Goal: Task Accomplishment & Management: Manage account settings

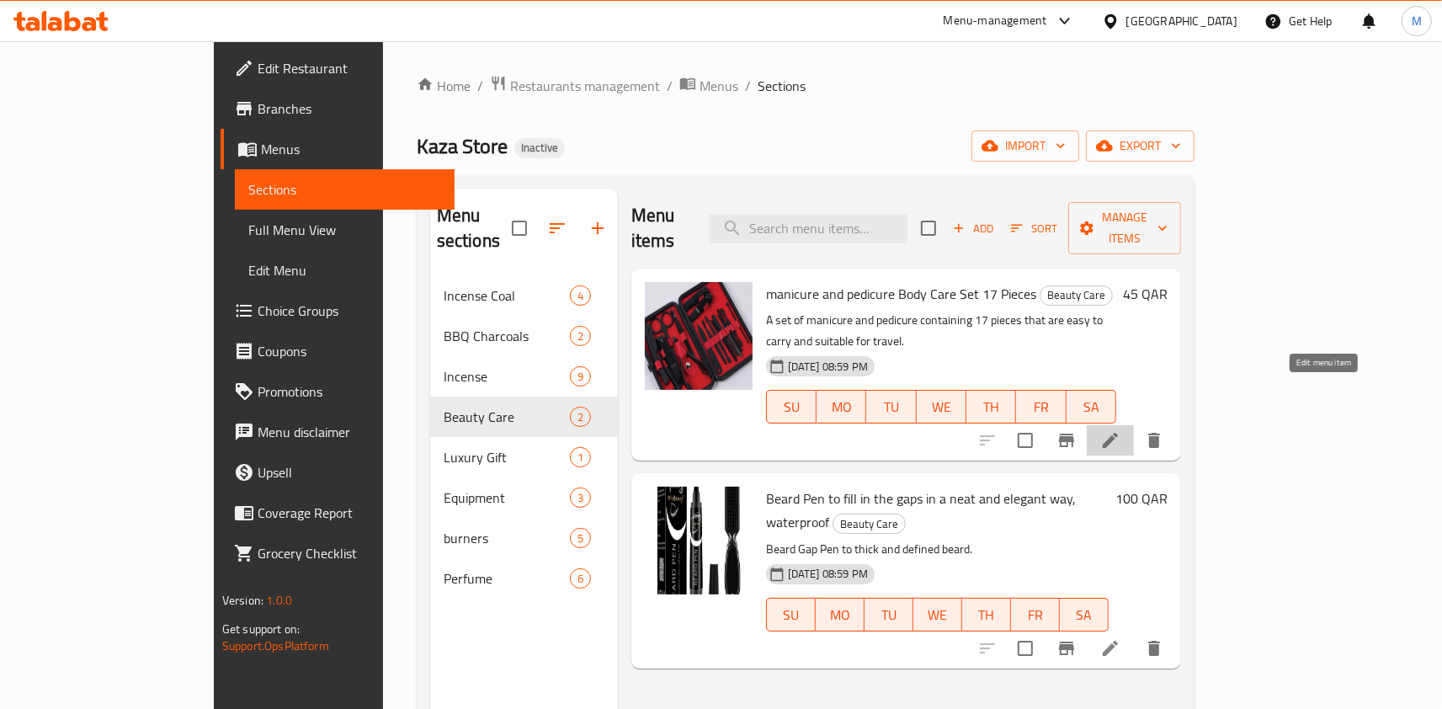
click at [1121, 430] on icon at bounding box center [1110, 440] width 20 height 20
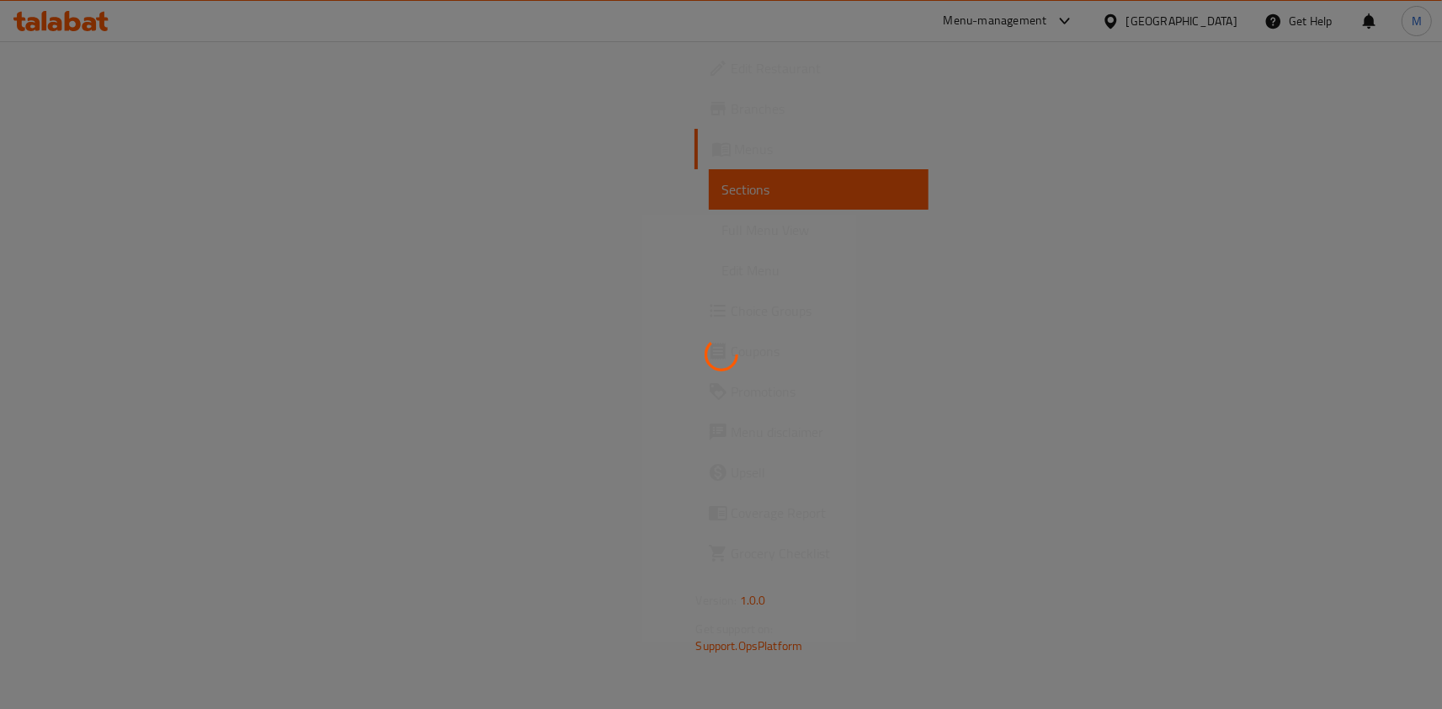
click at [1165, 333] on div at bounding box center [721, 354] width 1442 height 709
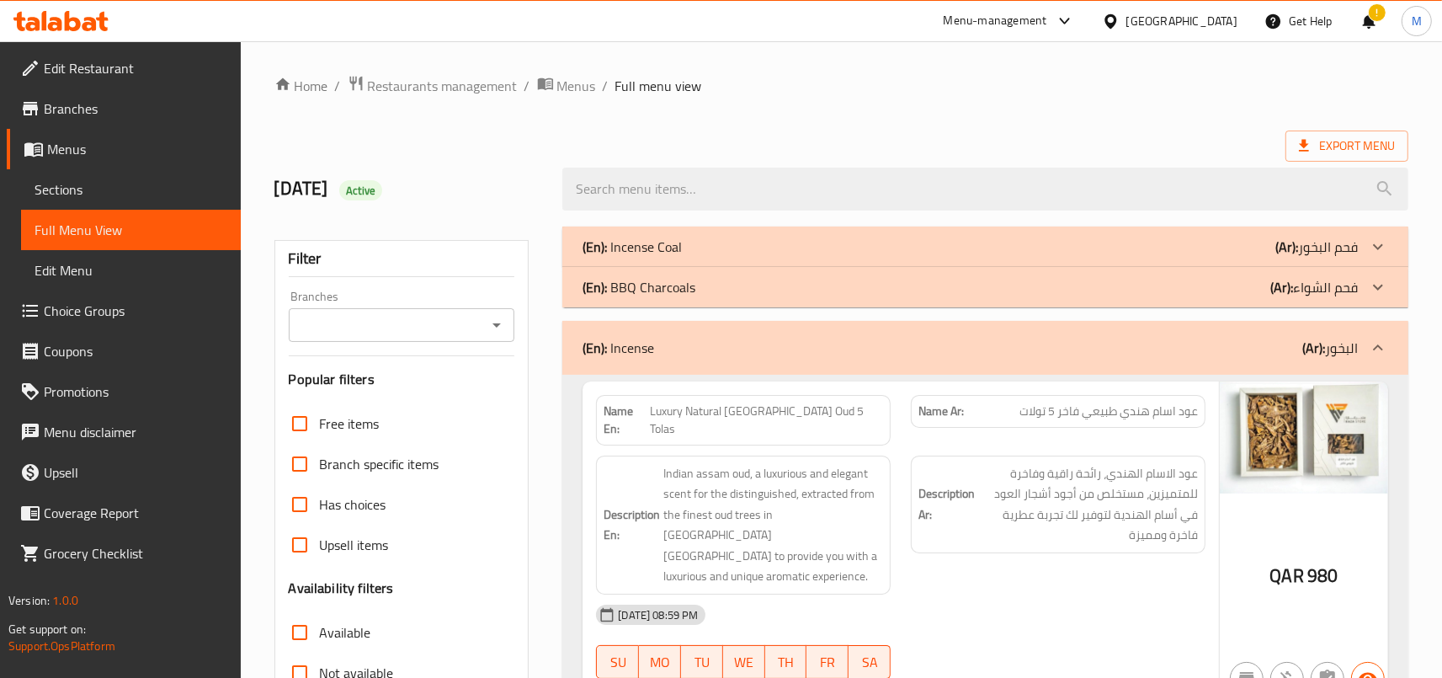
click at [870, 360] on div "(En): Incense (Ar): البخور" at bounding box center [985, 348] width 846 height 54
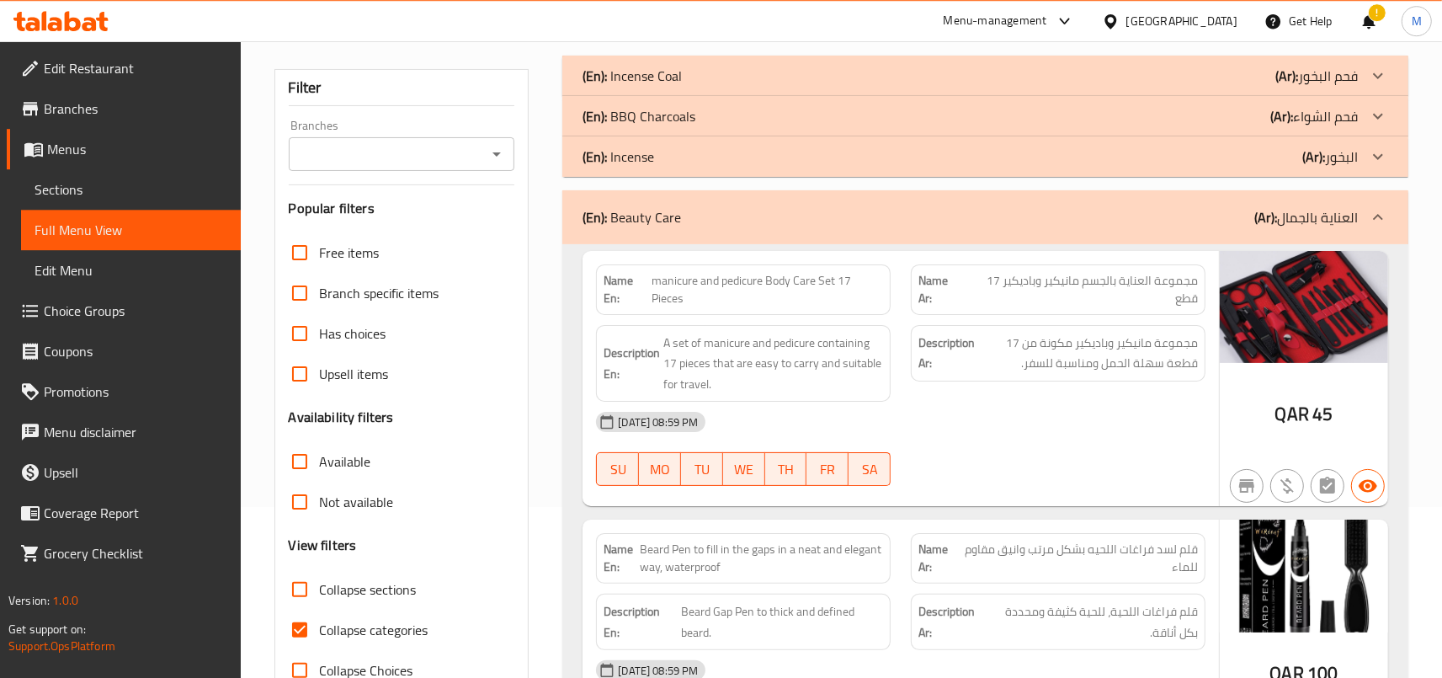
scroll to position [185, 0]
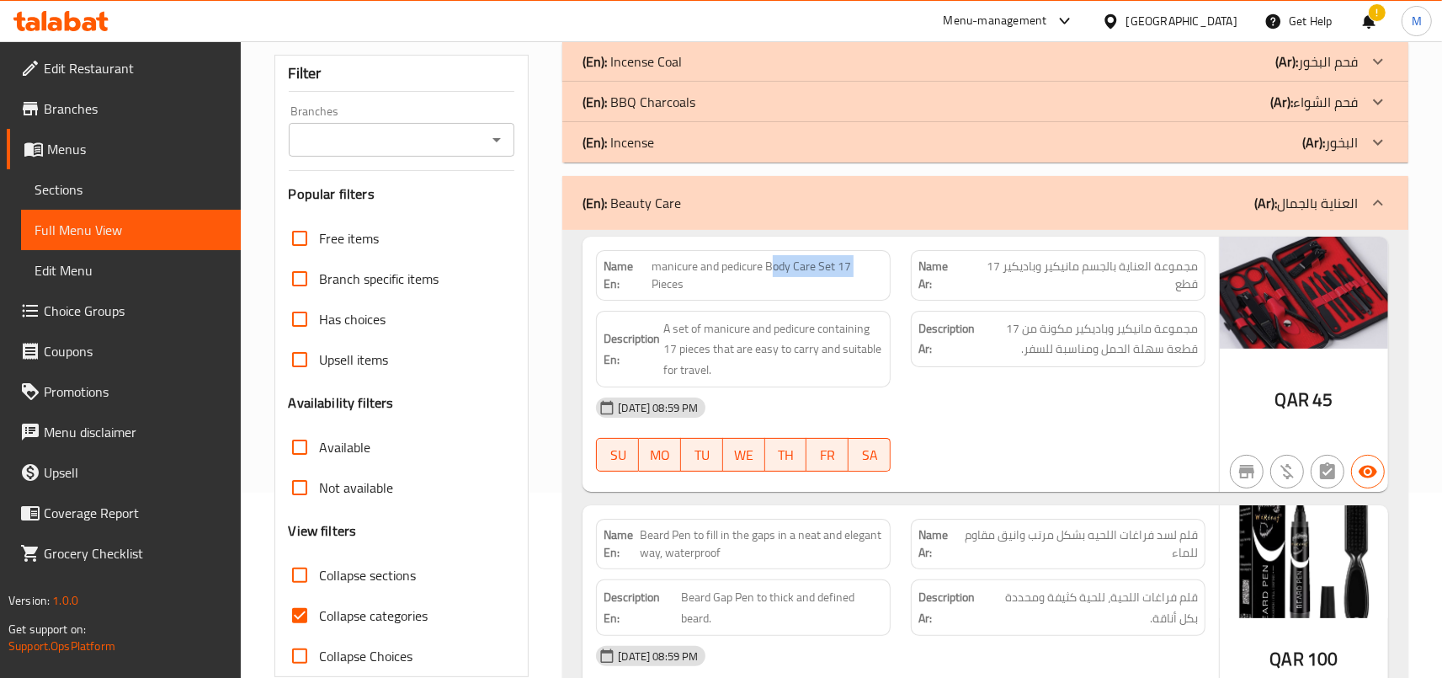
drag, startPoint x: 774, startPoint y: 266, endPoint x: 860, endPoint y: 268, distance: 85.9
click at [860, 268] on span "manicure and pedicure Body Care Set 17 Pieces" at bounding box center [768, 275] width 232 height 35
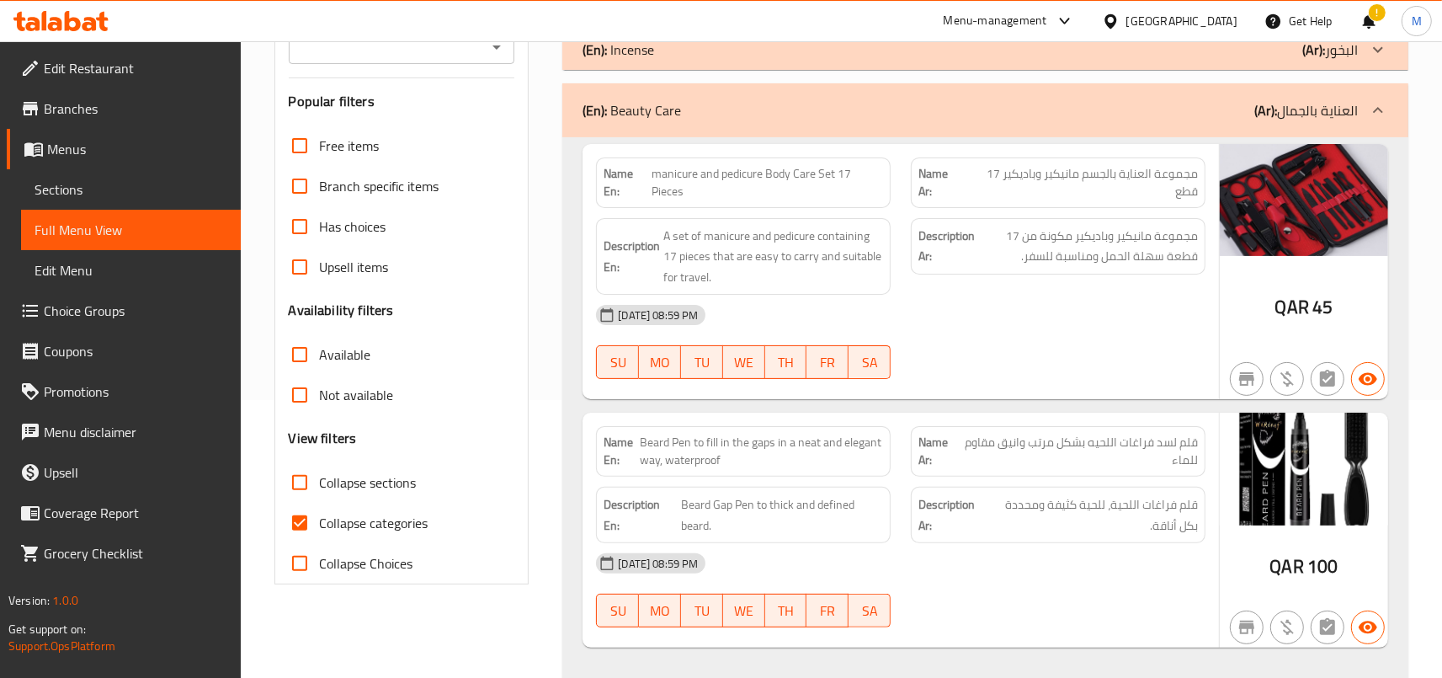
click at [1048, 315] on div "[DATE] 08:59 PM" at bounding box center [901, 315] width 630 height 40
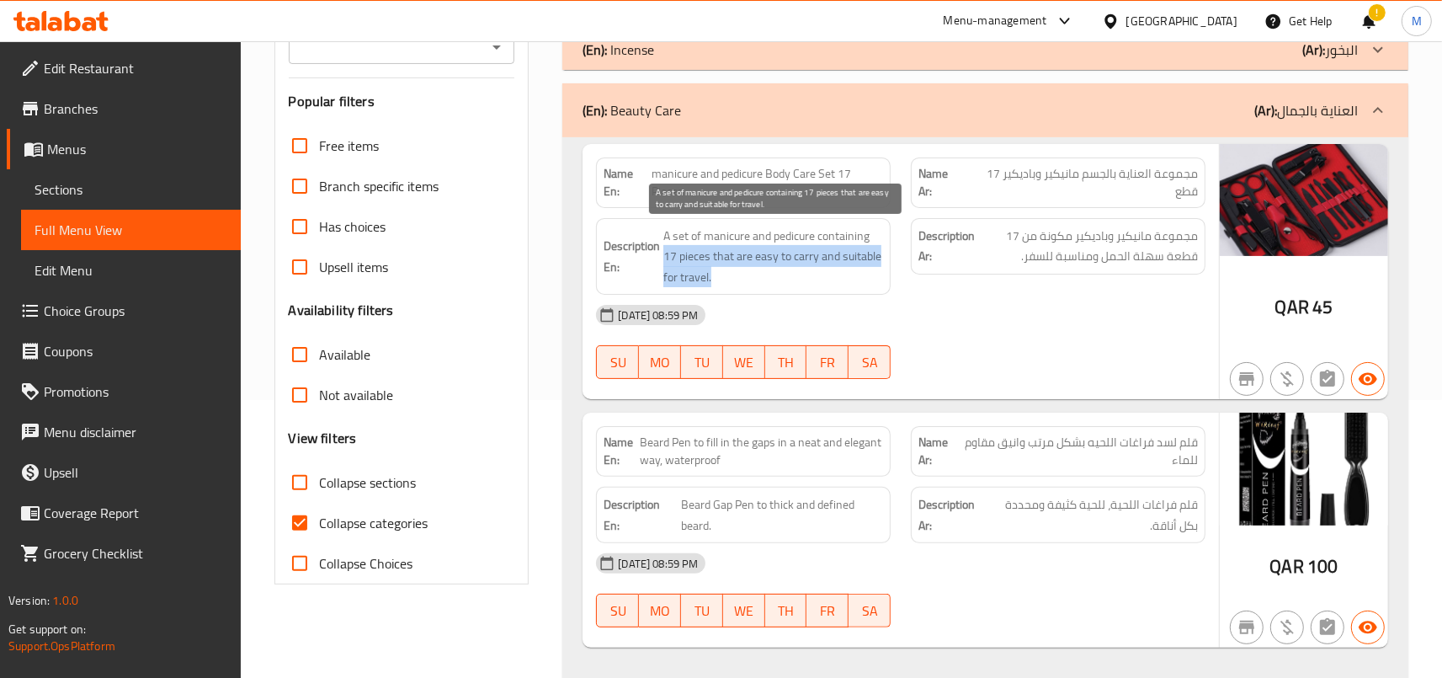
drag, startPoint x: 716, startPoint y: 259, endPoint x: 783, endPoint y: 282, distance: 70.3
click at [783, 282] on span "A set of manicure and pedicure containing 17 pieces that are easy to carry and …" at bounding box center [773, 257] width 220 height 62
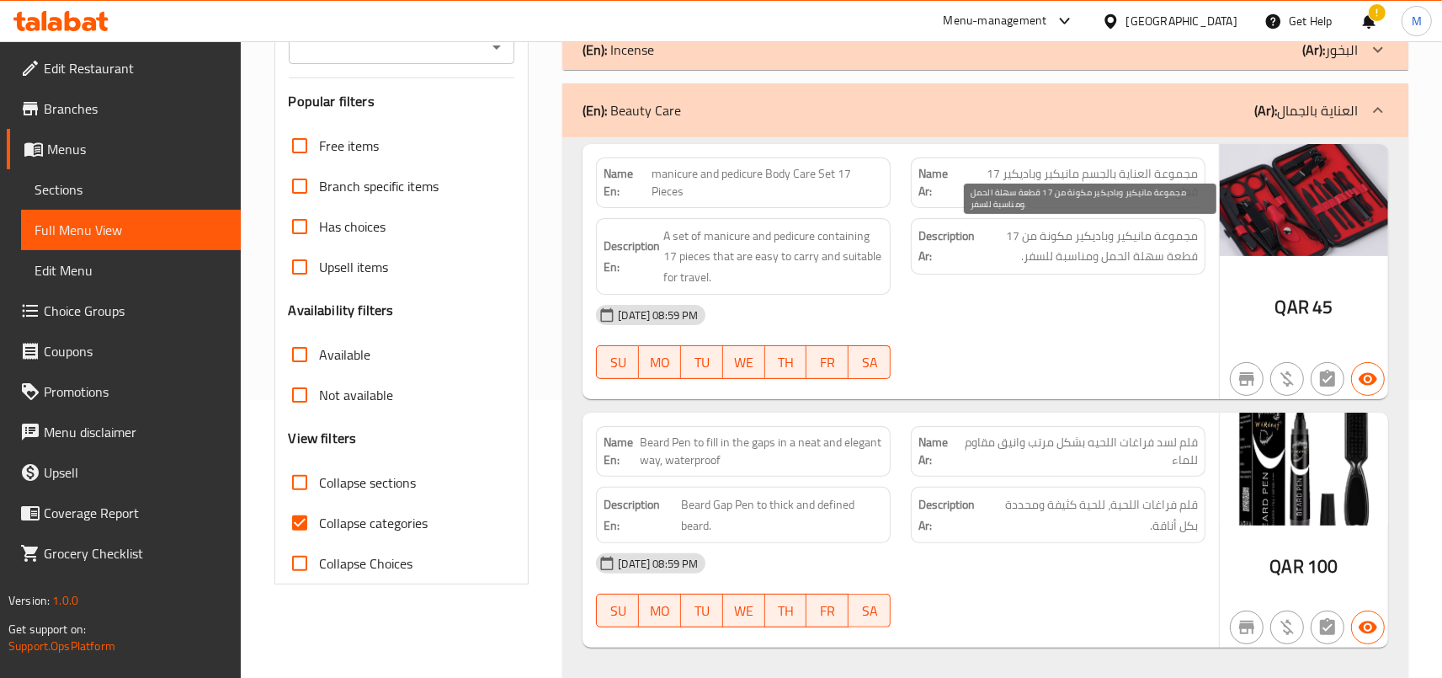
click at [1185, 238] on span "مجموعة مانيكير وباديكير مكونة من 17 قطعة سهلة الحمل ومناسبة للسفر." at bounding box center [1088, 246] width 220 height 41
click at [1111, 246] on span "مجموعة مانيكير وباديكير مكونة من 17 قطعة سهلة الحمل ومناسبة للسفر." at bounding box center [1088, 246] width 220 height 41
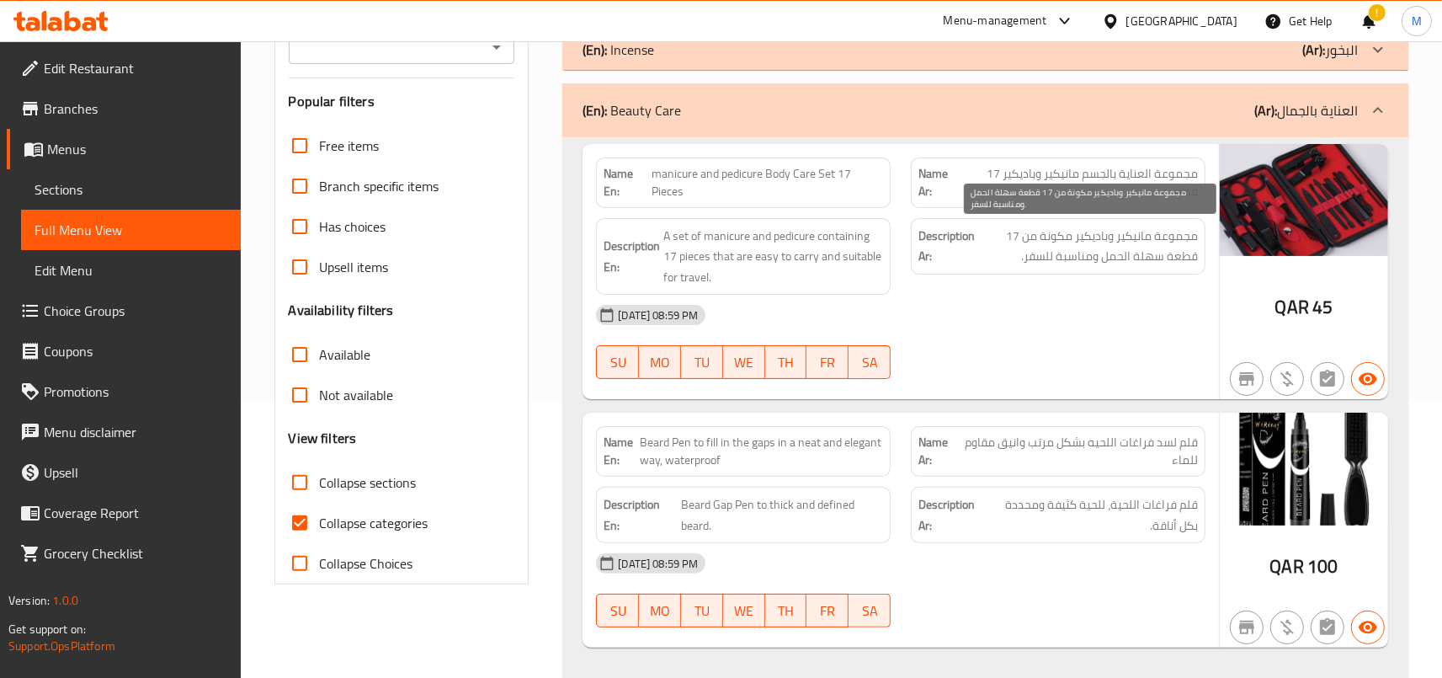
click at [1111, 246] on span "مجموعة مانيكير وباديكير مكونة من 17 قطعة سهلة الحمل ومناسبة للسفر." at bounding box center [1088, 246] width 220 height 41
click at [1147, 247] on span "مجموعة مانيكير وباديكير مكونة من 17 قطعة سهلة الحمل ومناسبة للسفر." at bounding box center [1088, 246] width 220 height 41
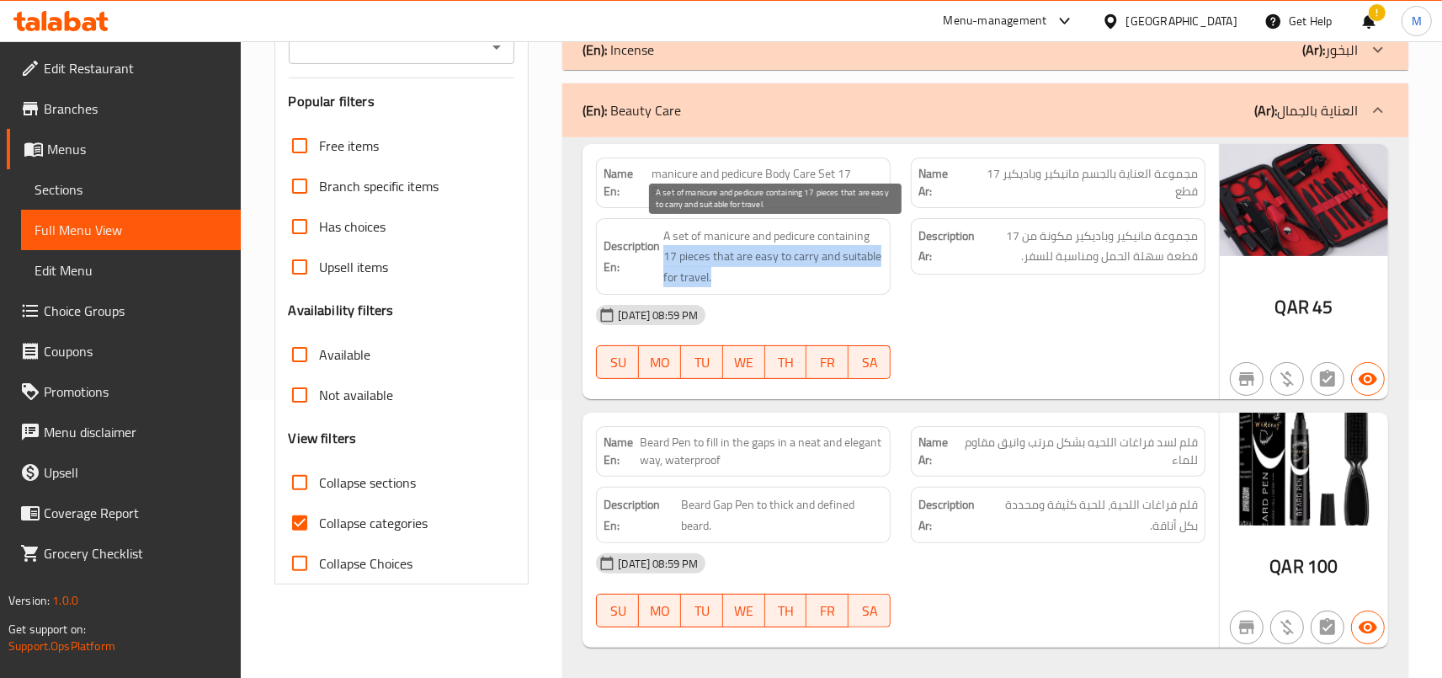
drag, startPoint x: 670, startPoint y: 253, endPoint x: 794, endPoint y: 277, distance: 126.0
click at [794, 277] on span "A set of manicure and pedicure containing 17 pieces that are easy to carry and …" at bounding box center [773, 257] width 220 height 62
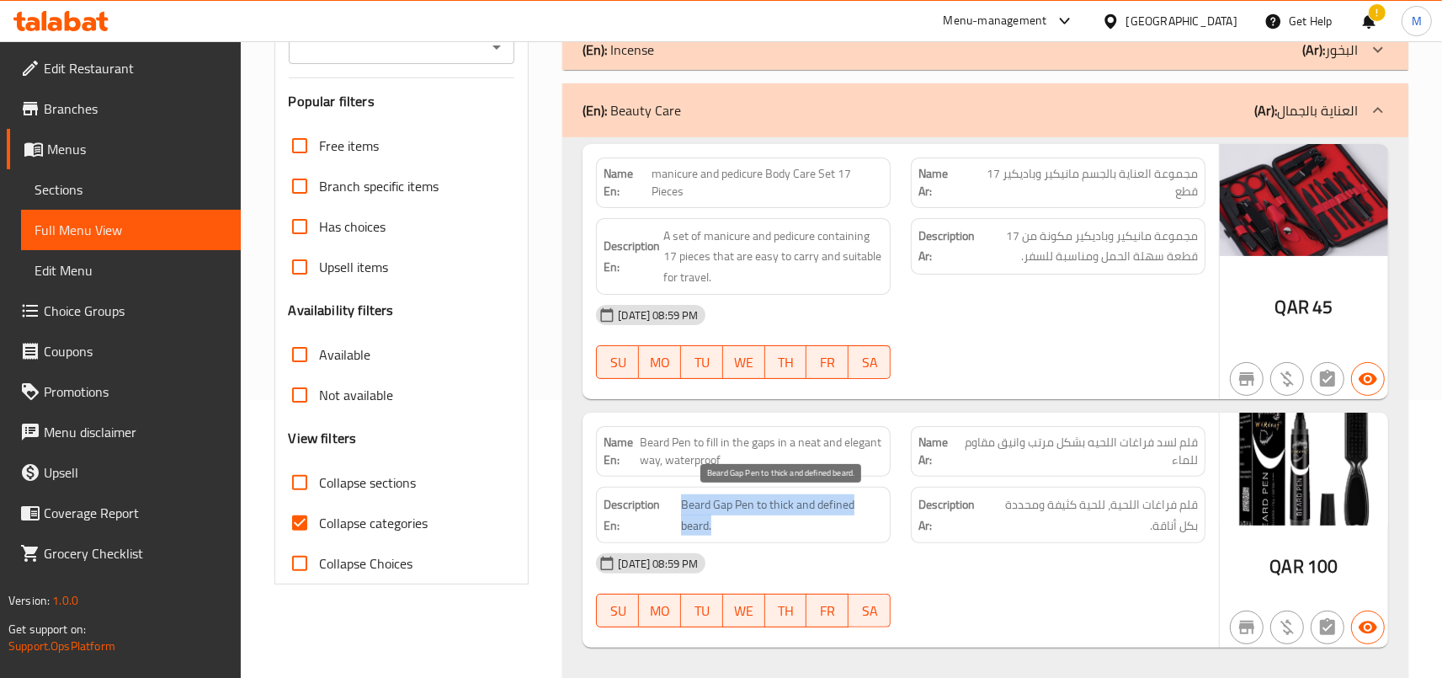
drag, startPoint x: 685, startPoint y: 505, endPoint x: 766, endPoint y: 524, distance: 83.7
click at [766, 524] on span "Beard Gap Pen to thick and defined beard." at bounding box center [782, 514] width 202 height 41
click at [881, 112] on div "(En): Beauty Care (Ar): العناية بالجمال" at bounding box center [970, 110] width 775 height 20
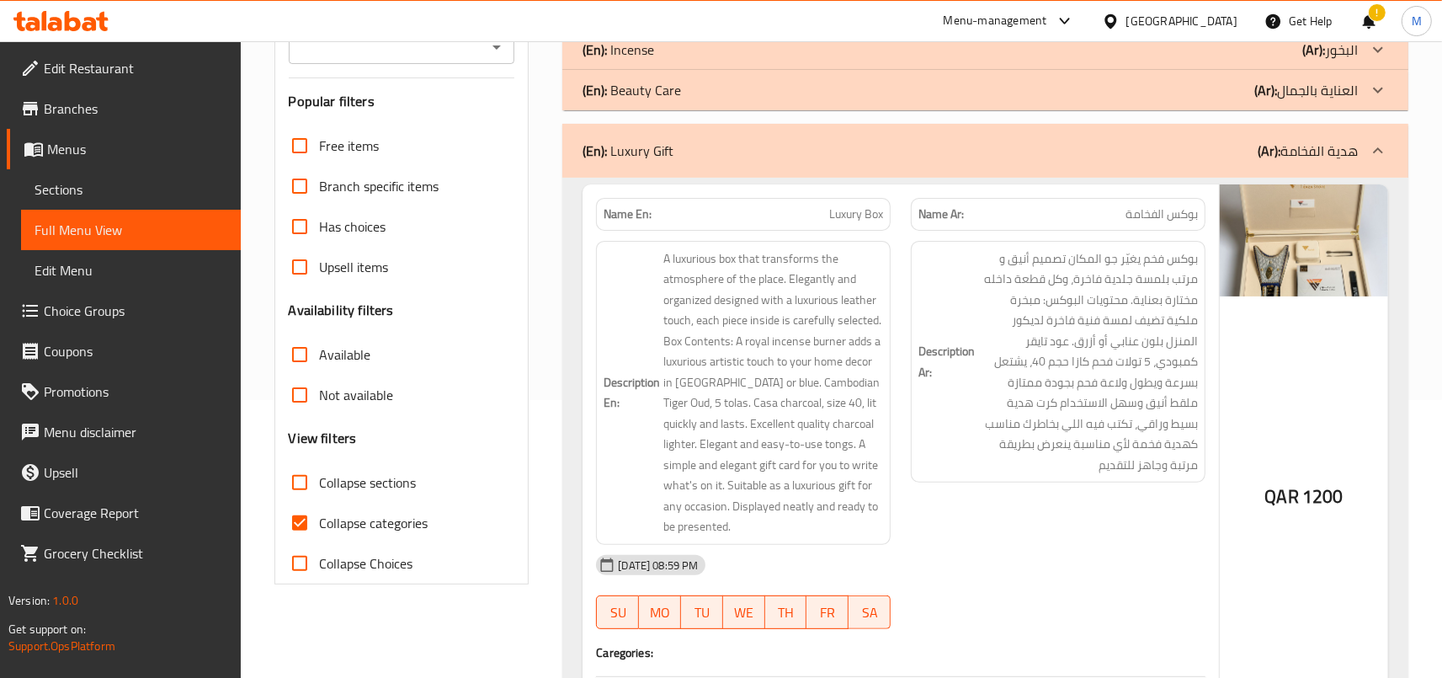
click at [792, 211] on p "Name En: Luxury Box" at bounding box center [744, 214] width 280 height 18
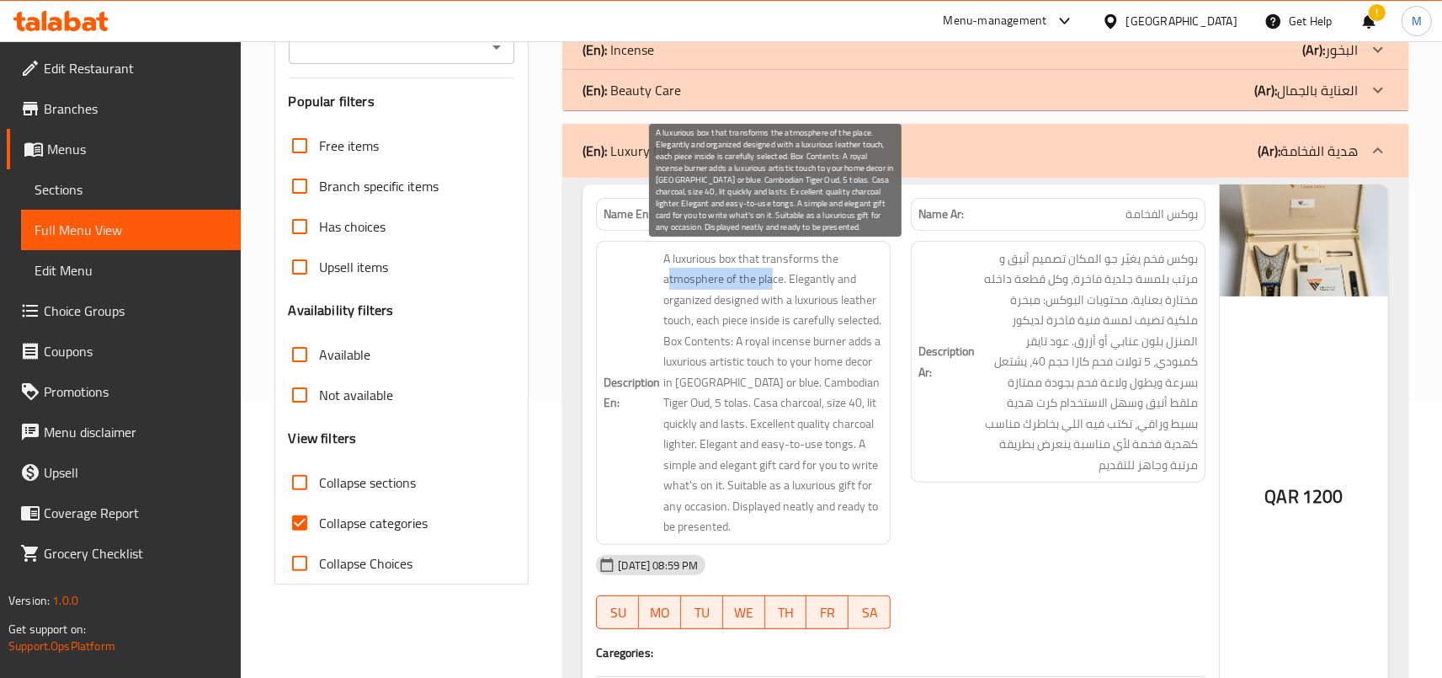
drag, startPoint x: 672, startPoint y: 281, endPoint x: 778, endPoint y: 274, distance: 106.3
click at [778, 274] on span "A luxurious box that transforms the atmosphere of the place. Elegantly and orga…" at bounding box center [773, 392] width 220 height 289
click at [792, 285] on span "A luxurious box that transforms the atmosphere of the place. Elegantly and orga…" at bounding box center [773, 392] width 220 height 289
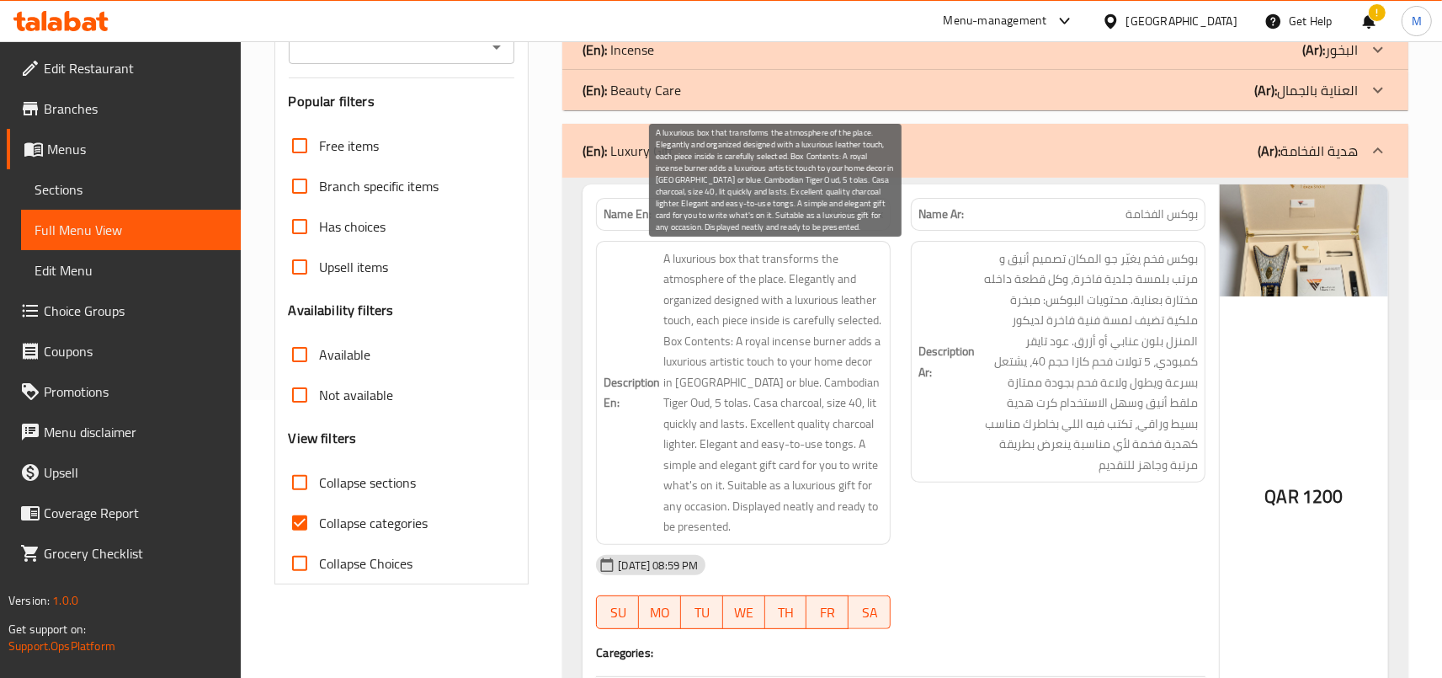
click at [838, 294] on span "A luxurious box that transforms the atmosphere of the place. Elegantly and orga…" at bounding box center [773, 392] width 220 height 289
drag, startPoint x: 679, startPoint y: 306, endPoint x: 876, endPoint y: 311, distance: 197.1
click at [876, 311] on span "A luxurious box that transforms the atmosphere of the place. Elegantly and orga…" at bounding box center [773, 392] width 220 height 289
click at [781, 327] on span "A luxurious box that transforms the atmosphere of the place. Elegantly and orga…" at bounding box center [773, 392] width 220 height 289
drag, startPoint x: 698, startPoint y: 323, endPoint x: 859, endPoint y: 322, distance: 160.8
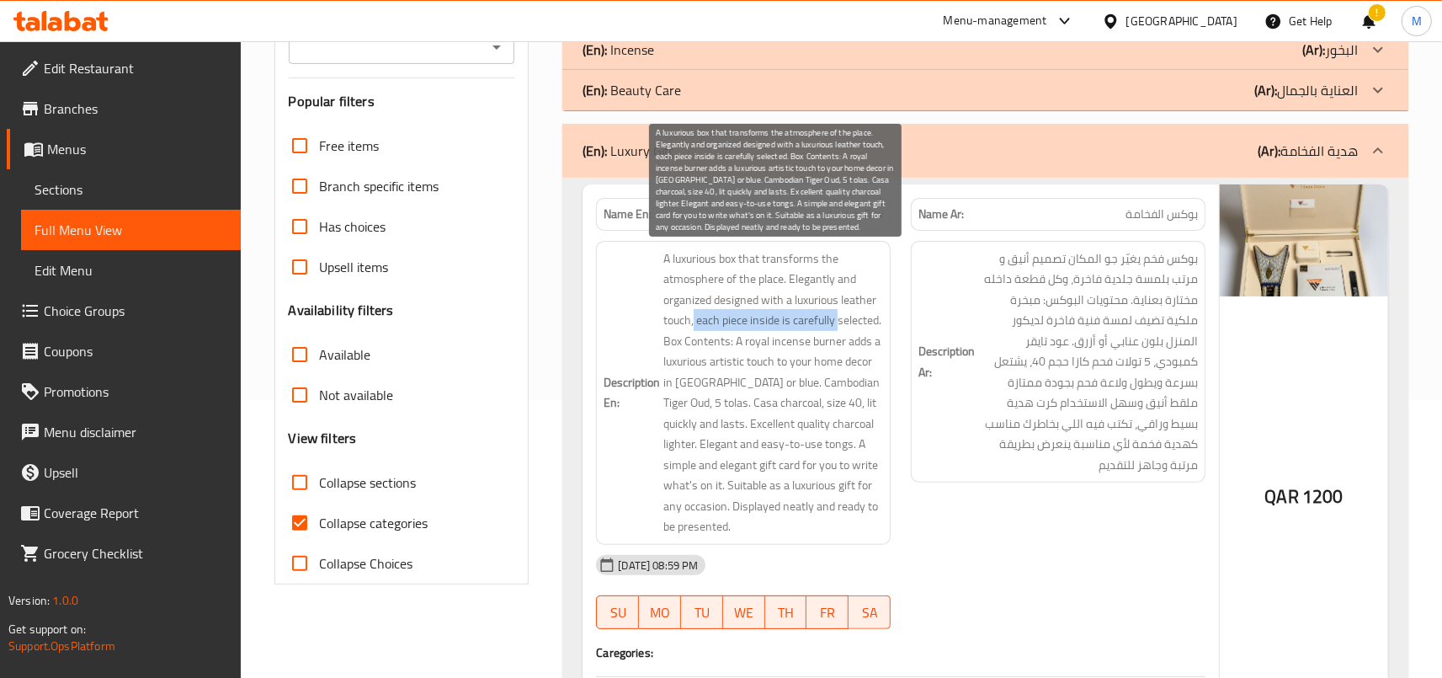
click at [859, 322] on span "A luxurious box that transforms the atmosphere of the place. Elegantly and orga…" at bounding box center [773, 392] width 220 height 289
click at [693, 296] on span "A luxurious box that transforms the atmosphere of the place. Elegantly and orga…" at bounding box center [773, 392] width 220 height 289
drag, startPoint x: 710, startPoint y: 320, endPoint x: 861, endPoint y: 348, distance: 154.1
click at [861, 348] on span "A luxurious box that transforms the atmosphere of the place. Elegantly and orga…" at bounding box center [773, 392] width 220 height 289
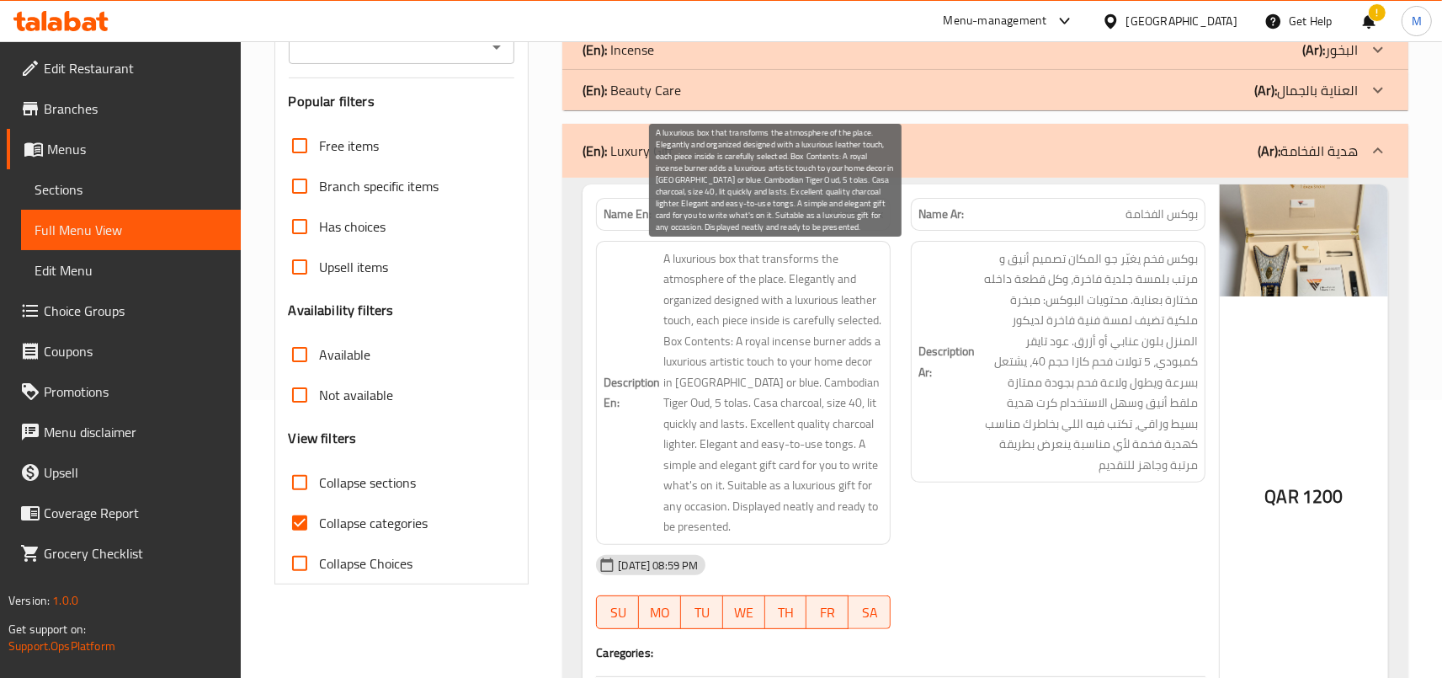
click at [681, 362] on span "A luxurious box that transforms the atmosphere of the place. Elegantly and orga…" at bounding box center [773, 392] width 220 height 289
drag, startPoint x: 790, startPoint y: 344, endPoint x: 859, endPoint y: 350, distance: 69.4
click at [859, 350] on span "A luxurious box that transforms the atmosphere of the place. Elegantly and orga…" at bounding box center [773, 392] width 220 height 289
click at [701, 370] on span "A luxurious box that transforms the atmosphere of the place. Elegantly and orga…" at bounding box center [773, 392] width 220 height 289
drag, startPoint x: 707, startPoint y: 364, endPoint x: 888, endPoint y: 376, distance: 181.4
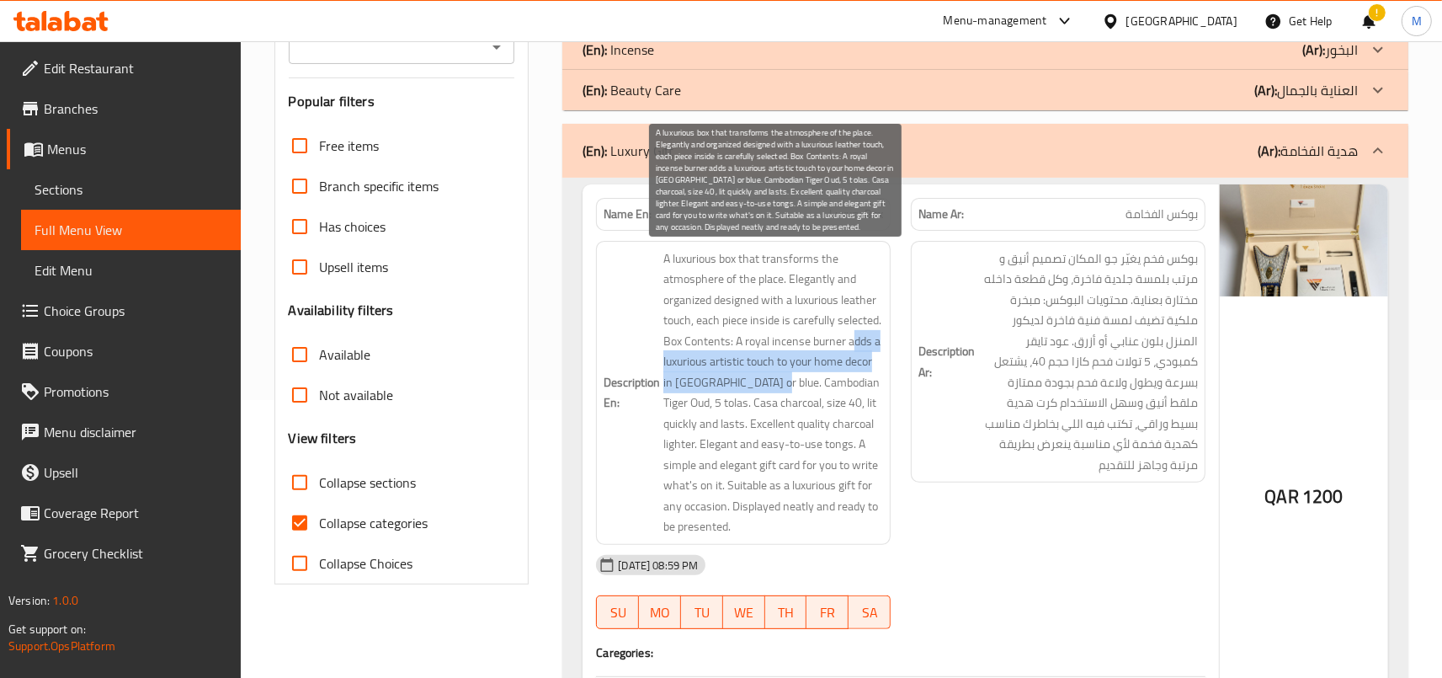
click at [883, 376] on span "A luxurious box that transforms the atmosphere of the place. Elegantly and orga…" at bounding box center [773, 392] width 220 height 289
click at [764, 377] on span "A luxurious box that transforms the atmosphere of the place. Elegantly and orga…" at bounding box center [773, 392] width 220 height 289
click at [775, 376] on span "A luxurious box that transforms the atmosphere of the place. Elegantly and orga…" at bounding box center [773, 392] width 220 height 289
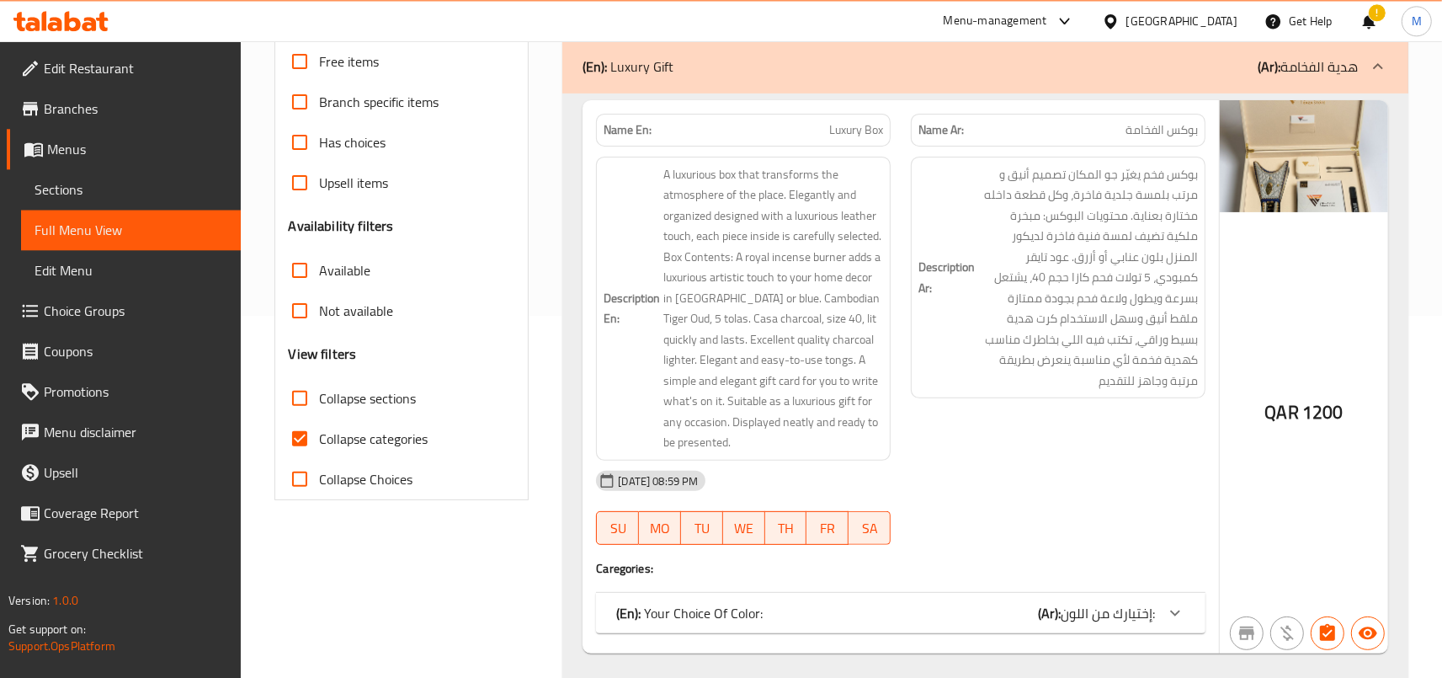
scroll to position [463, 0]
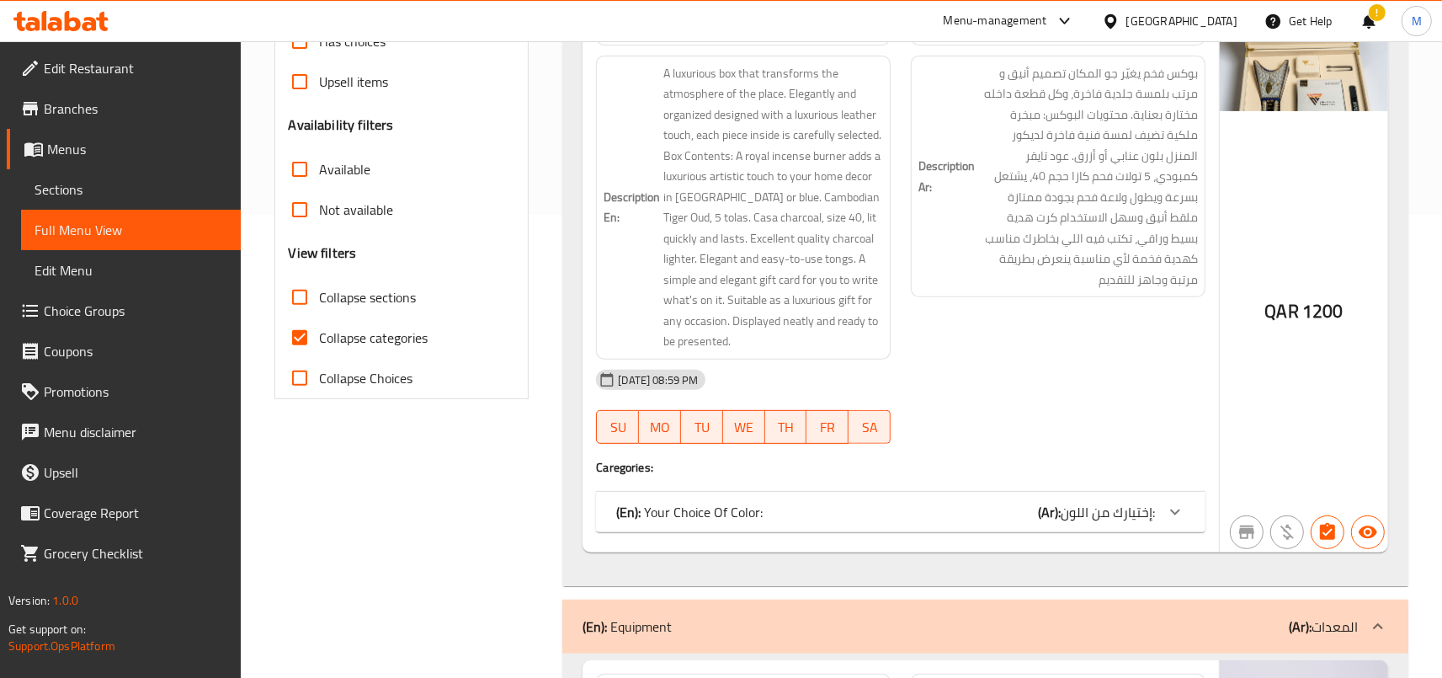
click at [1183, 522] on icon at bounding box center [1175, 512] width 20 height 20
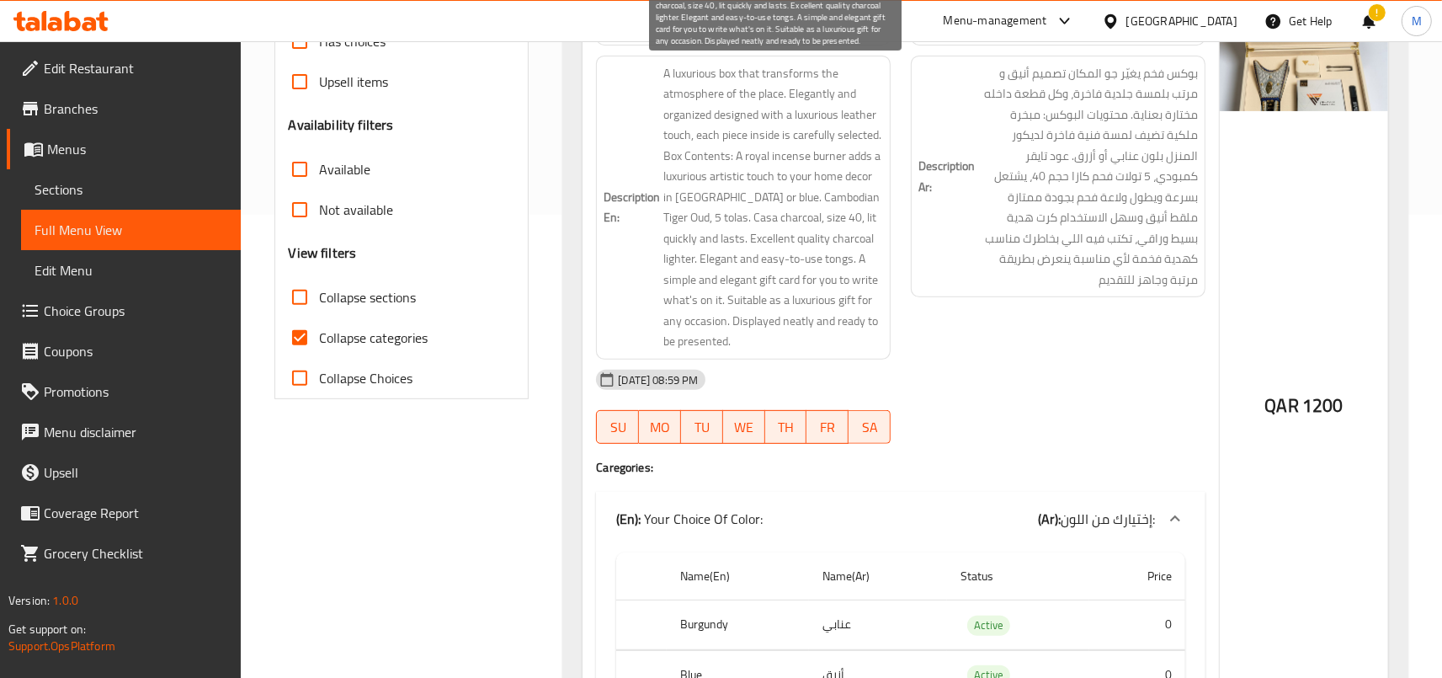
scroll to position [278, 0]
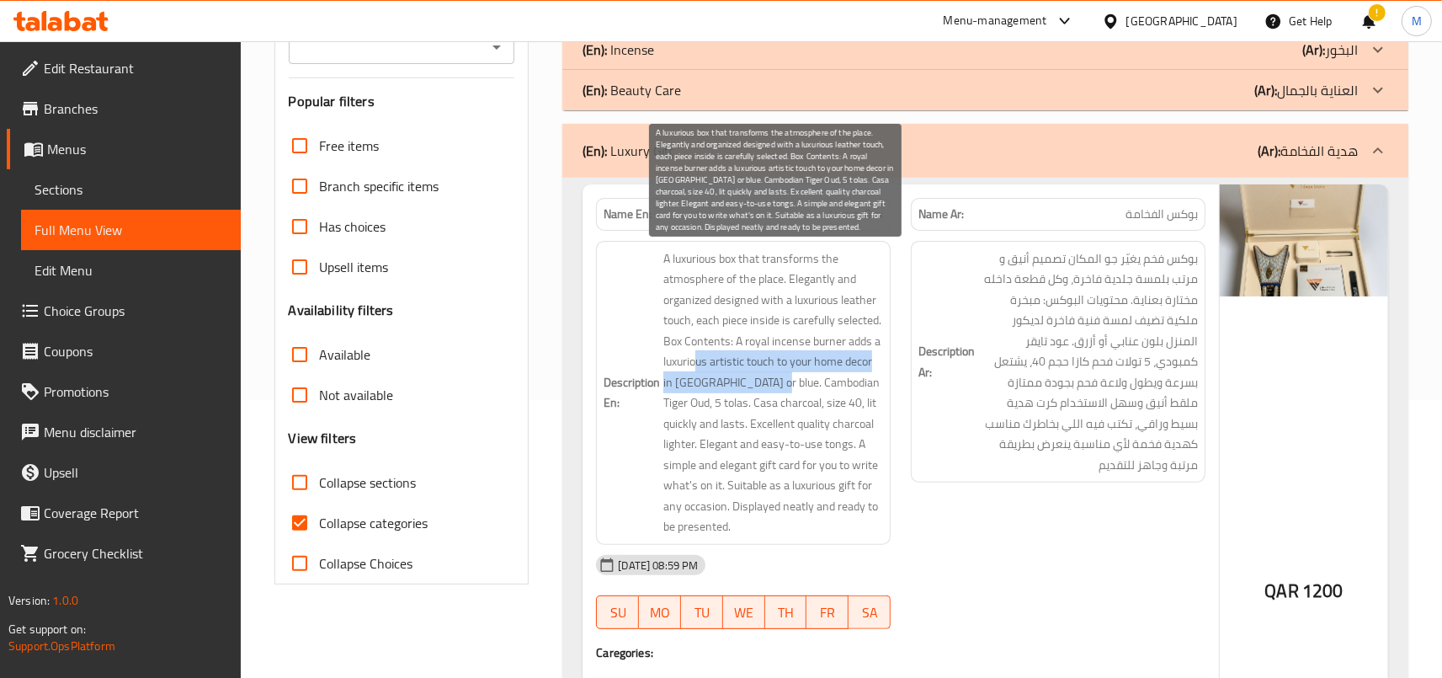
drag, startPoint x: 774, startPoint y: 358, endPoint x: 869, endPoint y: 381, distance: 98.0
click at [869, 381] on span "A luxurious box that transforms the atmosphere of the place. Elegantly and orga…" at bounding box center [773, 392] width 220 height 289
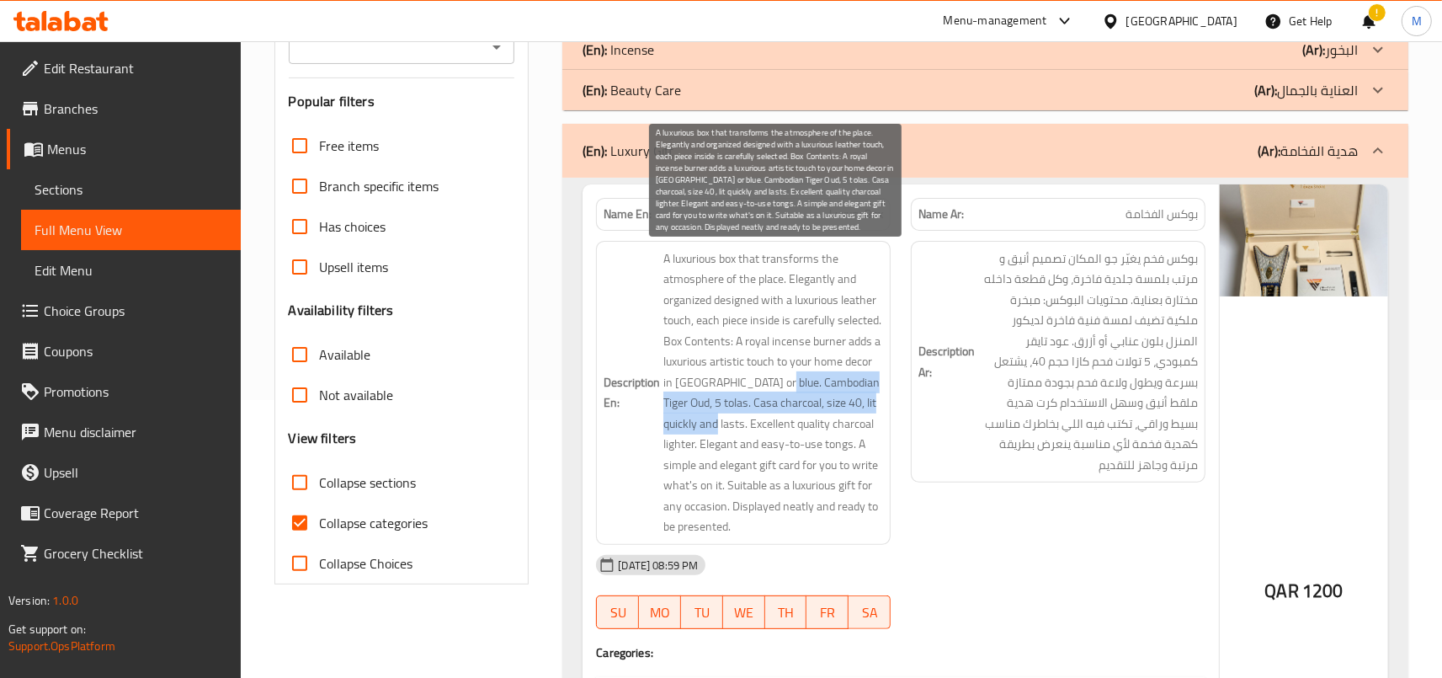
drag, startPoint x: 672, startPoint y: 401, endPoint x: 873, endPoint y: 431, distance: 203.5
click at [873, 431] on span "A luxurious box that transforms the atmosphere of the place. Elegantly and orga…" at bounding box center [773, 392] width 220 height 289
click at [759, 420] on span "A luxurious box that transforms the atmosphere of the place. Elegantly and orga…" at bounding box center [773, 392] width 220 height 289
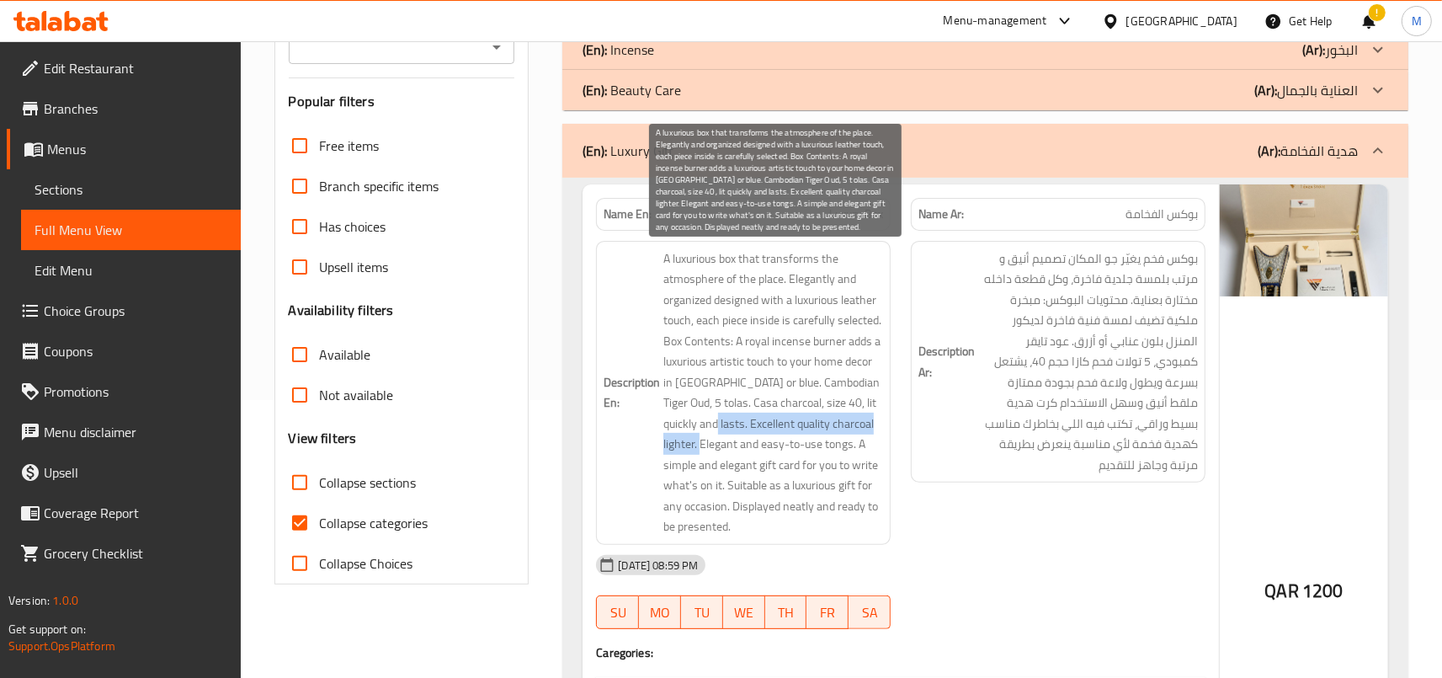
drag, startPoint x: 669, startPoint y: 444, endPoint x: 885, endPoint y: 450, distance: 216.5
click at [883, 450] on span "A luxurious box that transforms the atmosphere of the place. Elegantly and orga…" at bounding box center [773, 392] width 220 height 289
drag, startPoint x: 788, startPoint y: 466, endPoint x: 836, endPoint y: 489, distance: 53.5
click at [836, 489] on span "A luxurious box that transforms the atmosphere of the place. Elegantly and orga…" at bounding box center [773, 392] width 220 height 289
click at [845, 488] on span "A luxurious box that transforms the atmosphere of the place. Elegantly and orga…" at bounding box center [773, 392] width 220 height 289
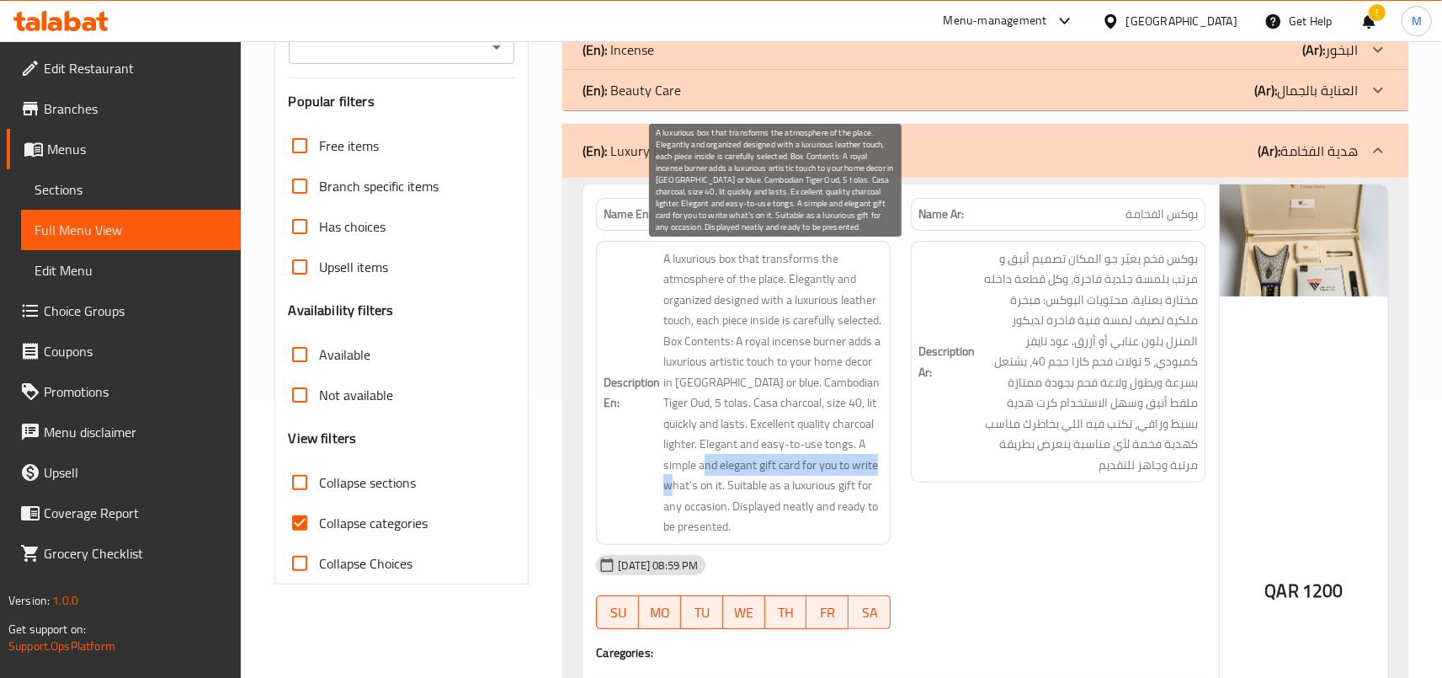
drag, startPoint x: 700, startPoint y: 488, endPoint x: 887, endPoint y: 493, distance: 187.0
click at [883, 493] on span "A luxurious box that transforms the atmosphere of the place. Elegantly and orga…" at bounding box center [773, 392] width 220 height 289
click at [775, 514] on span "A luxurious box that transforms the atmosphere of the place. Elegantly and orga…" at bounding box center [773, 392] width 220 height 289
drag, startPoint x: 678, startPoint y: 510, endPoint x: 854, endPoint y: 561, distance: 183.1
click at [854, 537] on span "A luxurious box that transforms the atmosphere of the place. Elegantly and orga…" at bounding box center [773, 392] width 220 height 289
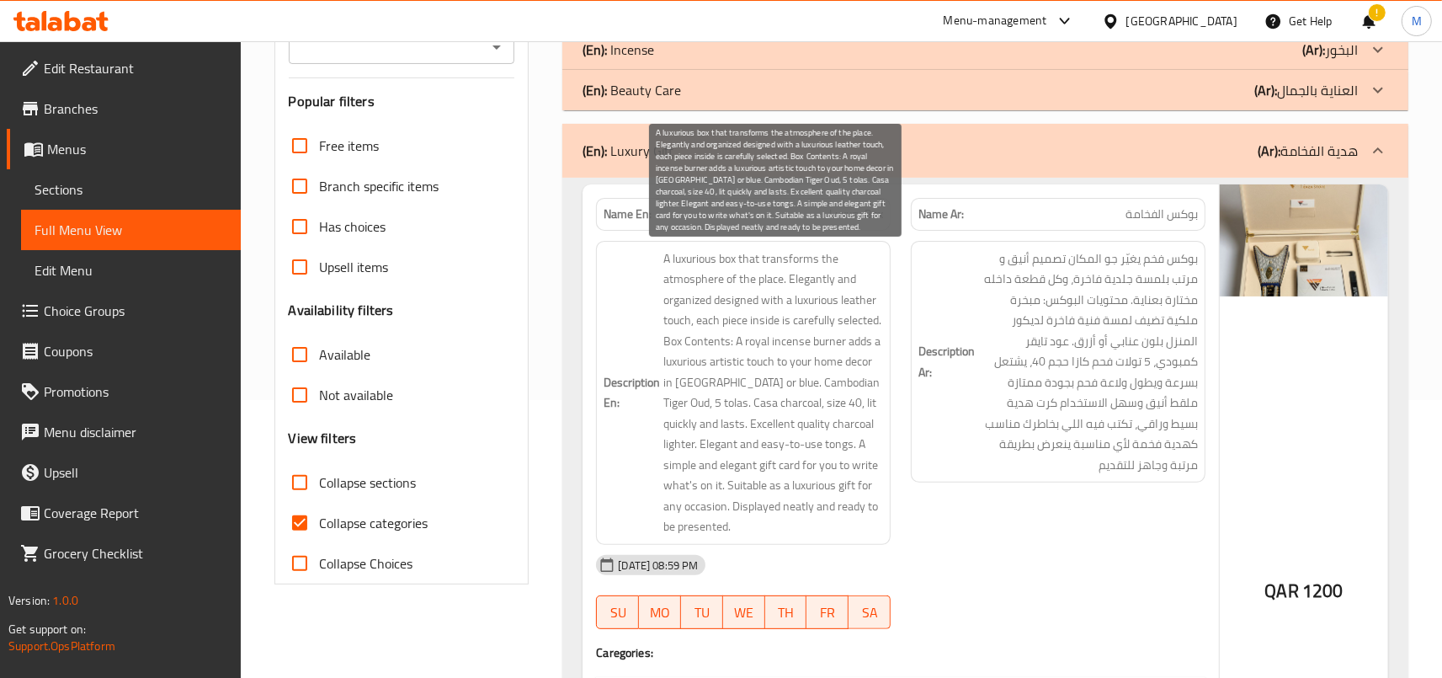
click at [826, 537] on span "A luxurious box that transforms the atmosphere of the place. Elegantly and orga…" at bounding box center [773, 392] width 220 height 289
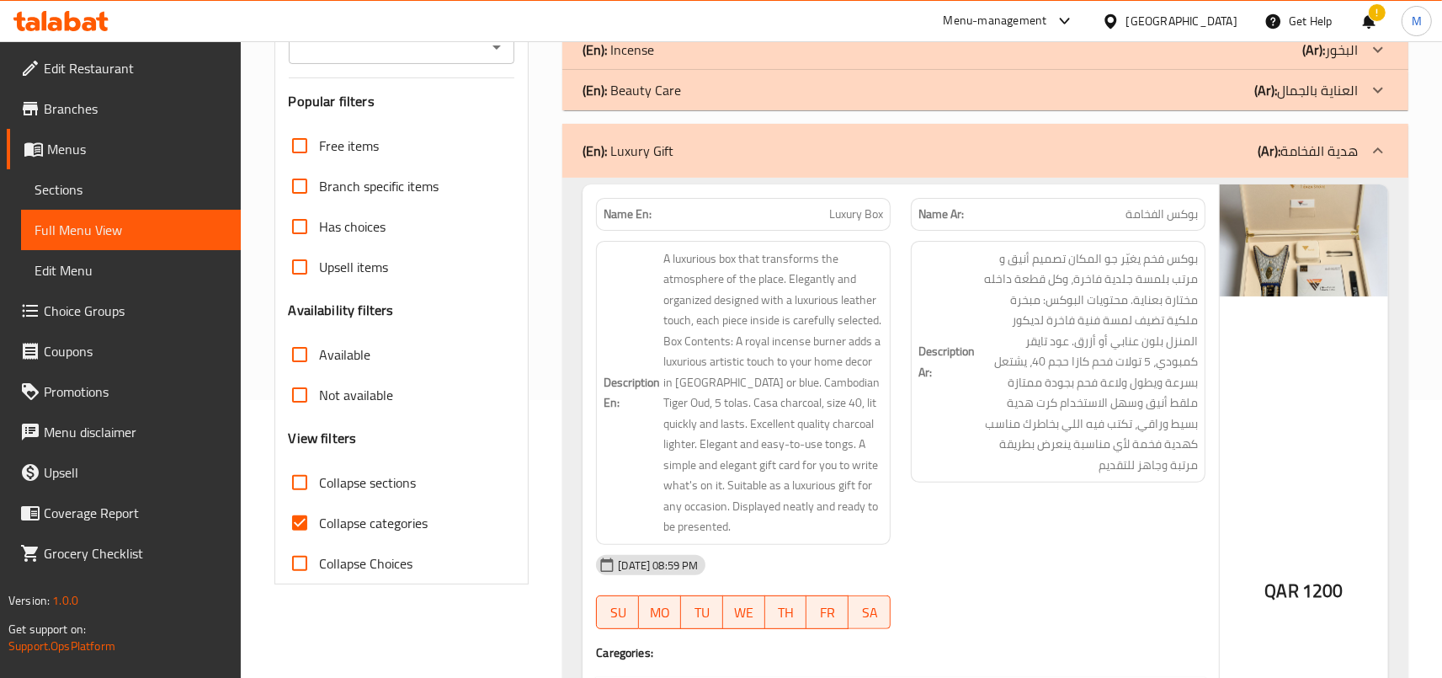
click at [1175, 135] on div "(En): Luxury Gift (Ar): هدية الفخامة" at bounding box center [985, 151] width 846 height 54
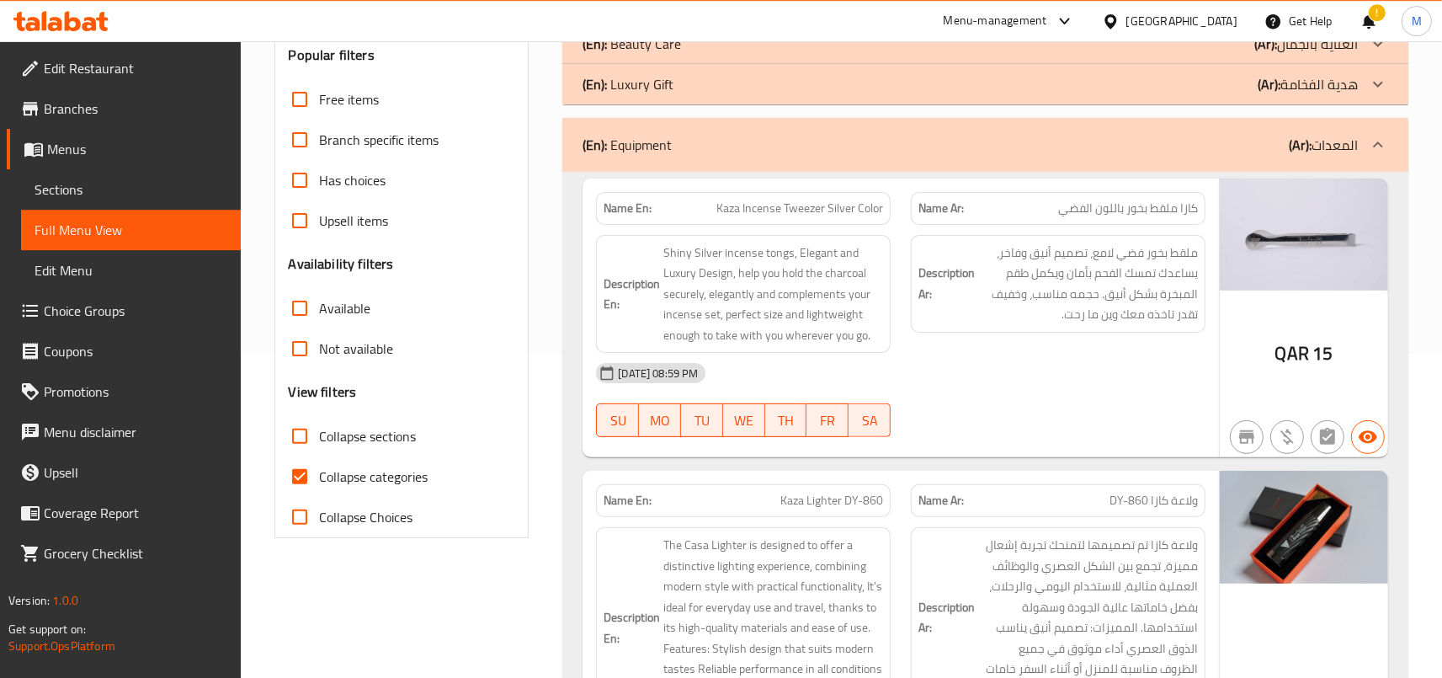
scroll to position [150, 0]
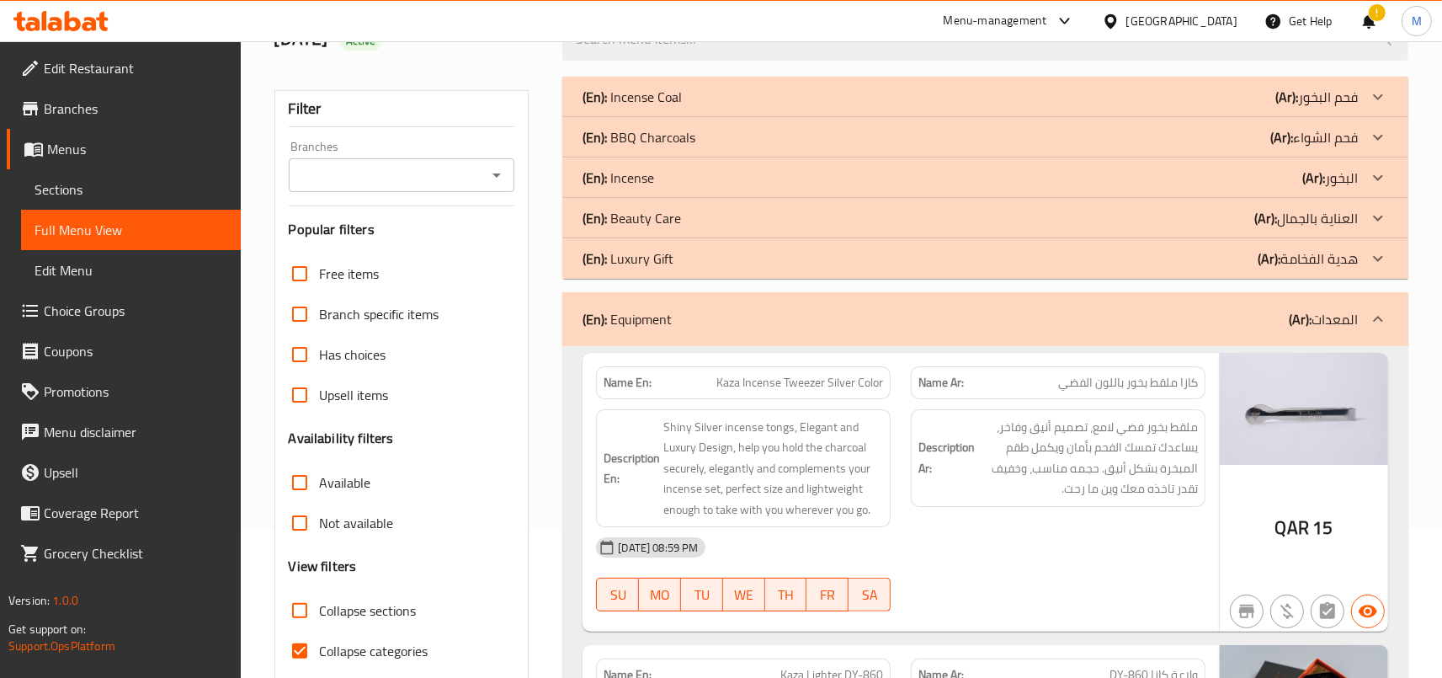
click at [1070, 271] on div "(En): Luxury Gift (Ar): هدية الفخامة" at bounding box center [985, 258] width 846 height 40
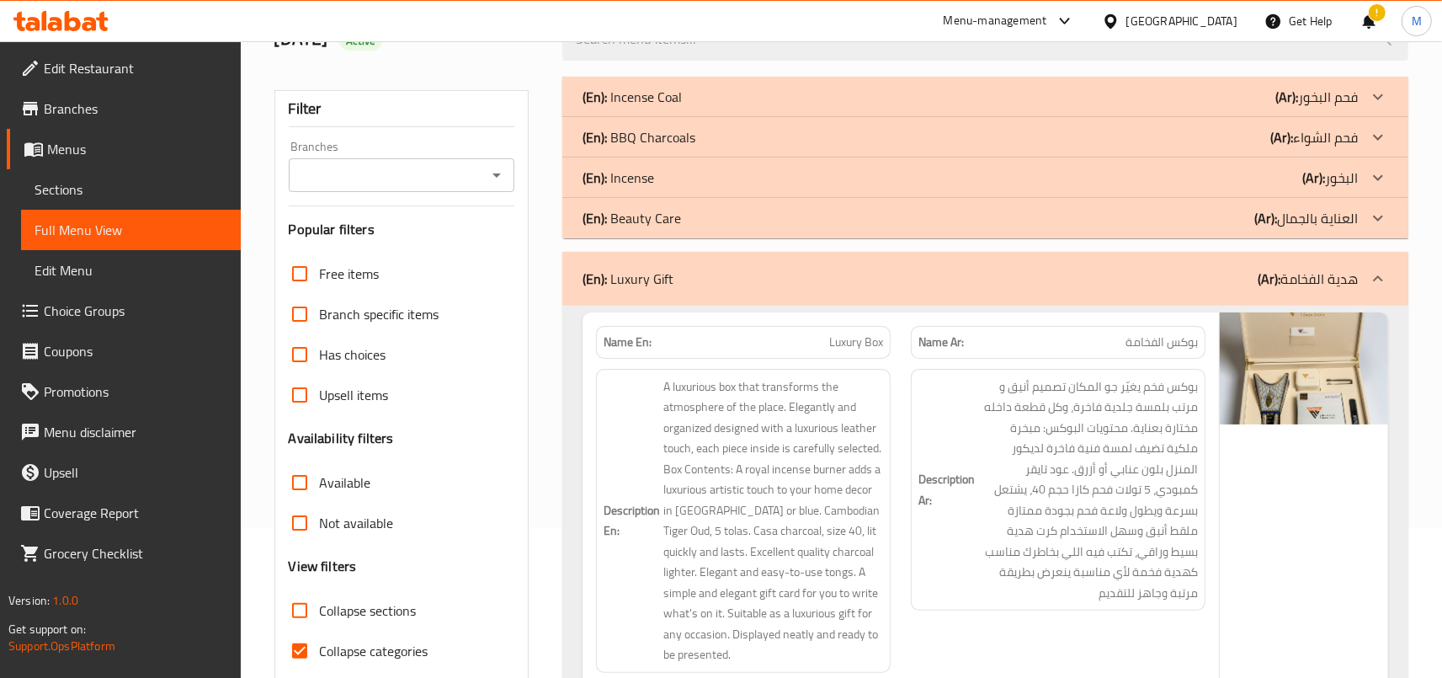
drag, startPoint x: 1200, startPoint y: 391, endPoint x: 940, endPoint y: 568, distance: 315.0
click at [940, 568] on div "Description Ar: بوكس فخم يغيّر جو المكان تصميم أنيق و مرتب بلمسة جلدية فاخرة، و…" at bounding box center [1058, 490] width 295 height 242
click at [969, 546] on h6 "Description Ar: بوكس فخم يغيّر جو المكان تصميم أنيق و مرتب بلمسة جلدية فاخرة، و…" at bounding box center [1059, 489] width 280 height 227
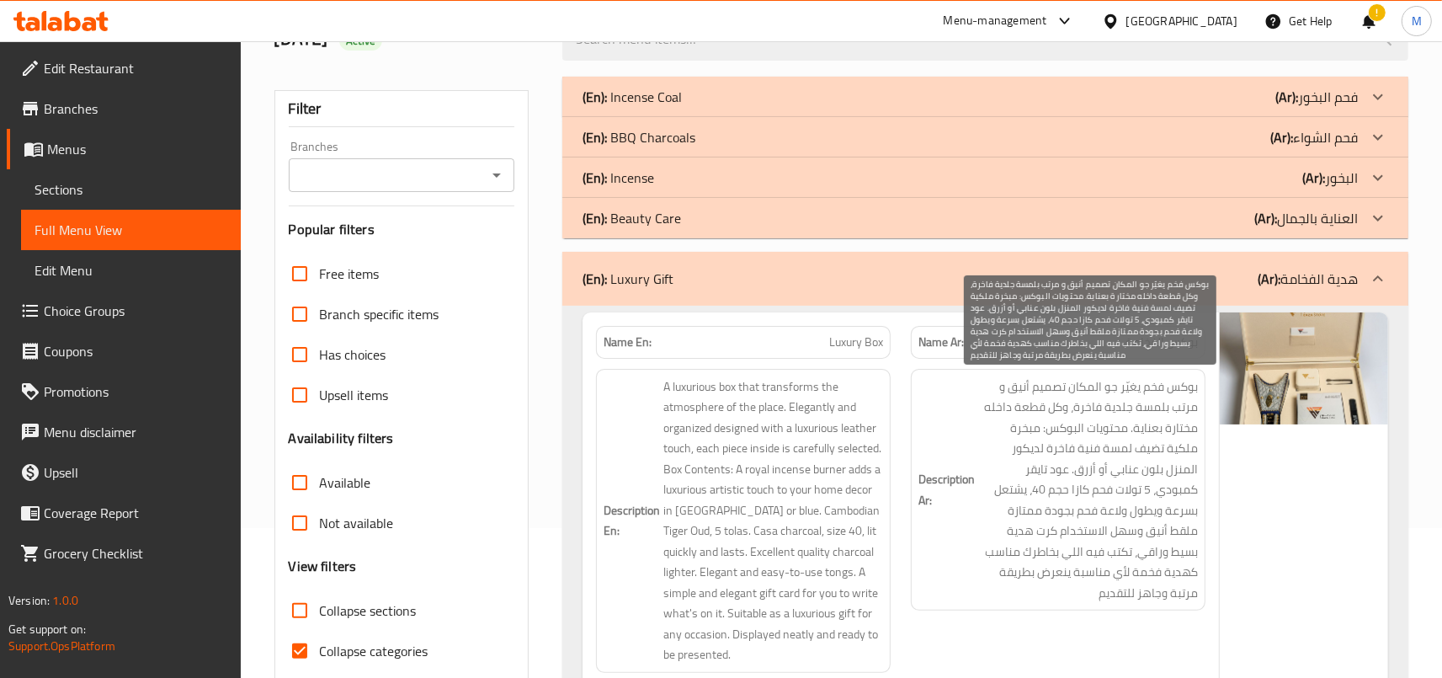
click at [1180, 392] on span "بوكس فخم يغيّر جو المكان تصميم أنيق و مرتب بلمسة جلدية فاخرة، وكل قطعة داخله مخ…" at bounding box center [1088, 489] width 220 height 227
click at [1151, 393] on span "بوكس فخم يغيّر جو المكان تصميم أنيق و مرتب بلمسة جلدية فاخرة، وكل قطعة داخله مخ…" at bounding box center [1088, 489] width 220 height 227
drag, startPoint x: 1143, startPoint y: 390, endPoint x: 995, endPoint y: 386, distance: 148.2
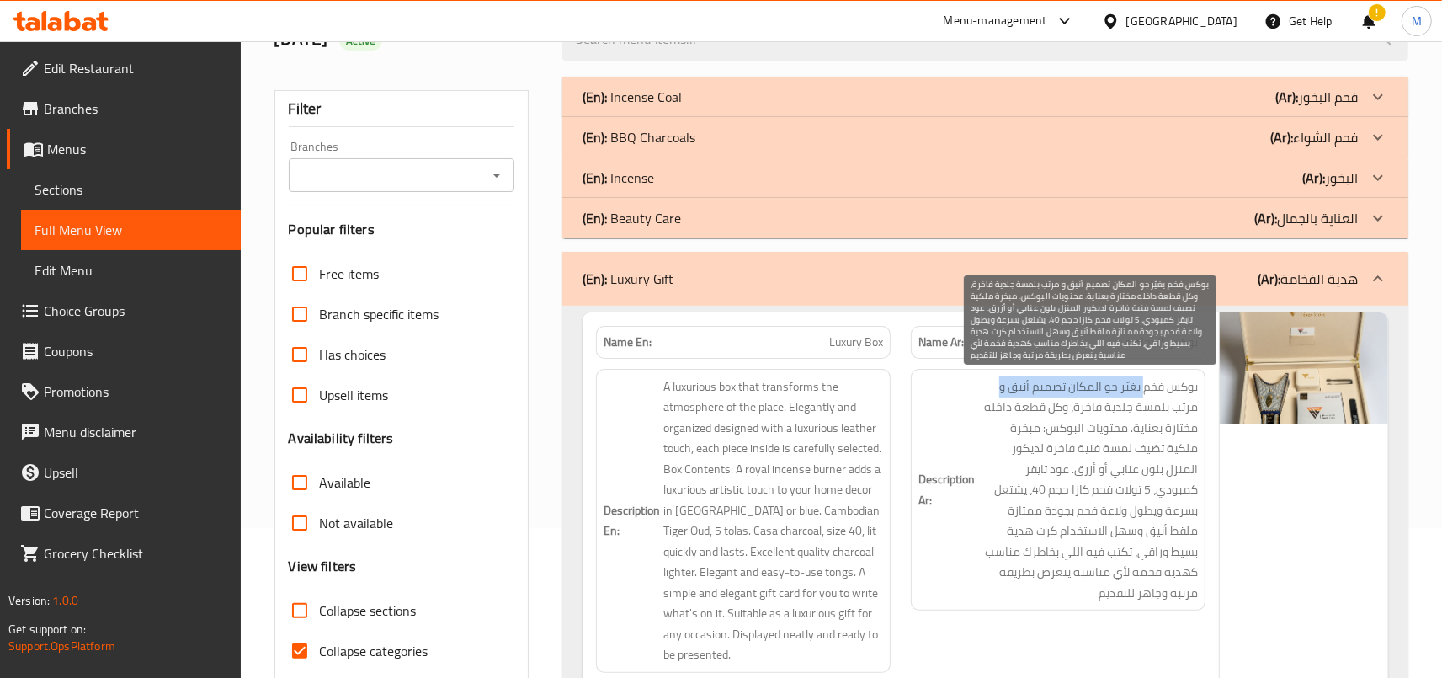
click at [995, 386] on span "بوكس فخم يغيّر جو المكان تصميم أنيق و مرتب بلمسة جلدية فاخرة، وكل قطعة داخله مخ…" at bounding box center [1088, 489] width 220 height 227
drag, startPoint x: 1070, startPoint y: 408, endPoint x: 965, endPoint y: 426, distance: 106.9
click at [978, 426] on span "بوكس فخم يغيّر جو المكان تصميم أنيق و مرتب بلمسة جلدية فاخرة، وكل قطعة داخله مخ…" at bounding box center [1088, 489] width 220 height 227
click at [1043, 435] on span "بوكس فخم يغيّر جو المكان تصميم أنيق و مرتب بلمسة جلدية فاخرة، وكل قطعة داخله مخ…" at bounding box center [1088, 489] width 220 height 227
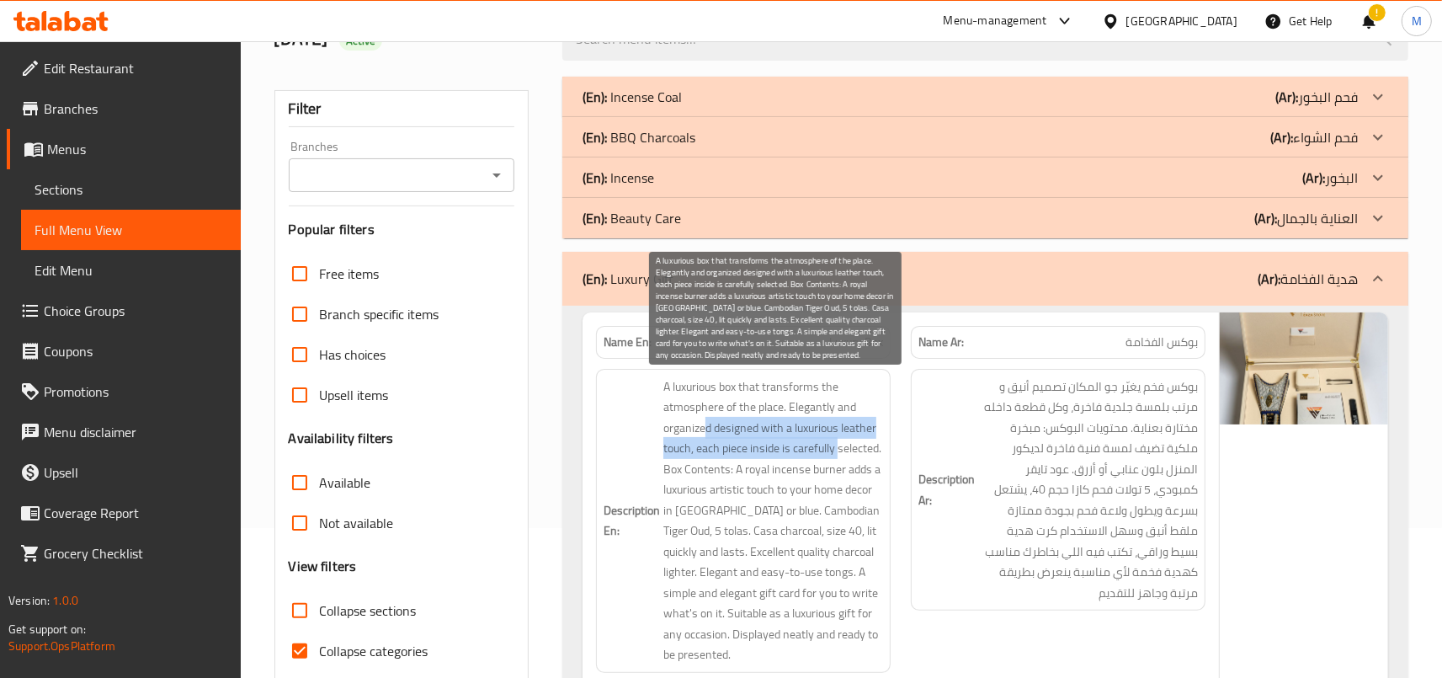
drag, startPoint x: 711, startPoint y: 428, endPoint x: 884, endPoint y: 444, distance: 174.2
click at [883, 444] on span "A luxurious box that transforms the atmosphere of the place. Elegantly and orga…" at bounding box center [773, 520] width 220 height 289
click at [835, 458] on span "A luxurious box that transforms the atmosphere of the place. Elegantly and orga…" at bounding box center [773, 520] width 220 height 289
drag, startPoint x: 719, startPoint y: 424, endPoint x: 882, endPoint y: 451, distance: 165.5
click at [882, 451] on span "A luxurious box that transforms the atmosphere of the place. Elegantly and orga…" at bounding box center [773, 520] width 220 height 289
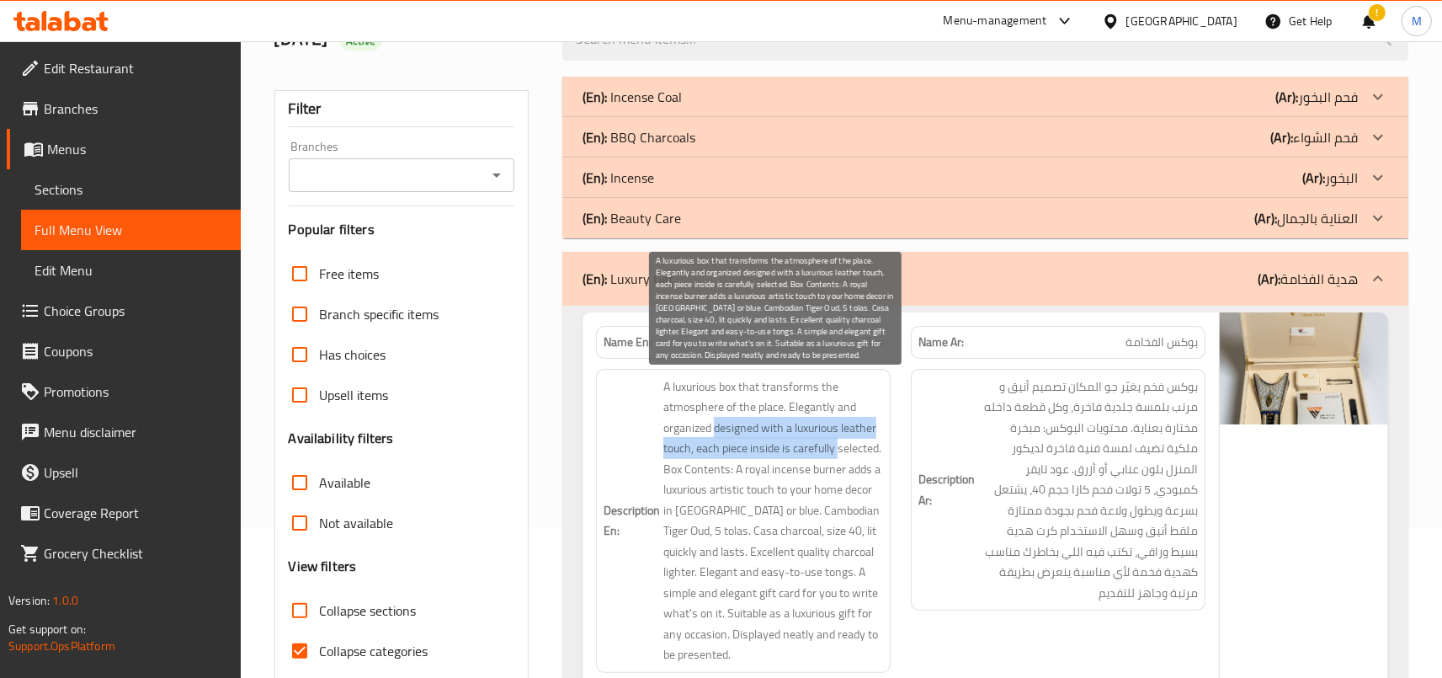
click at [724, 429] on span "A luxurious box that transforms the atmosphere of the place. Elegantly and orga…" at bounding box center [773, 520] width 220 height 289
drag, startPoint x: 721, startPoint y: 428, endPoint x: 878, endPoint y: 456, distance: 160.0
click at [878, 456] on span "A luxurious box that transforms the atmosphere of the place. Elegantly and orga…" at bounding box center [773, 520] width 220 height 289
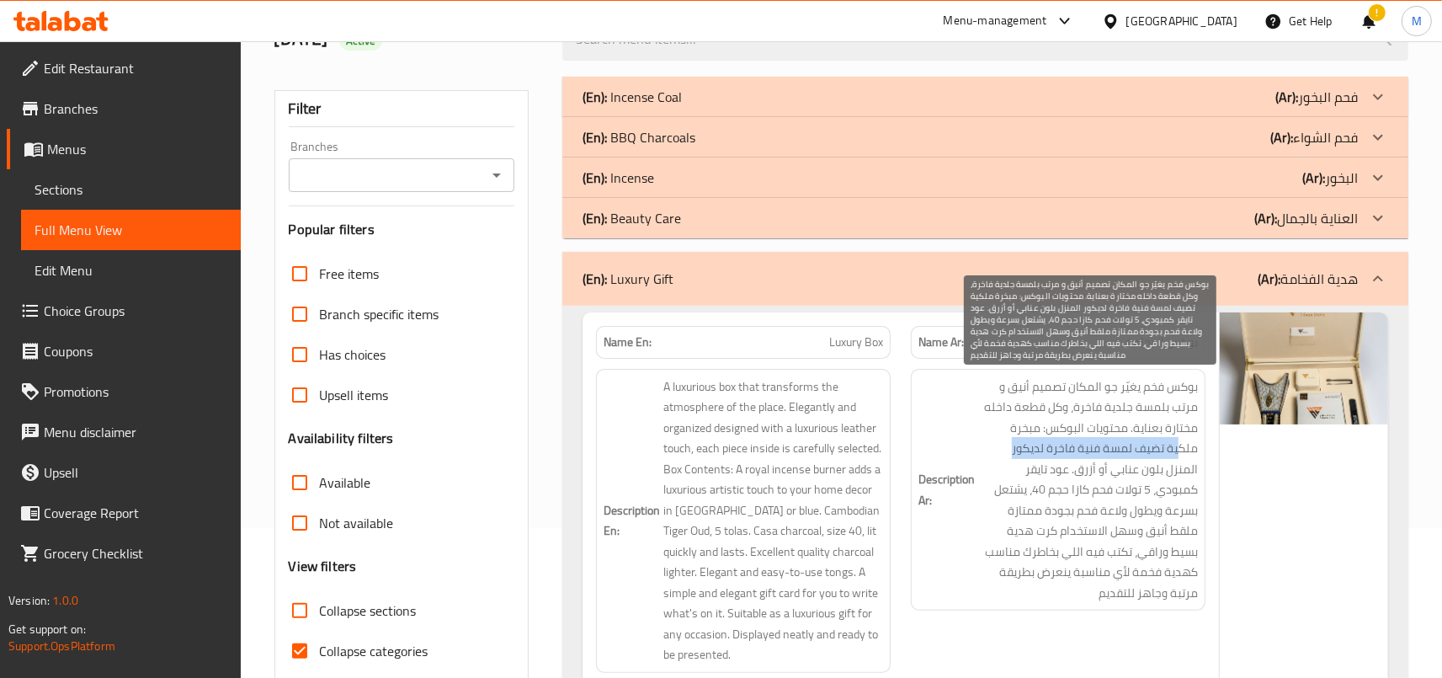
drag, startPoint x: 1181, startPoint y: 445, endPoint x: 999, endPoint y: 446, distance: 181.9
click at [999, 446] on span "بوكس فخم يغيّر جو المكان تصميم أنيق و مرتب بلمسة جلدية فاخرة، وكل قطعة داخله مخ…" at bounding box center [1088, 489] width 220 height 227
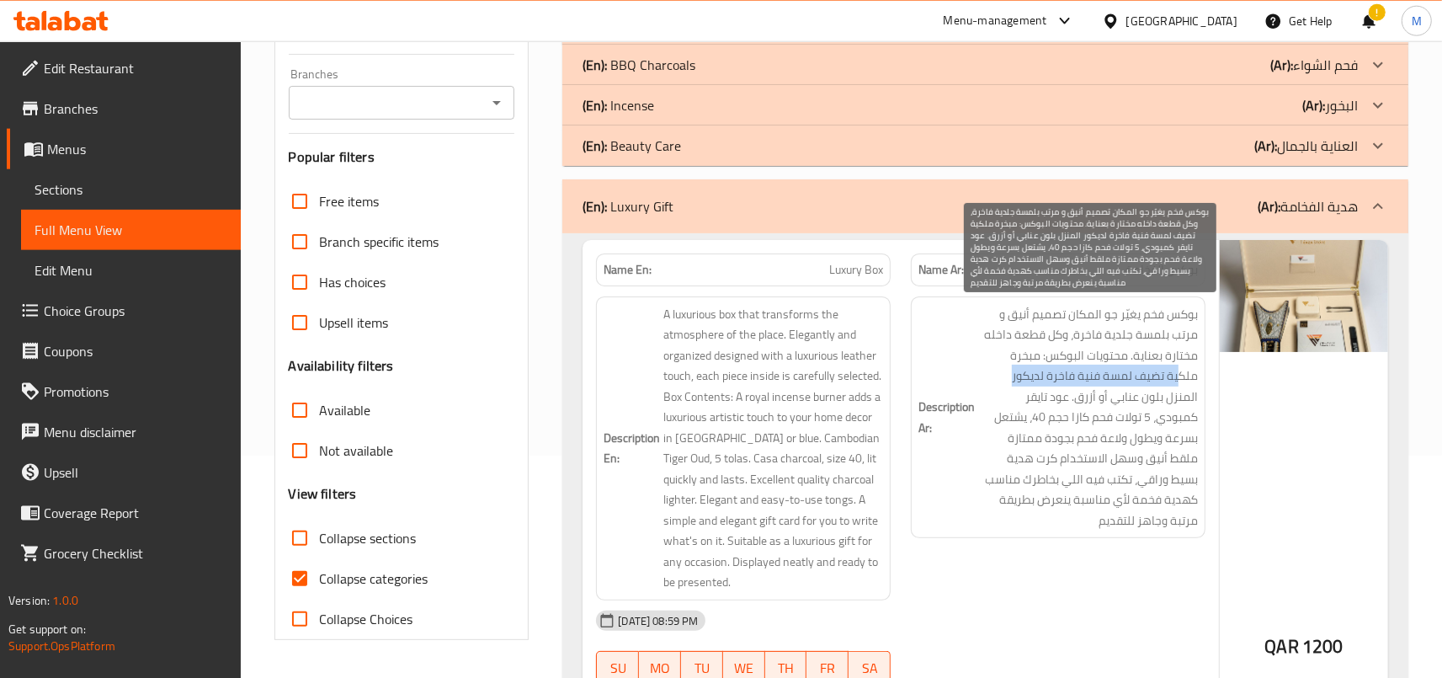
scroll to position [242, 0]
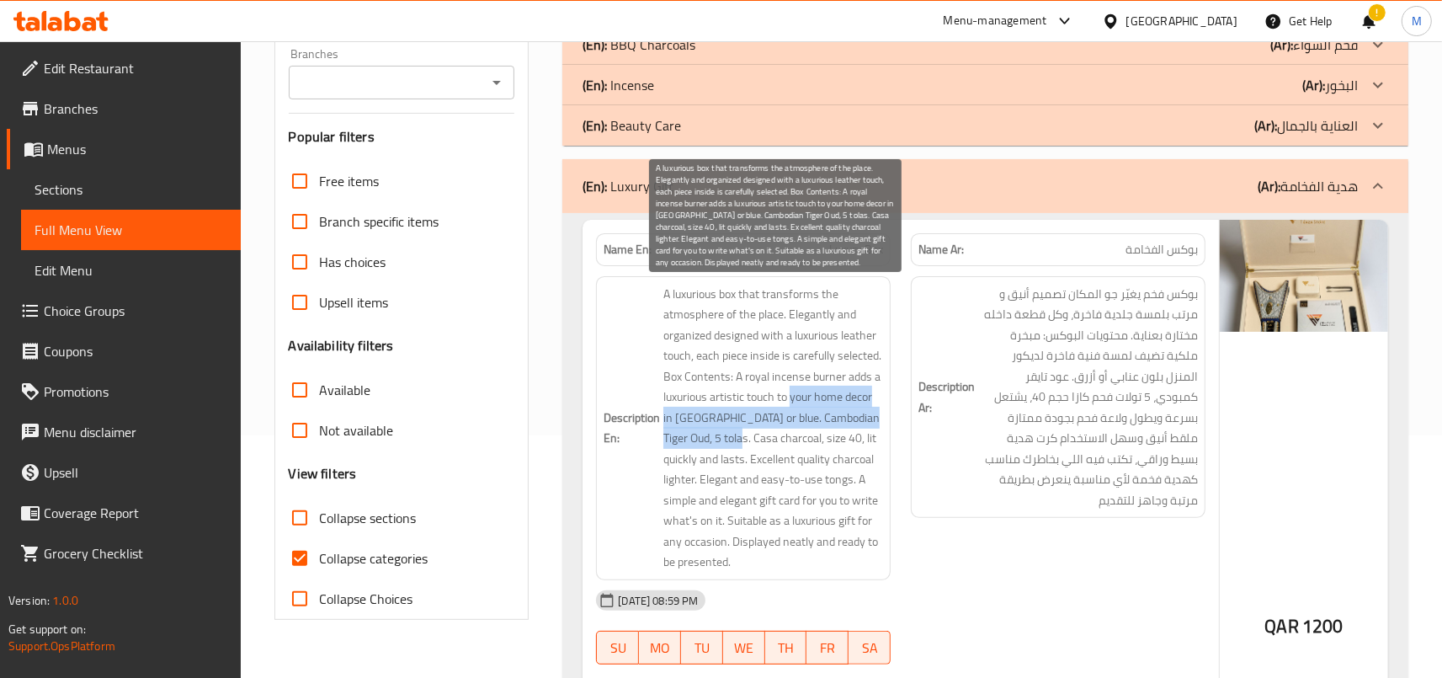
drag, startPoint x: 668, startPoint y: 422, endPoint x: 845, endPoint y: 436, distance: 178.2
click at [845, 436] on h6 "Description En: A luxurious box that transforms the atmosphere of the place. El…" at bounding box center [744, 428] width 280 height 289
click at [822, 444] on span "A luxurious box that transforms the atmosphere of the place. Elegantly and orga…" at bounding box center [773, 428] width 220 height 289
drag, startPoint x: 668, startPoint y: 439, endPoint x: 820, endPoint y: 444, distance: 152.5
click at [820, 444] on h6 "Description En: A luxurious box that transforms the atmosphere of the place. El…" at bounding box center [744, 428] width 280 height 289
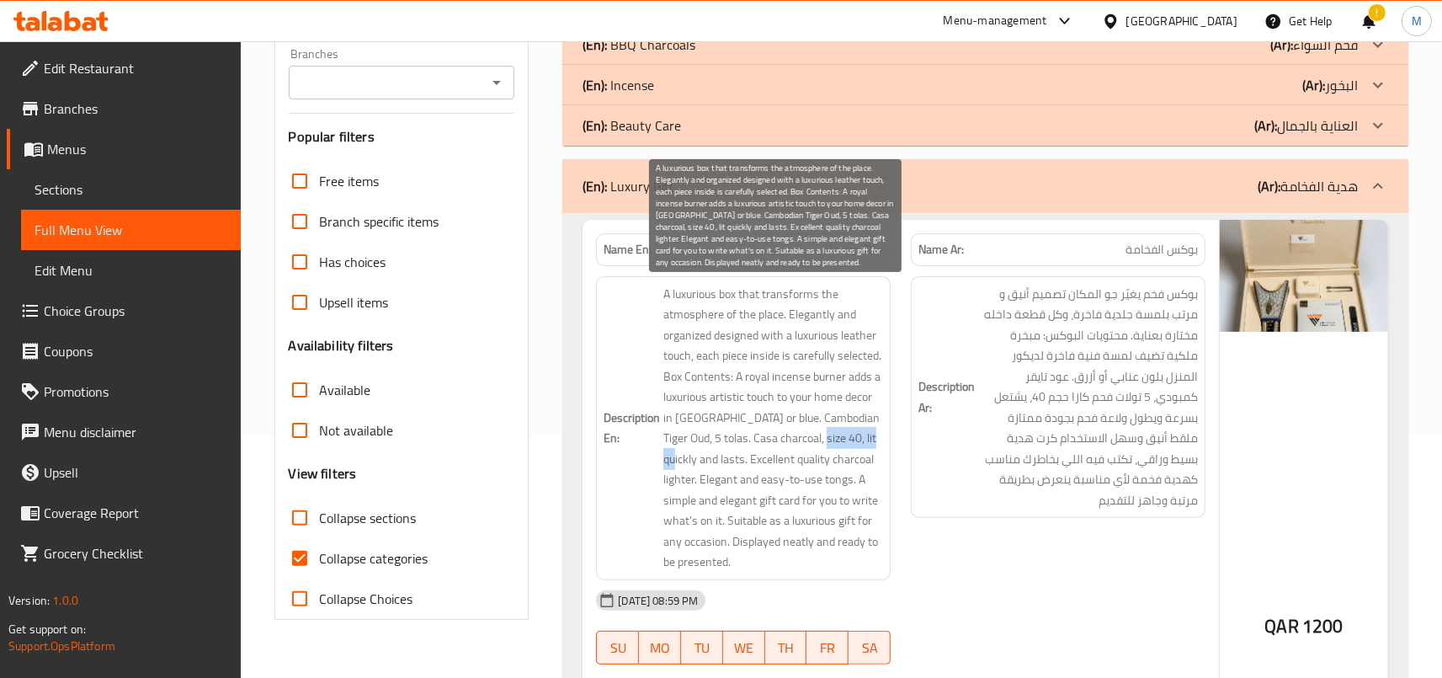
drag, startPoint x: 755, startPoint y: 461, endPoint x: 862, endPoint y: 460, distance: 106.9
click at [843, 460] on span "A luxurious box that transforms the atmosphere of the place. Elegantly and orga…" at bounding box center [773, 428] width 220 height 289
click at [863, 460] on span "A luxurious box that transforms the atmosphere of the place. Elegantly and orga…" at bounding box center [773, 428] width 220 height 289
drag, startPoint x: 755, startPoint y: 458, endPoint x: 871, endPoint y: 456, distance: 116.2
click at [871, 456] on span "A luxurious box that transforms the atmosphere of the place. Elegantly and orga…" at bounding box center [773, 428] width 220 height 289
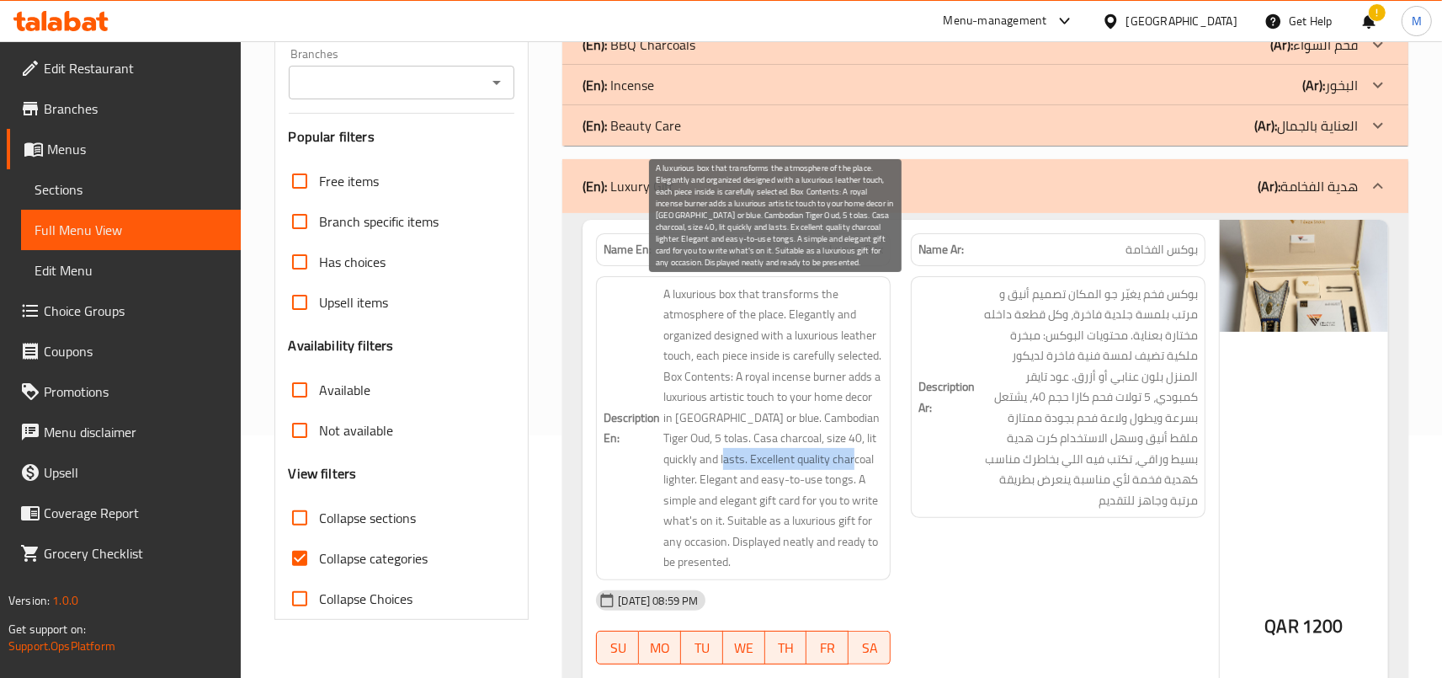
drag, startPoint x: 681, startPoint y: 481, endPoint x: 811, endPoint y: 469, distance: 130.2
click at [811, 469] on span "A luxurious box that transforms the atmosphere of the place. Elegantly and orga…" at bounding box center [773, 428] width 220 height 289
drag, startPoint x: 678, startPoint y: 504, endPoint x: 783, endPoint y: 502, distance: 105.3
click at [783, 502] on span "A luxurious box that transforms the atmosphere of the place. Elegantly and orga…" at bounding box center [773, 428] width 220 height 289
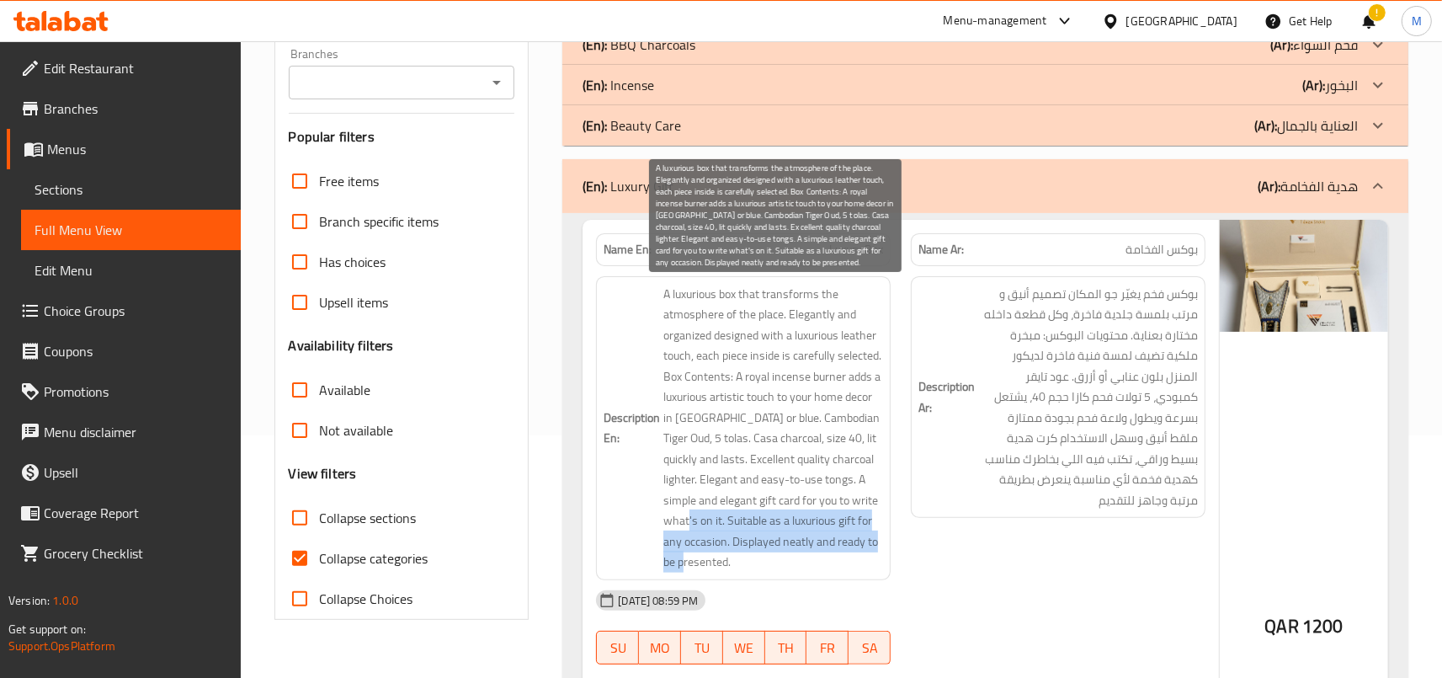
drag, startPoint x: 677, startPoint y: 541, endPoint x: 876, endPoint y: 575, distance: 201.7
click at [876, 573] on span "A luxurious box that transforms the atmosphere of the place. Elegantly and orga…" at bounding box center [773, 428] width 220 height 289
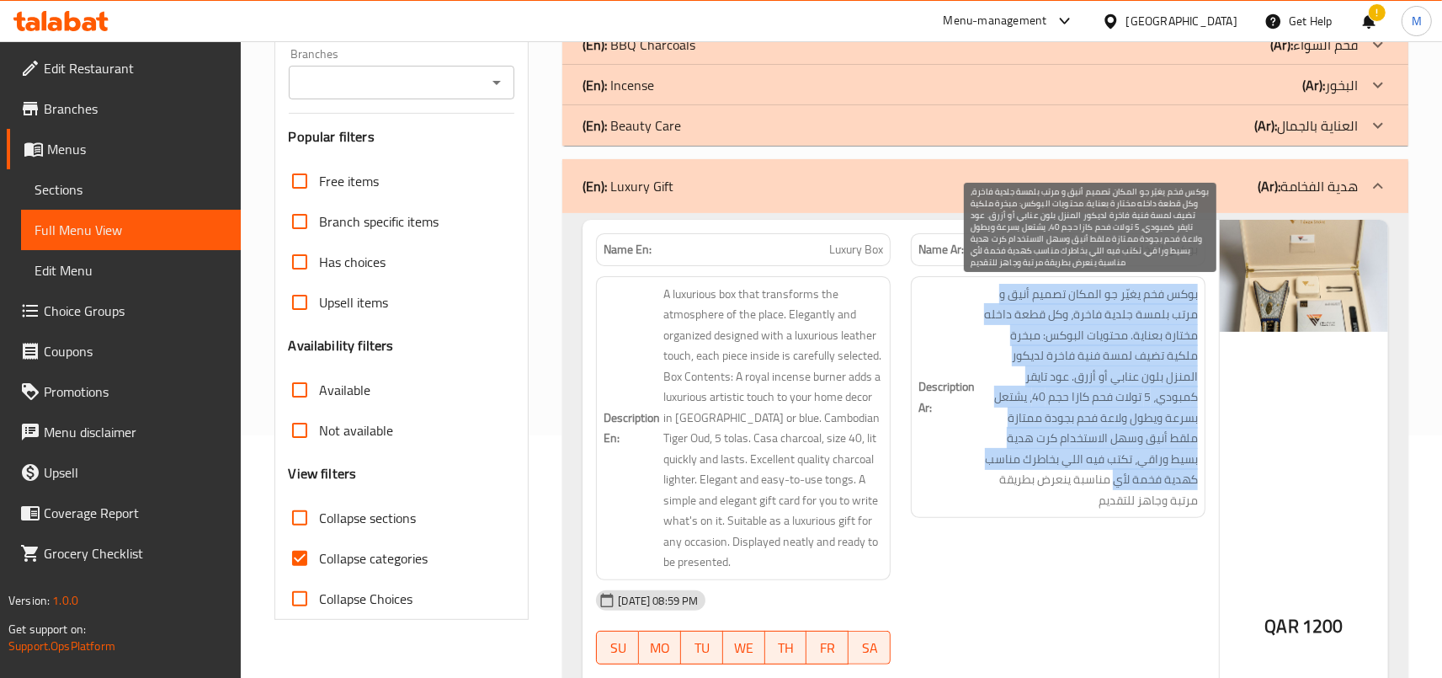
drag, startPoint x: 1116, startPoint y: 473, endPoint x: 955, endPoint y: 485, distance: 162.1
click at [978, 485] on span "بوكس فخم يغيّر جو المكان تصميم أنيق و مرتب بلمسة جلدية فاخرة، وكل قطعة داخله مخ…" at bounding box center [1088, 397] width 220 height 227
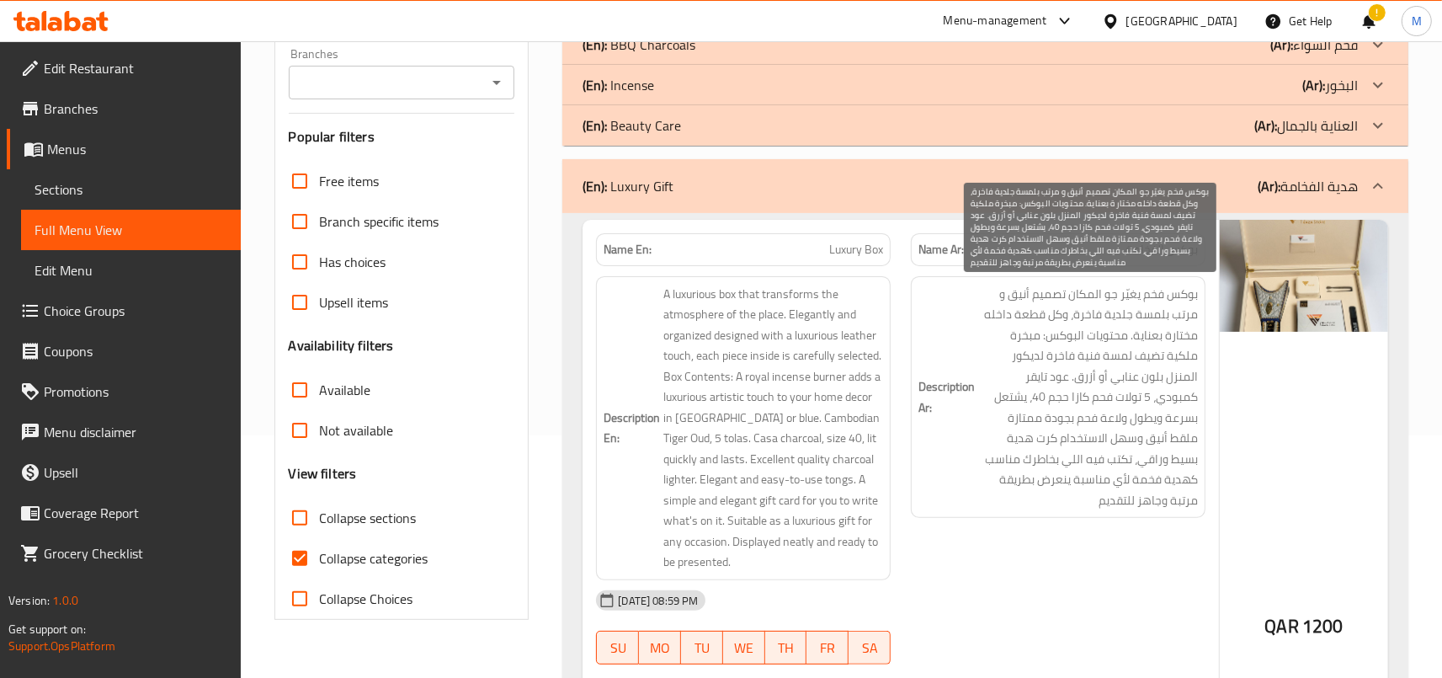
click at [955, 485] on h6 "Description Ar: بوكس فخم يغيّر جو المكان تصميم أنيق و مرتب بلمسة جلدية فاخرة، و…" at bounding box center [1059, 397] width 280 height 227
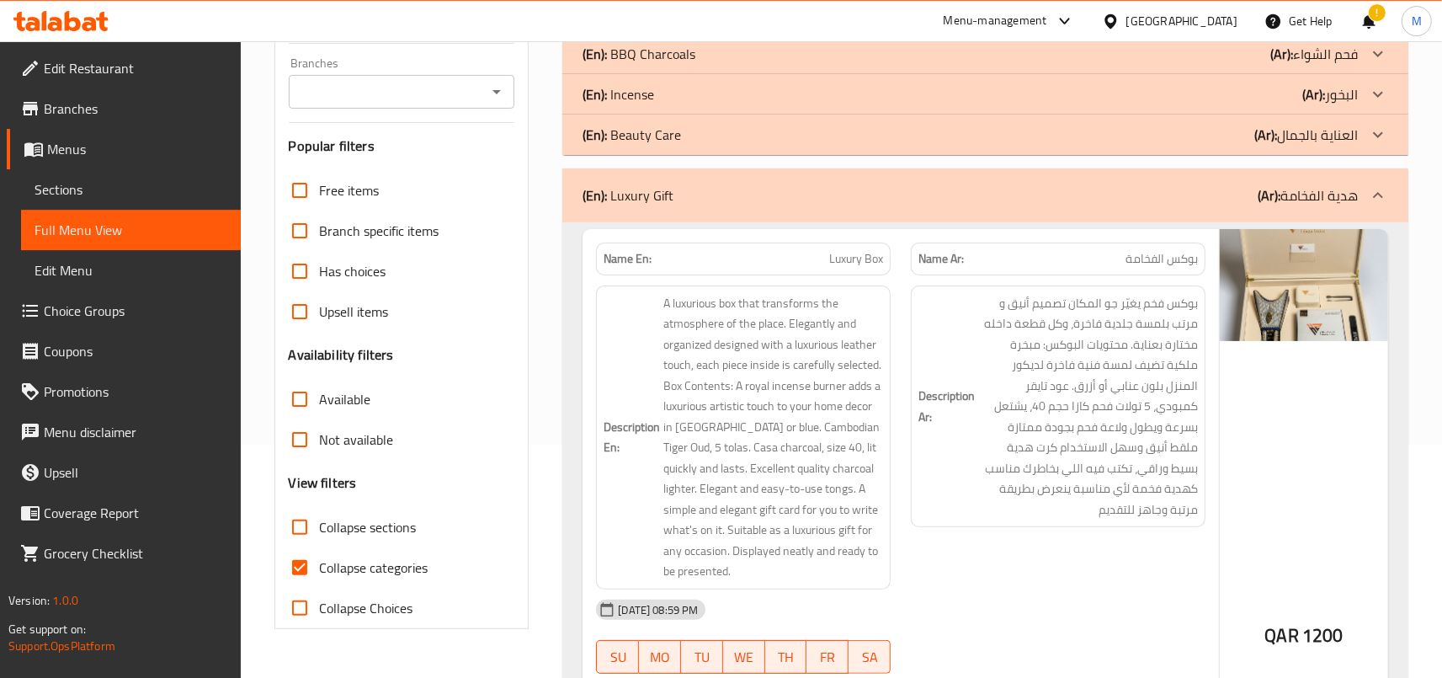
scroll to position [150, 0]
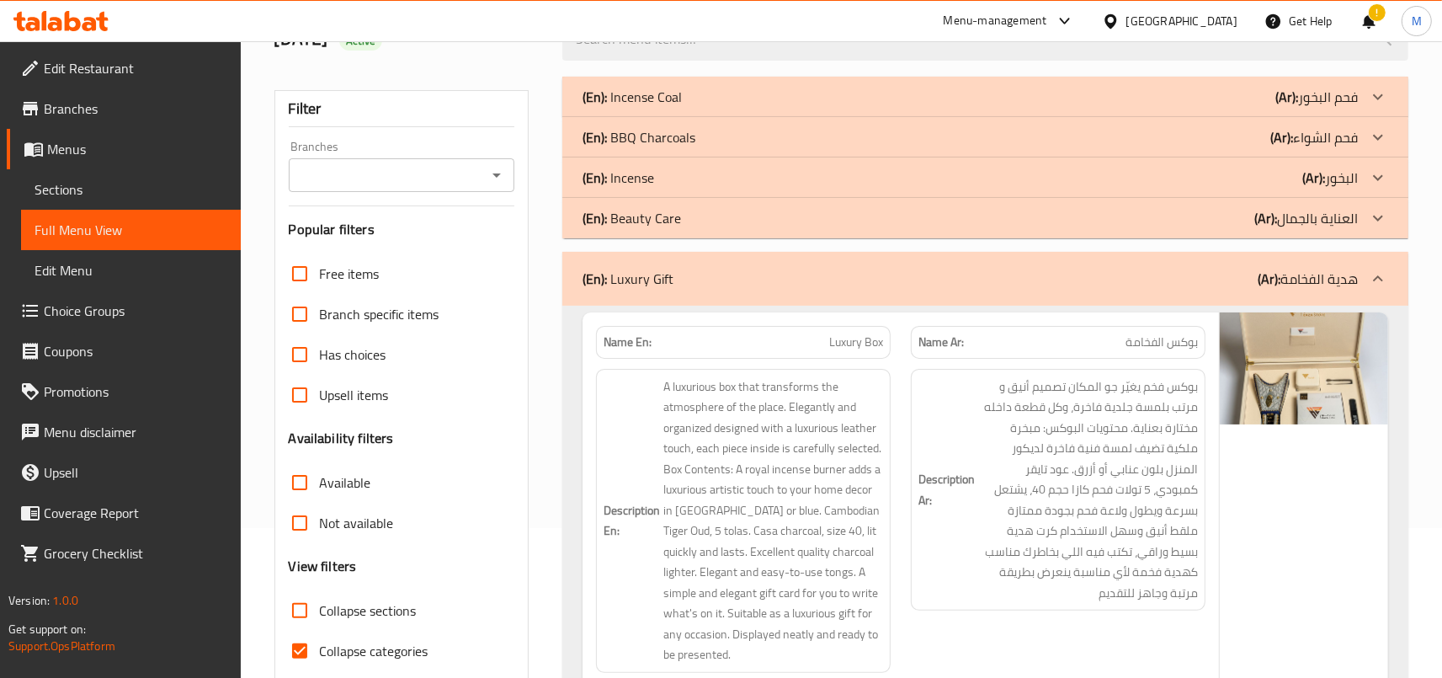
click at [946, 271] on div "(En): Luxury Gift (Ar): هدية الفخامة" at bounding box center [970, 279] width 775 height 20
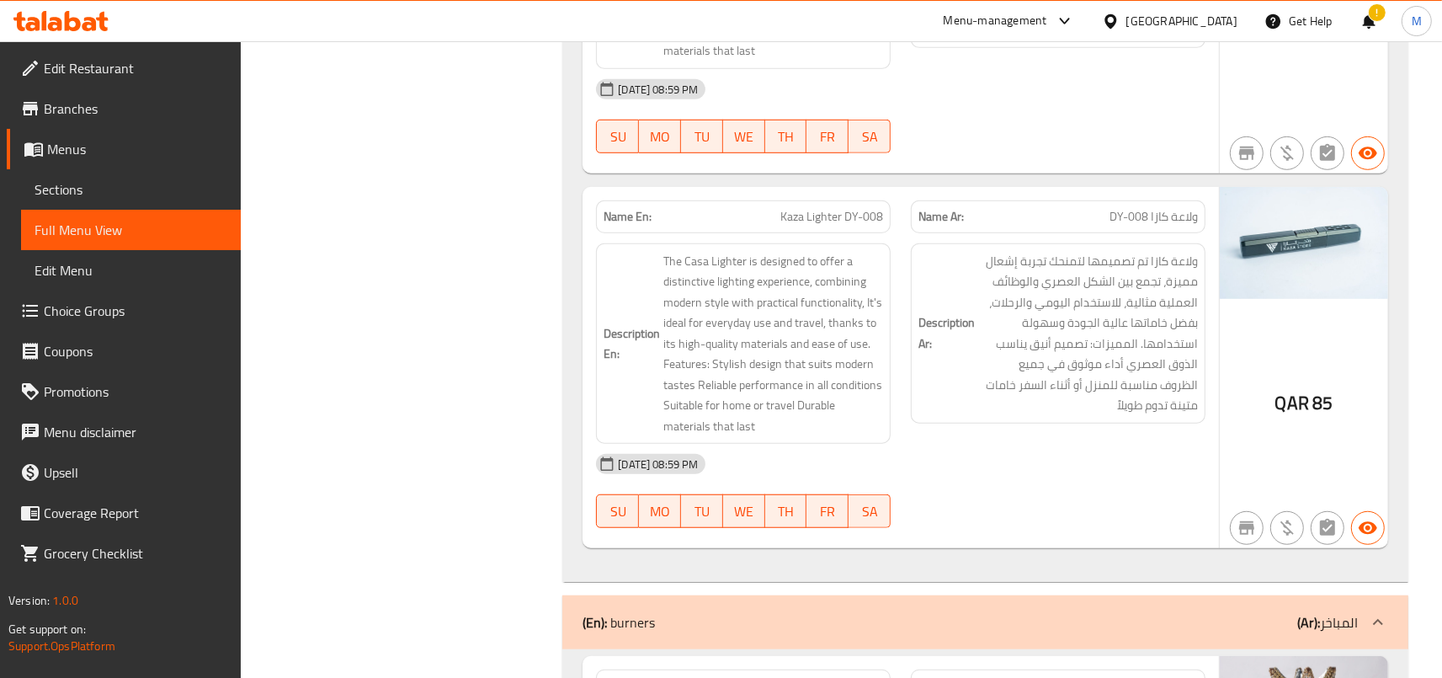
scroll to position [1261, 0]
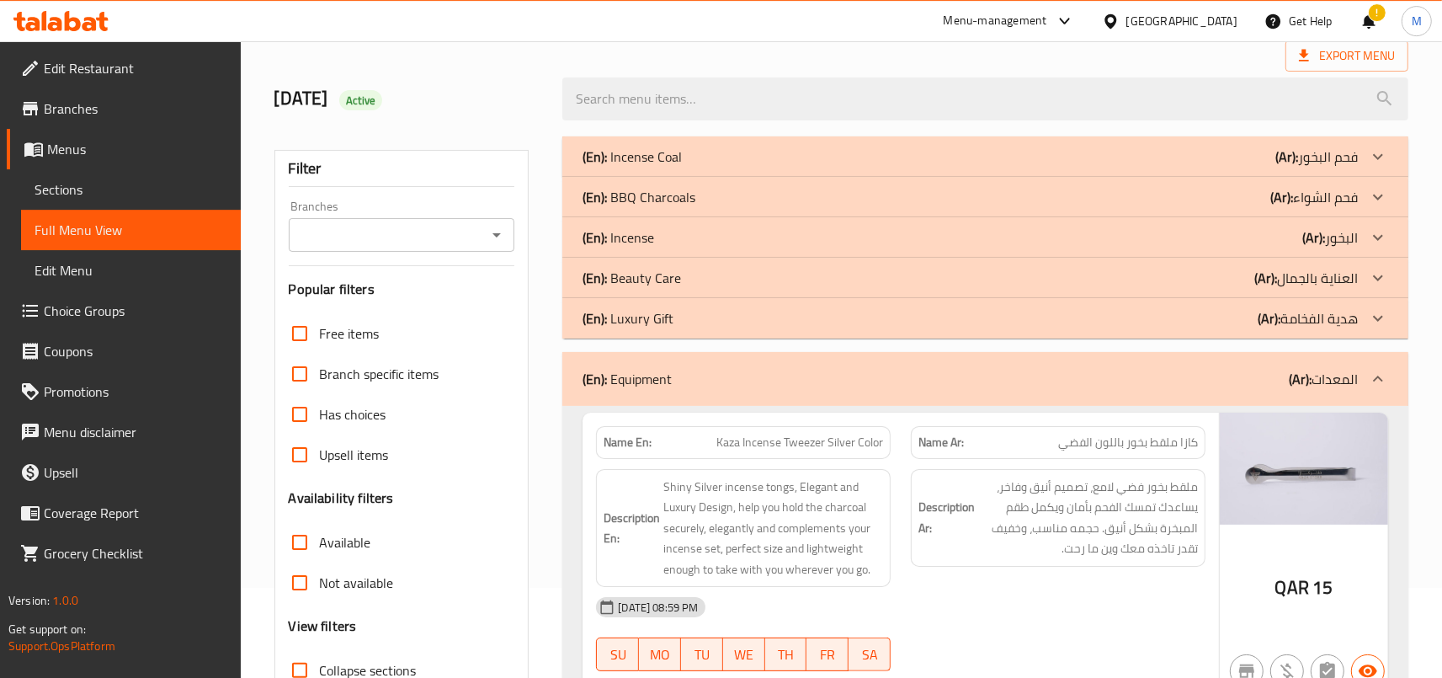
scroll to position [0, 0]
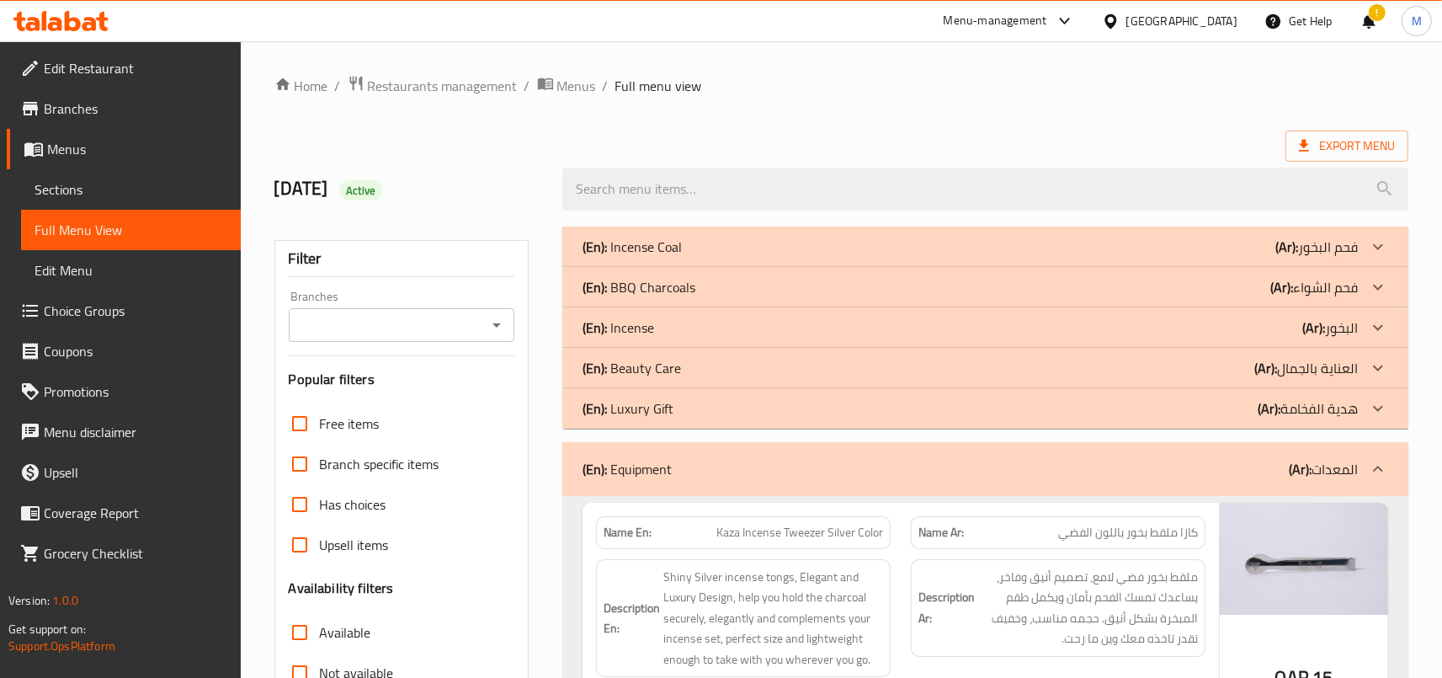
click at [1096, 486] on div "(En): Equipment (Ar): المعدات" at bounding box center [985, 469] width 846 height 54
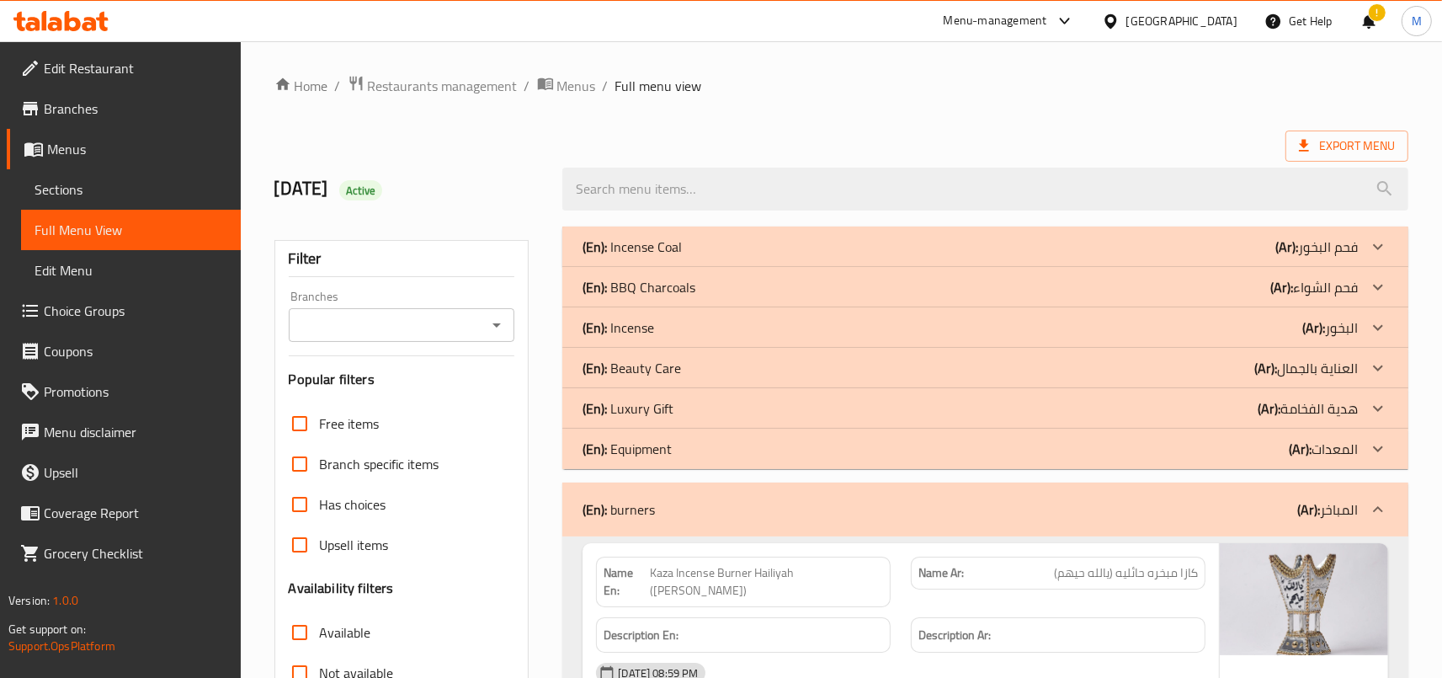
click at [1109, 517] on div "(En): burners (Ar): المباخر" at bounding box center [970, 509] width 775 height 20
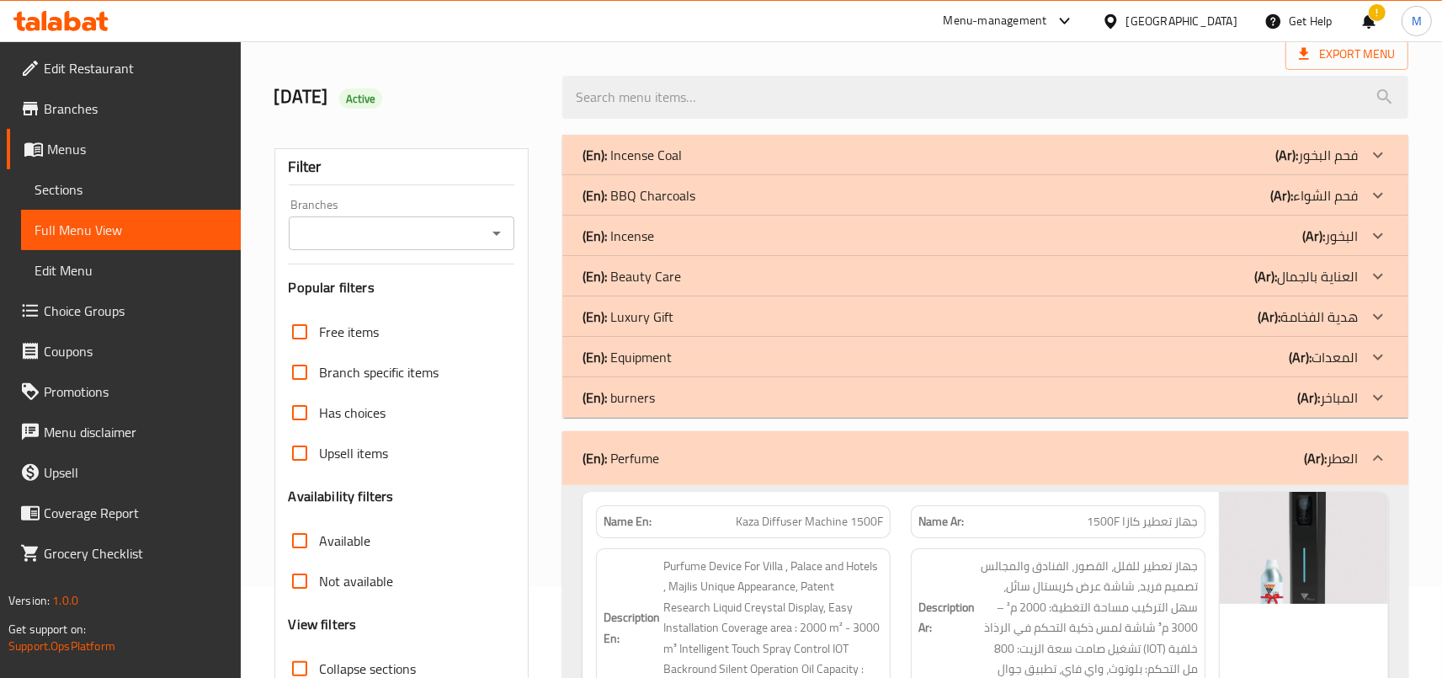
scroll to position [93, 0]
click at [1126, 455] on div "(En): Perfume (Ar): العطر" at bounding box center [970, 457] width 775 height 20
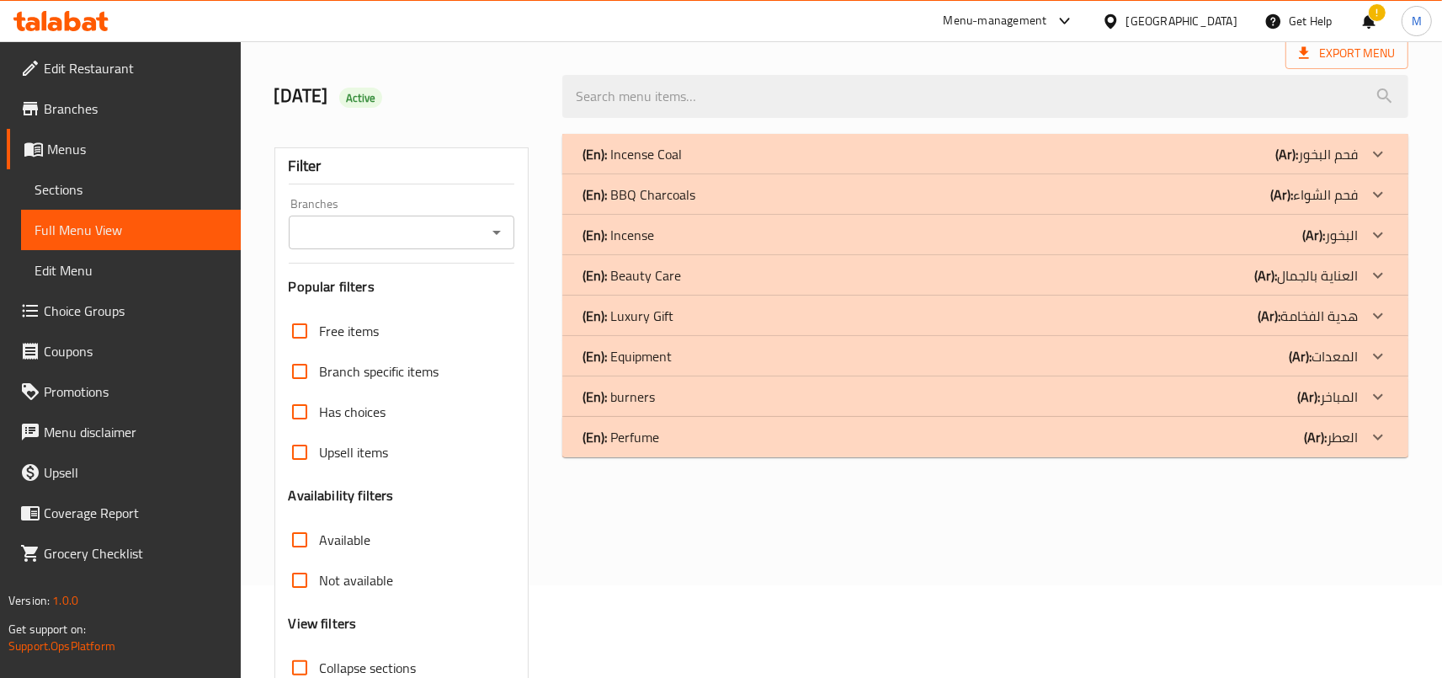
click at [1184, 320] on div "(En): Luxury Gift (Ar): هدية الفخامة" at bounding box center [970, 316] width 775 height 20
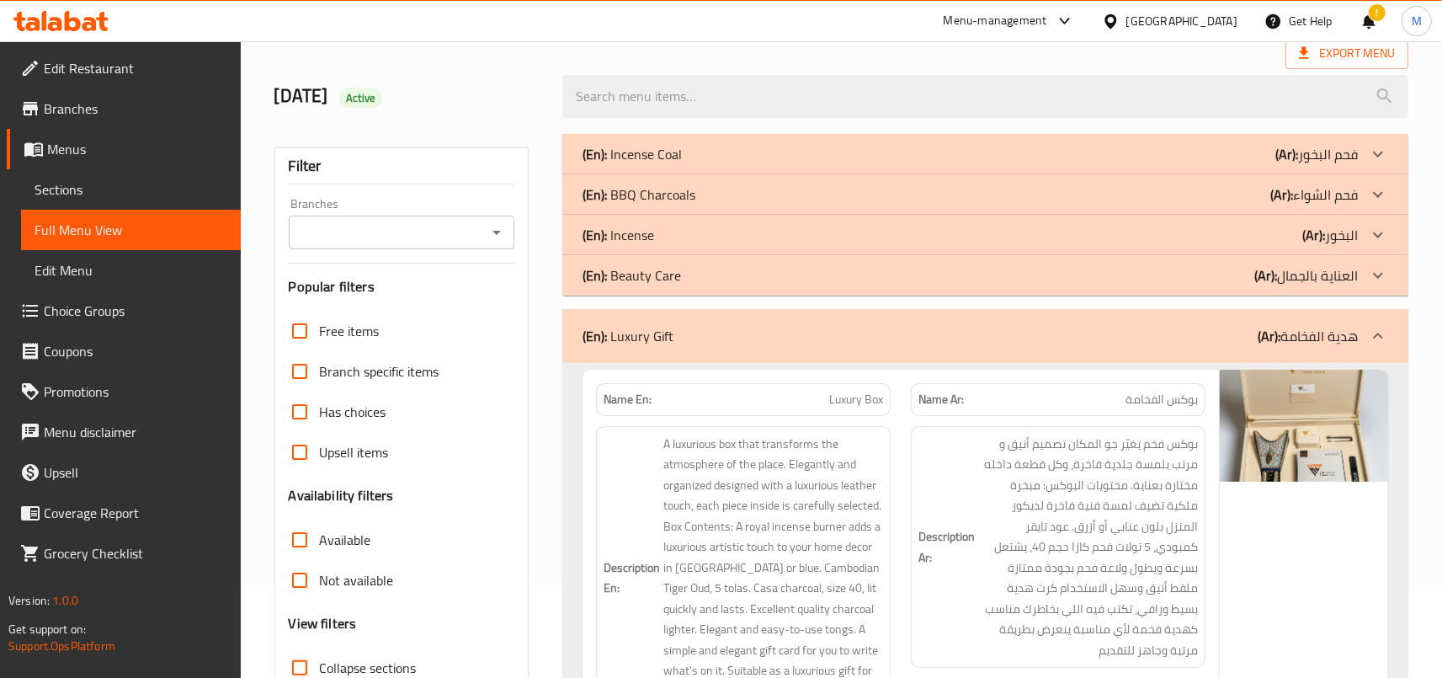
click at [1187, 274] on div "(En): Beauty Care (Ar): العناية بالجمال" at bounding box center [970, 275] width 775 height 20
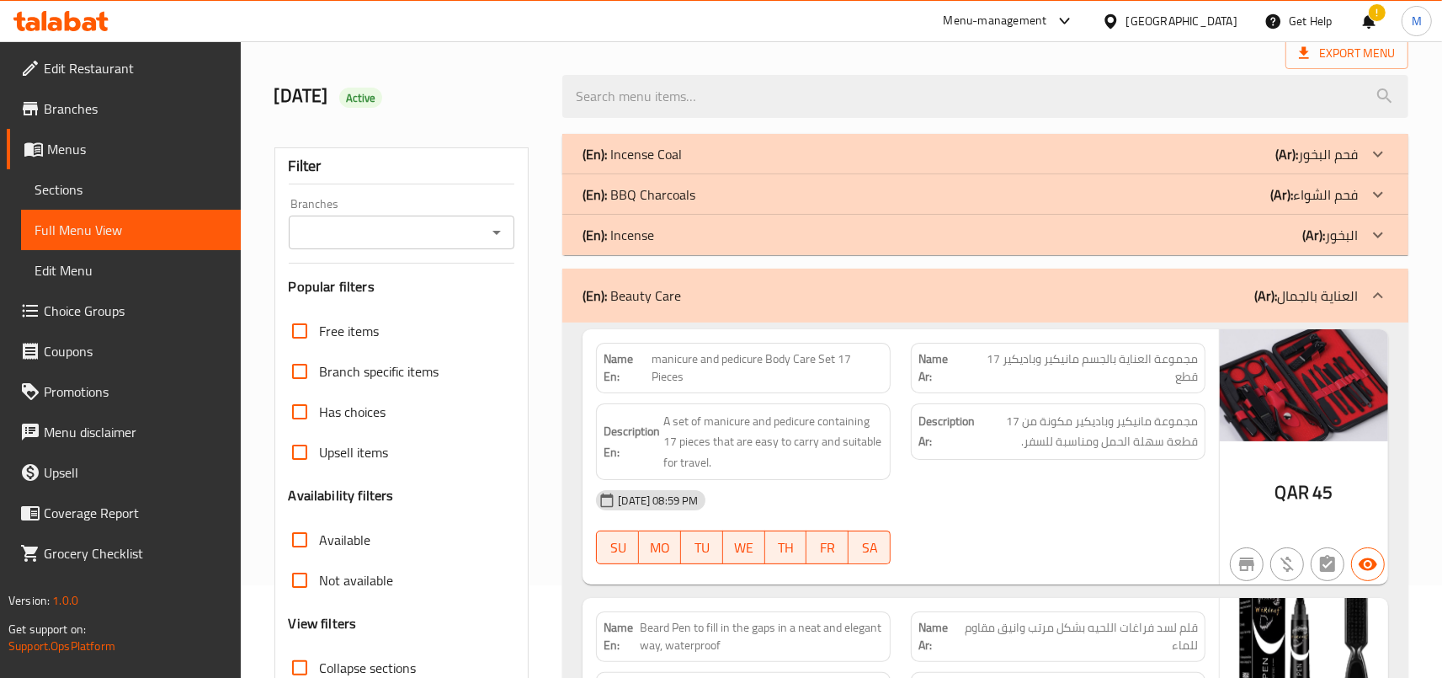
click at [1208, 232] on div "(En): Incense (Ar): البخور" at bounding box center [970, 235] width 775 height 20
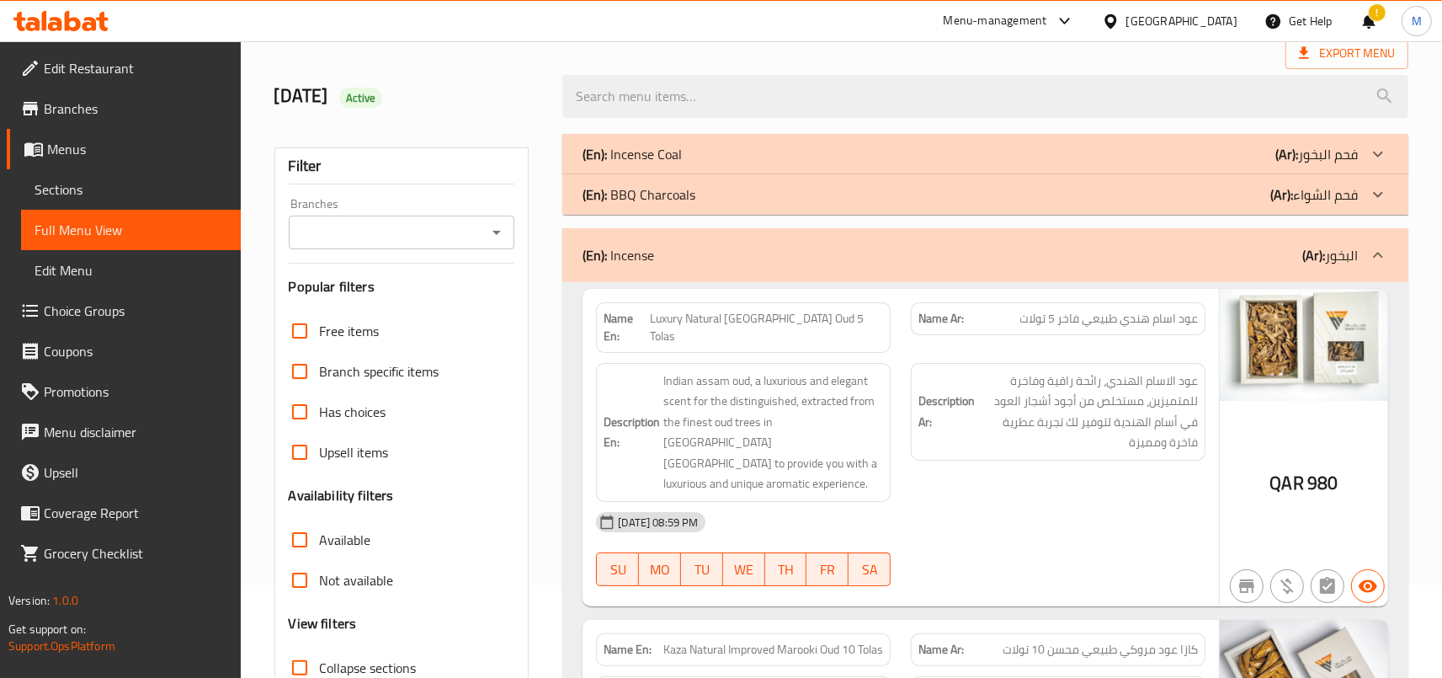
click at [1220, 196] on div "(En): BBQ Charcoals (Ar): فحم الشواء" at bounding box center [970, 194] width 775 height 20
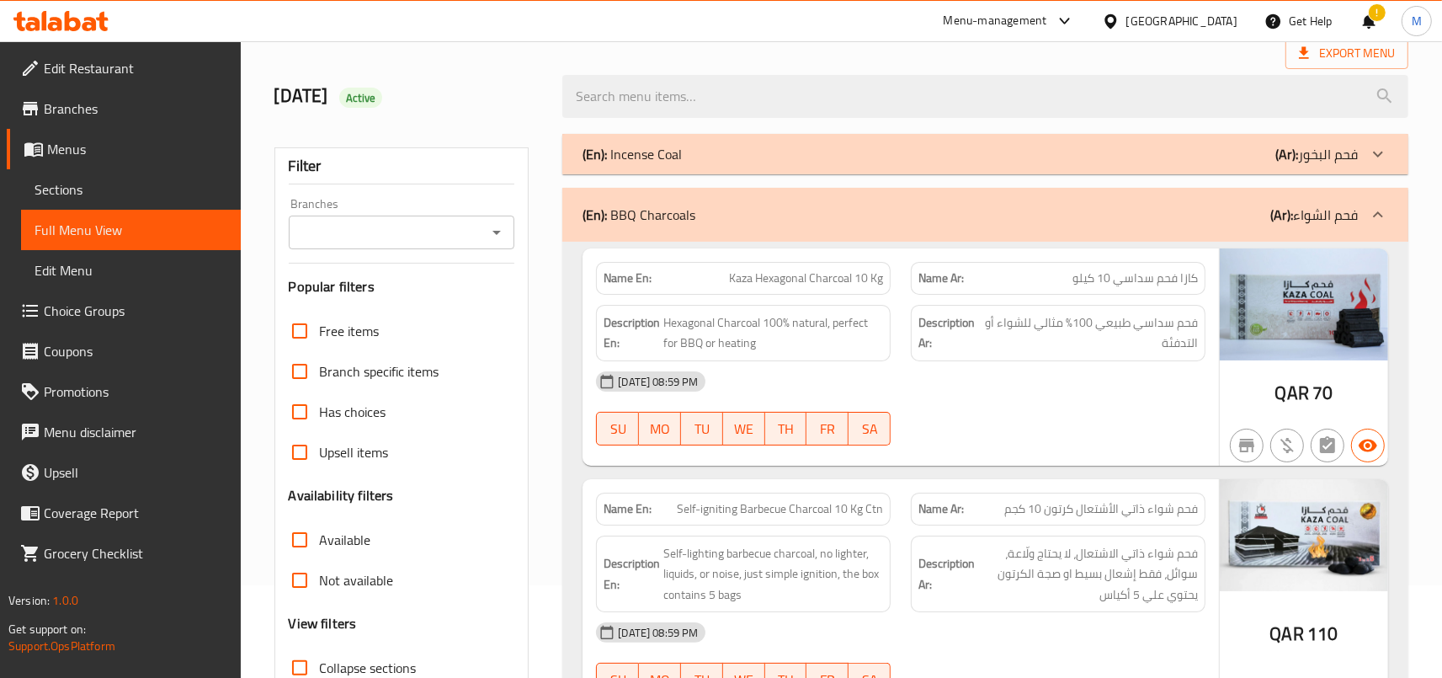
click at [1235, 161] on div "(En): Incense Coal (Ar): فحم البخور" at bounding box center [970, 154] width 775 height 20
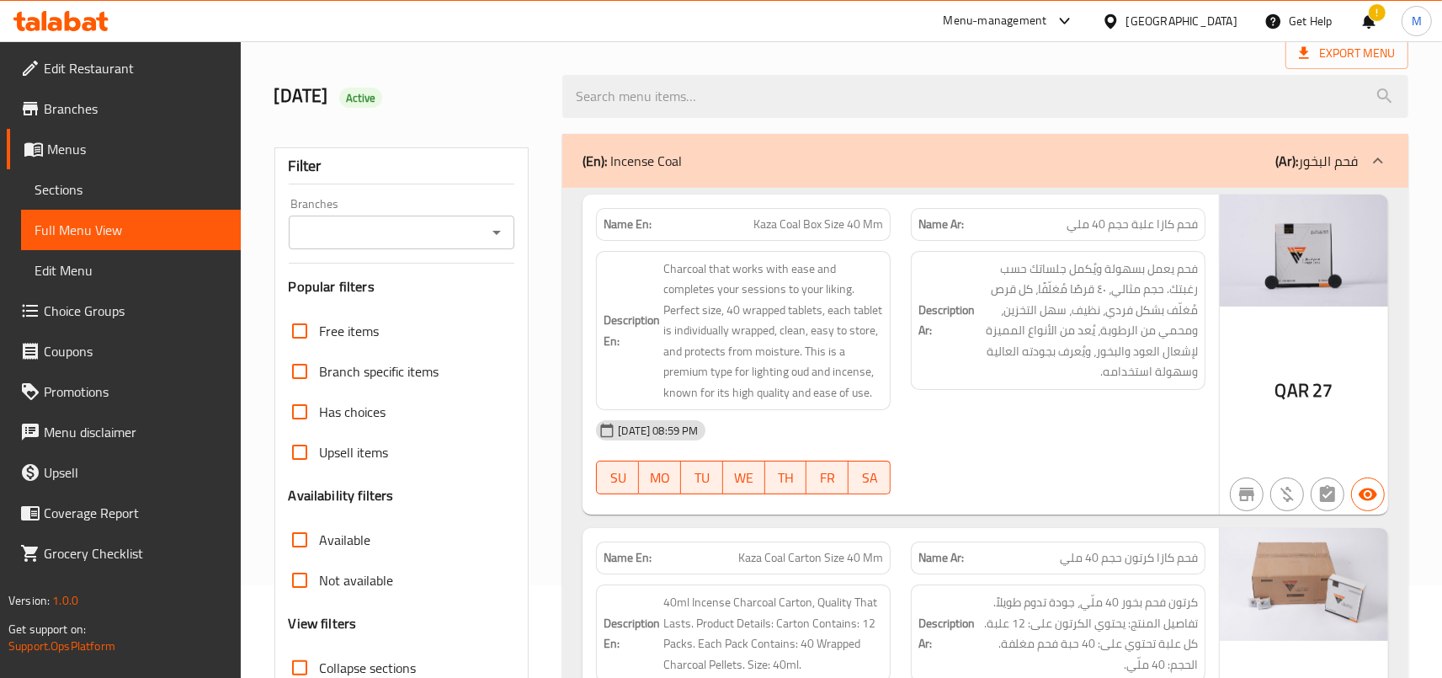
click at [859, 15] on div "Menu-management Qatar Get Help ! M" at bounding box center [721, 21] width 1442 height 40
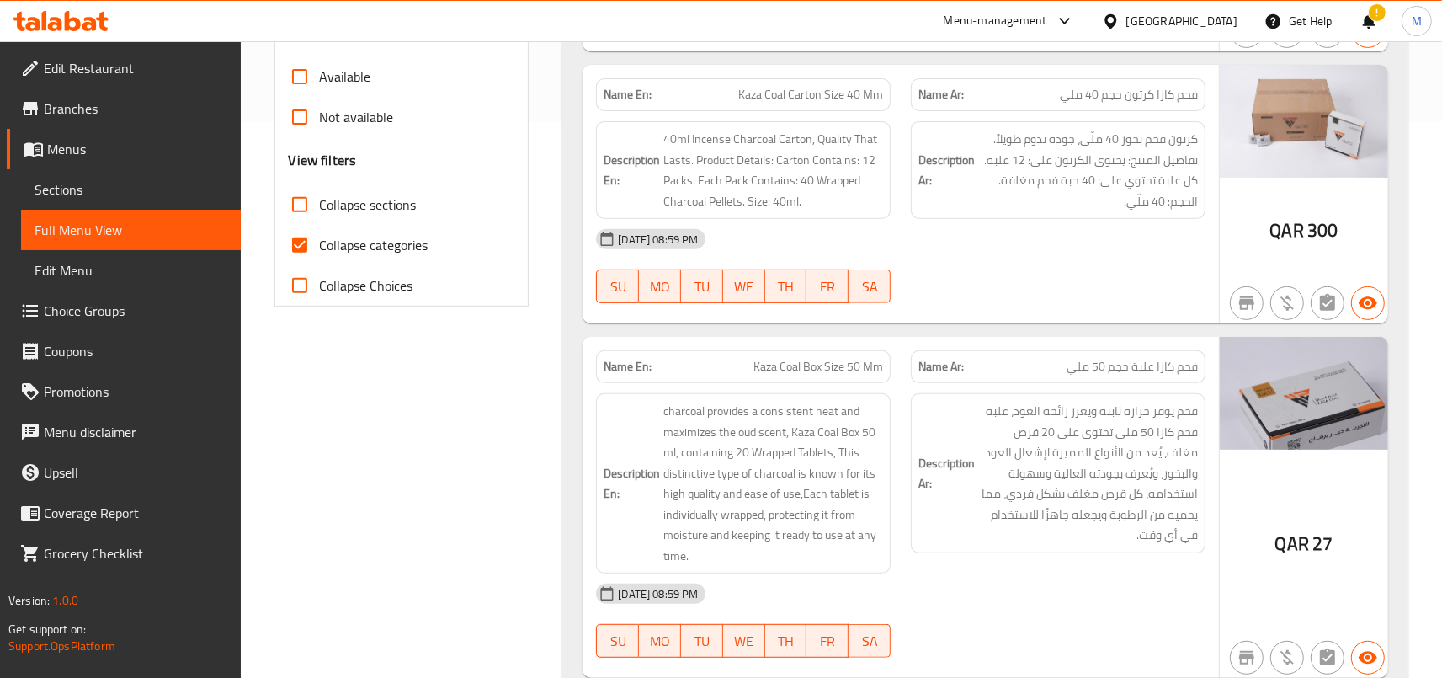
scroll to position [185, 0]
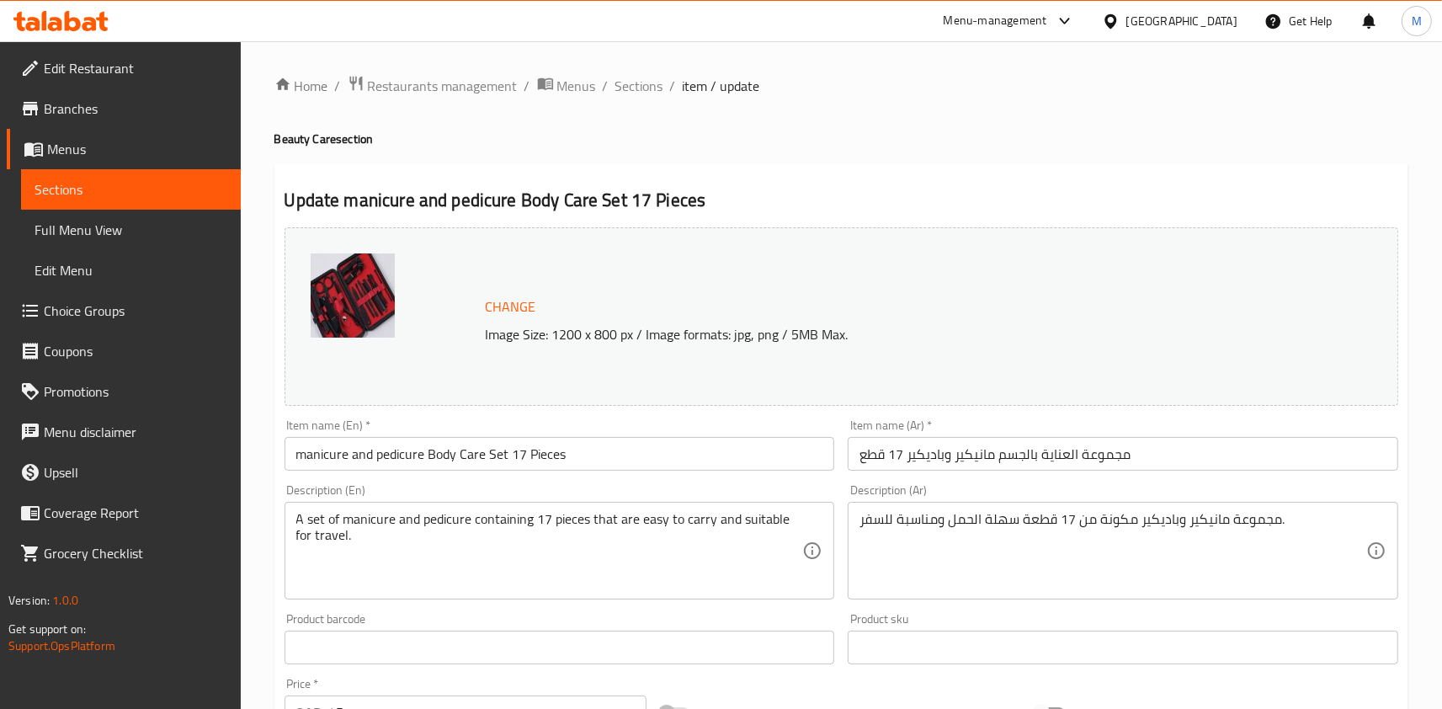
click at [309, 450] on input "manicure and pedicure Body Care Set 17 Pieces" at bounding box center [560, 454] width 551 height 34
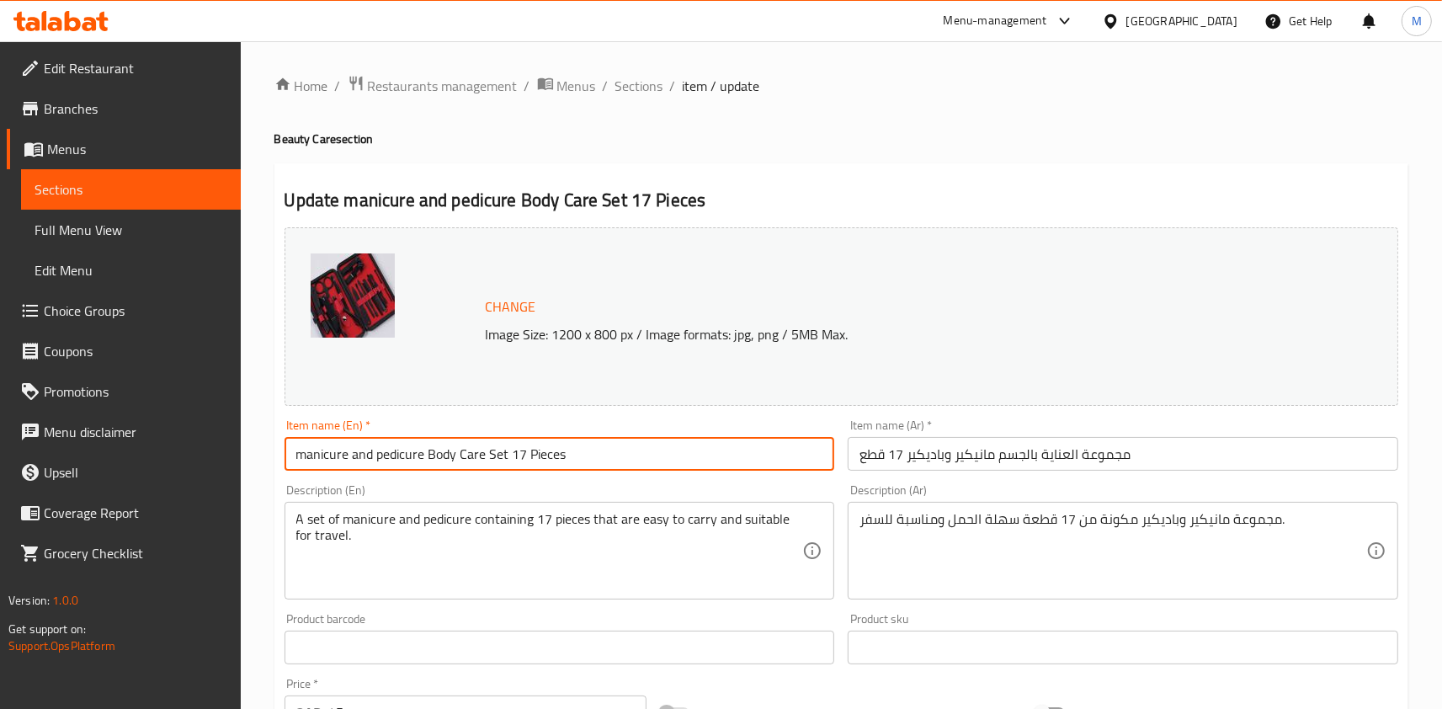
click at [309, 450] on input "manicure and pedicure Body Care Set 17 Pieces" at bounding box center [560, 454] width 551 height 34
click at [311, 461] on input "manicure and pedicure Body Care Set 17 Pieces" at bounding box center [560, 454] width 551 height 34
click at [349, 455] on input "manicure and pedicure Body Care Set 17 Pieces" at bounding box center [560, 454] width 551 height 34
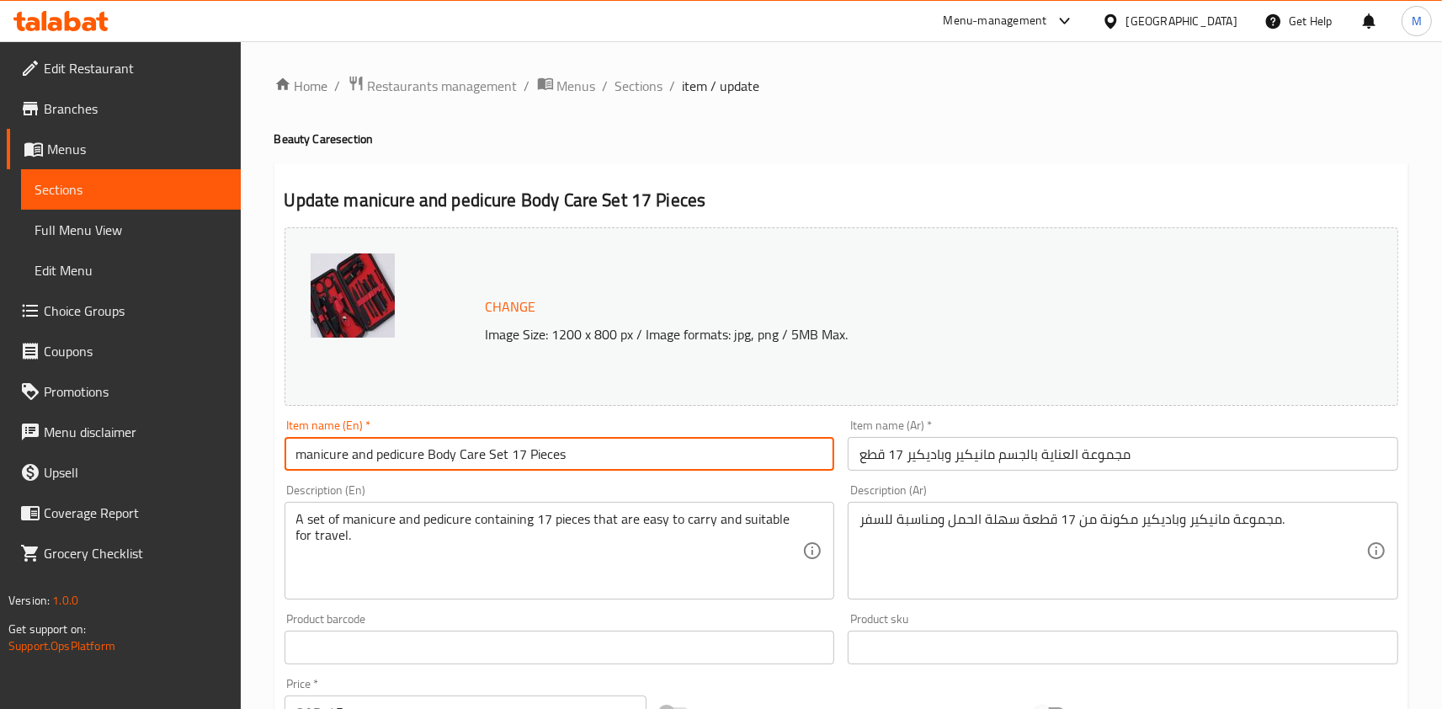
click at [349, 455] on input "manicure and pedicure Body Care Set 17 Pieces" at bounding box center [560, 454] width 551 height 34
paste input "Manicure And P"
click at [615, 456] on input "Manicure And Pedicure Body Care Set 17 Pieces" at bounding box center [560, 454] width 551 height 34
type input "Manicure And Pedicure Body Care Set 17 Pieces"
click at [1142, 450] on input "مجموعة العناية بالجسم مانيكير وباديكير 17 قطع" at bounding box center [1123, 454] width 551 height 34
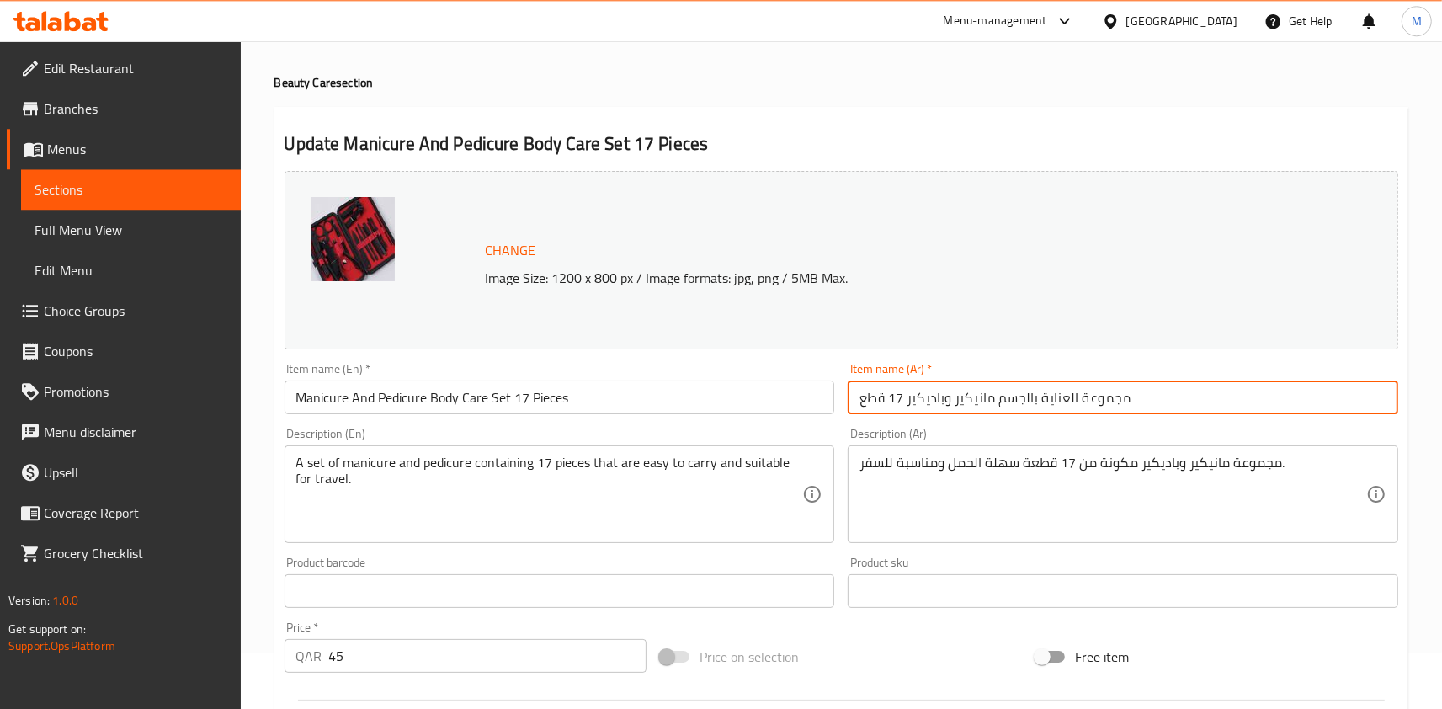
scroll to position [93, 0]
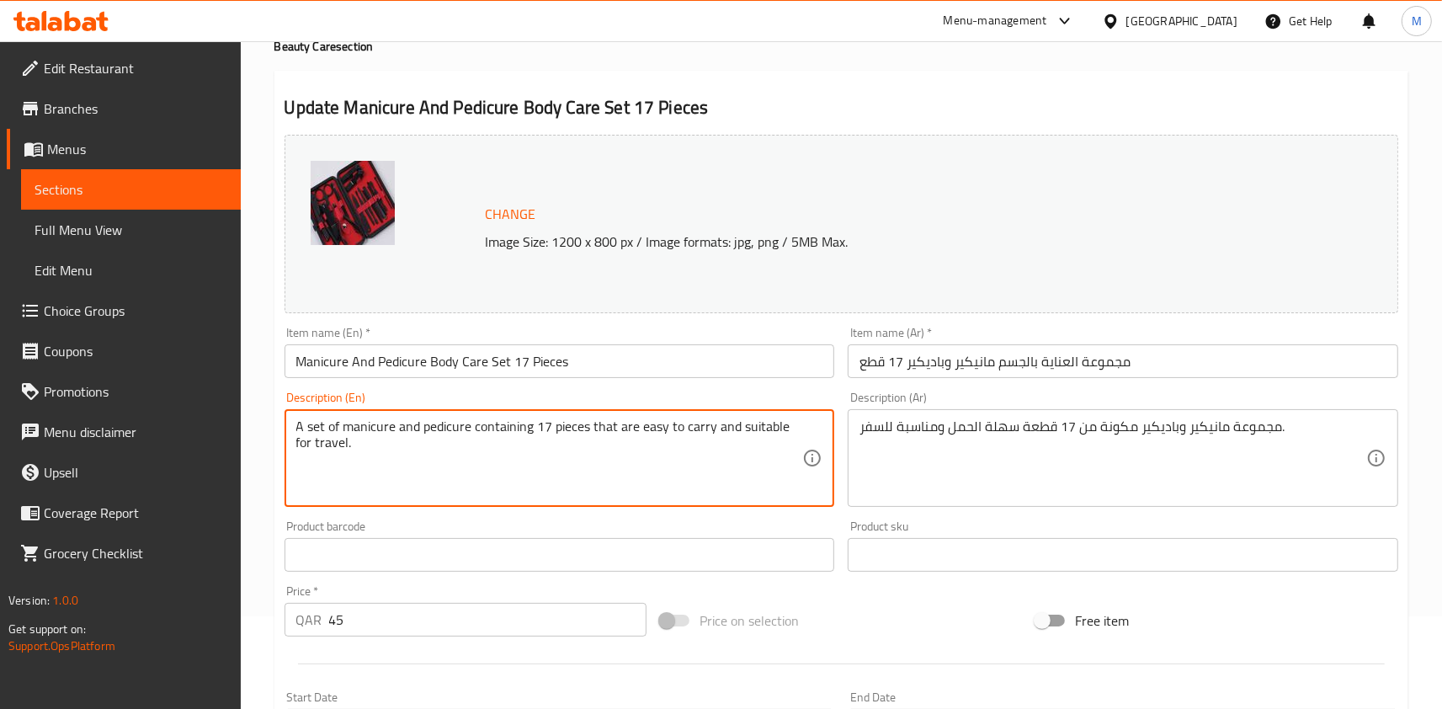
drag, startPoint x: 300, startPoint y: 431, endPoint x: 423, endPoint y: 440, distance: 123.3
click at [423, 440] on textarea "A set of manicure and pedicure containing 17 pieces that are easy to carry and …" at bounding box center [549, 458] width 507 height 80
drag, startPoint x: 296, startPoint y: 430, endPoint x: 384, endPoint y: 439, distance: 88.0
click at [384, 439] on textarea "A set of manicure and pedicure containing 17 pieces that are easy to carry and …" at bounding box center [549, 458] width 507 height 80
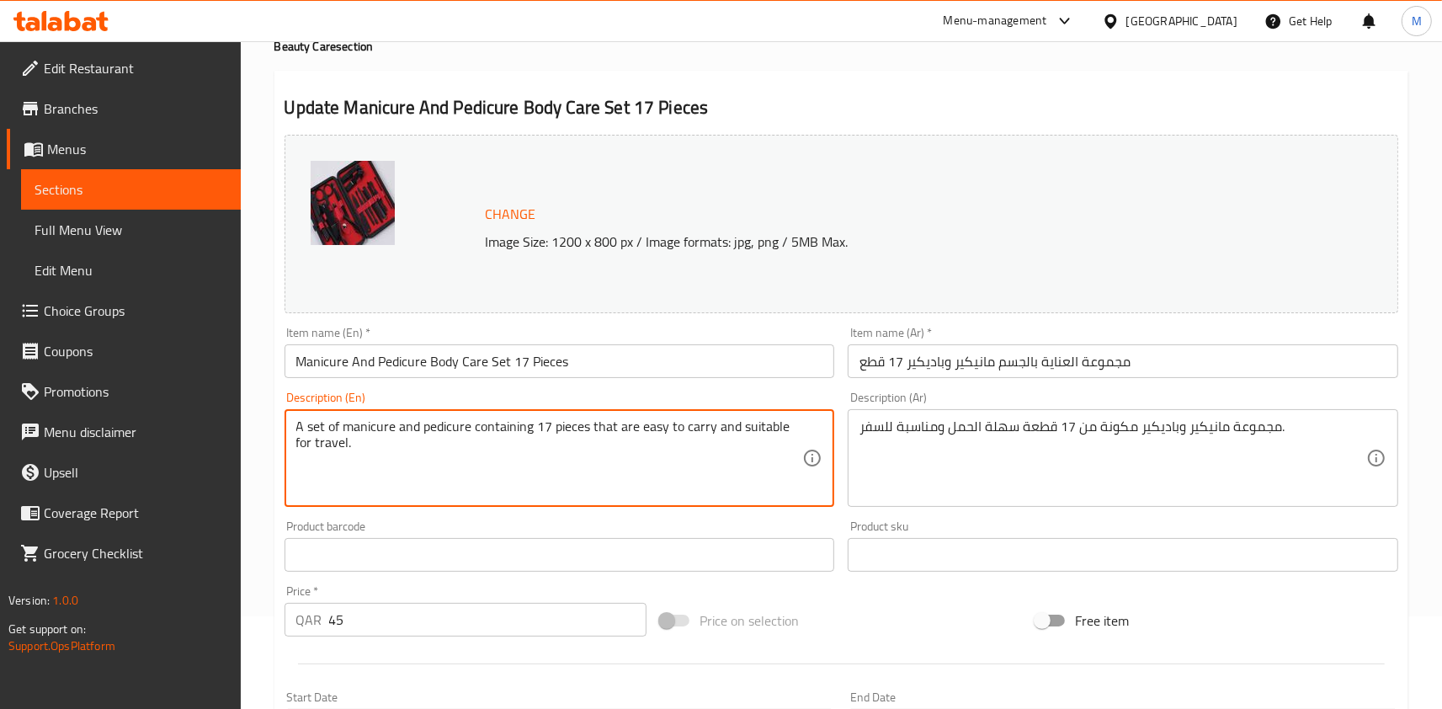
click at [384, 439] on textarea "A set of manicure and pedicure containing 17 pieces that are easy to carry and …" at bounding box center [549, 458] width 507 height 80
click at [315, 423] on textarea "A set of manicure and pedicure containing 17 pieces that are easy to carry and …" at bounding box center [549, 458] width 507 height 80
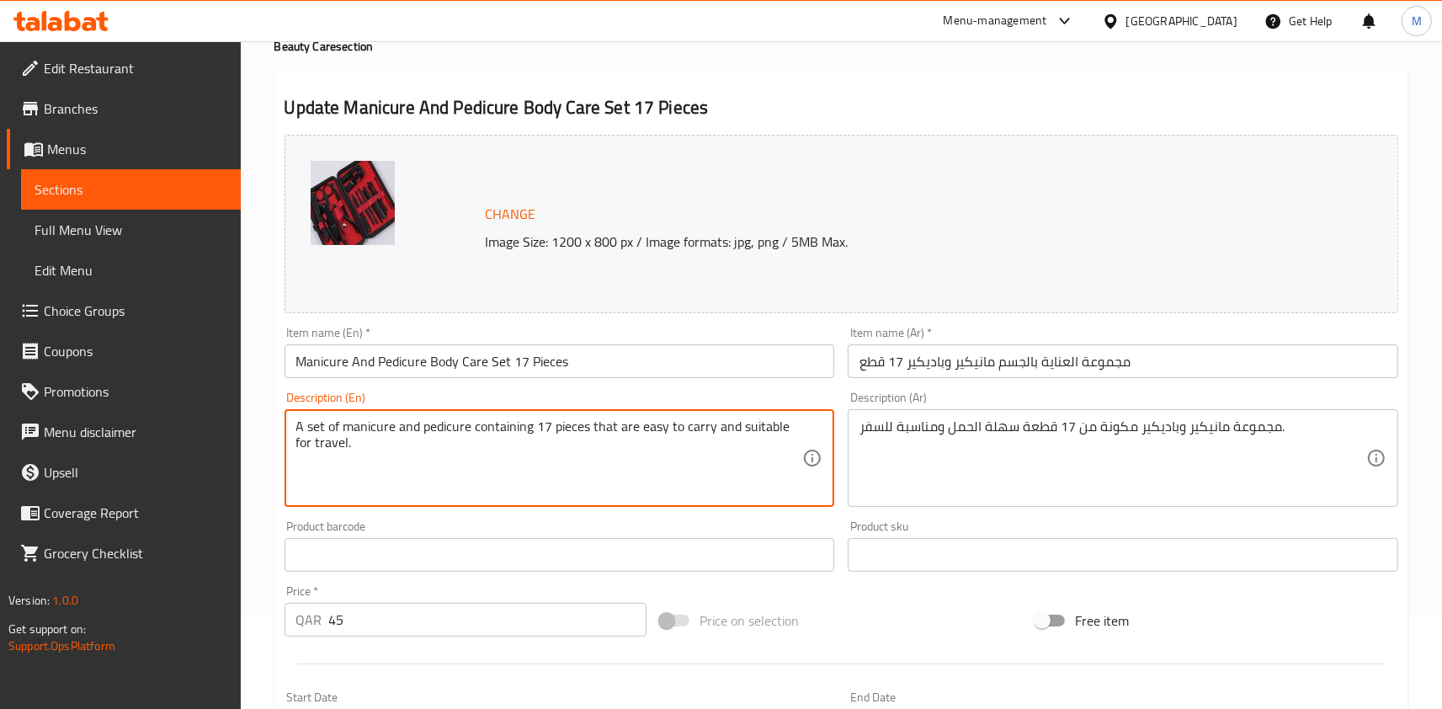
click at [315, 423] on textarea "A set of manicure and pedicure containing 17 pieces that are easy to carry and …" at bounding box center [549, 458] width 507 height 80
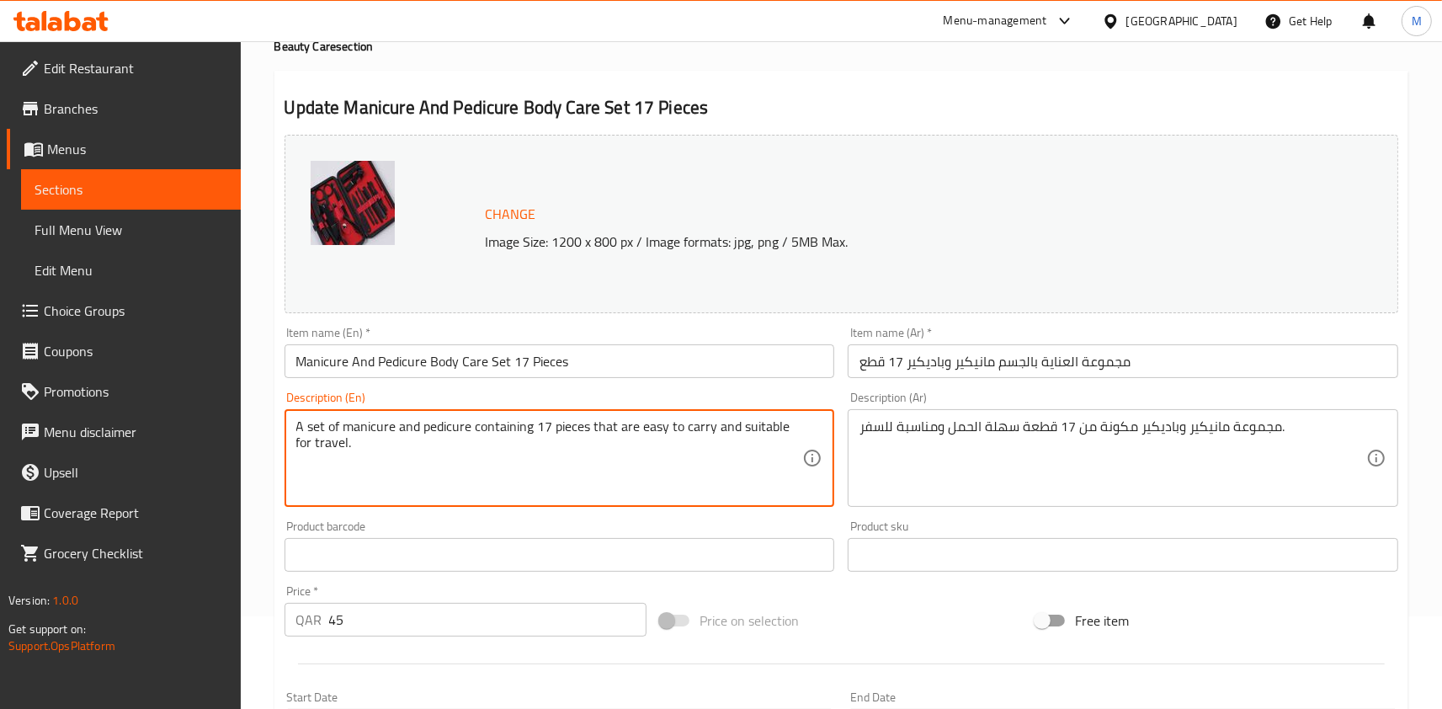
click at [366, 440] on textarea "A set of manicure and pedicure containing 17 pieces that are easy to carry and …" at bounding box center [549, 458] width 507 height 80
drag, startPoint x: 298, startPoint y: 428, endPoint x: 376, endPoint y: 450, distance: 80.7
click at [376, 450] on textarea "A set of manicure and pedicure containing 17 pieces that are easy to carry and …" at bounding box center [549, 458] width 507 height 80
drag, startPoint x: 300, startPoint y: 428, endPoint x: 369, endPoint y: 446, distance: 71.5
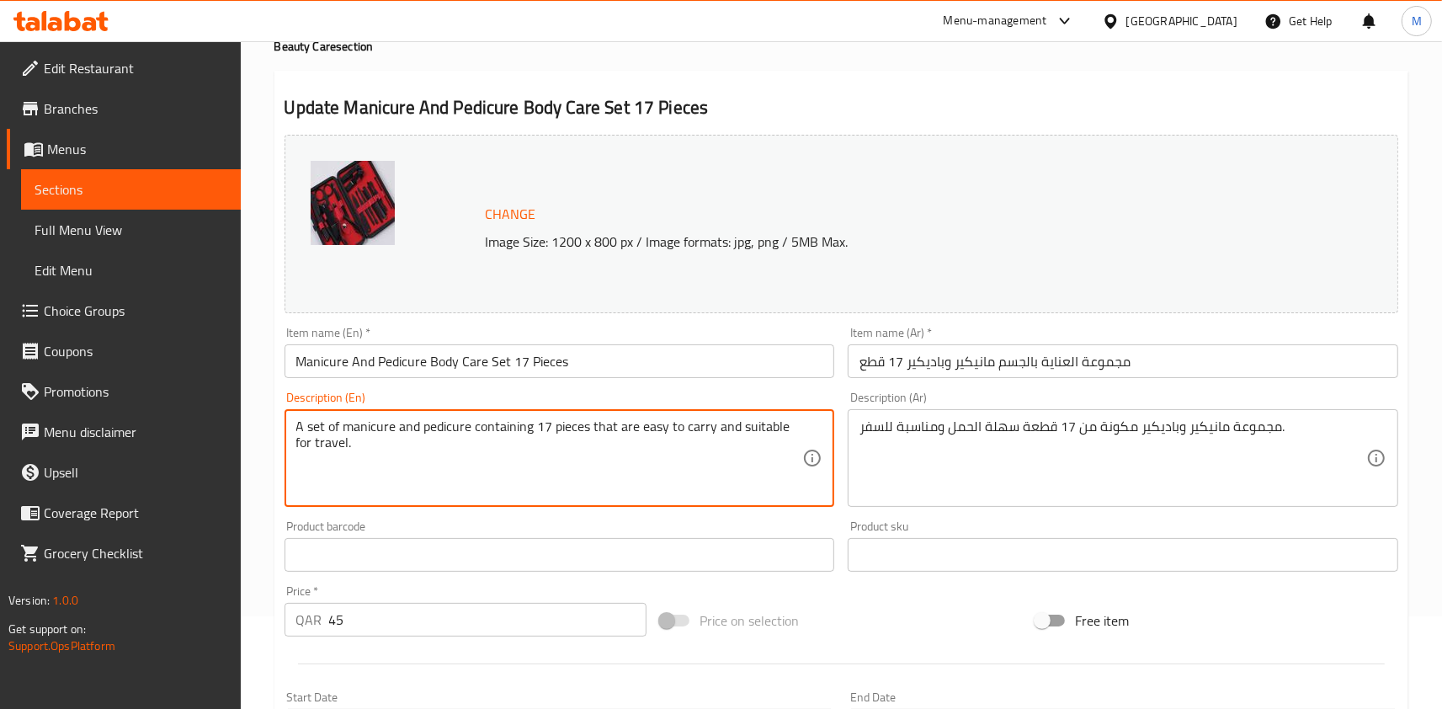
click at [369, 446] on textarea "A set of manicure and pedicure containing 17 pieces that are easy to carry and …" at bounding box center [549, 458] width 507 height 80
drag, startPoint x: 300, startPoint y: 425, endPoint x: 384, endPoint y: 456, distance: 89.8
click at [384, 456] on textarea "A set of manicure and pedicure containing 17 pieces that are easy to carry and …" at bounding box center [549, 458] width 507 height 80
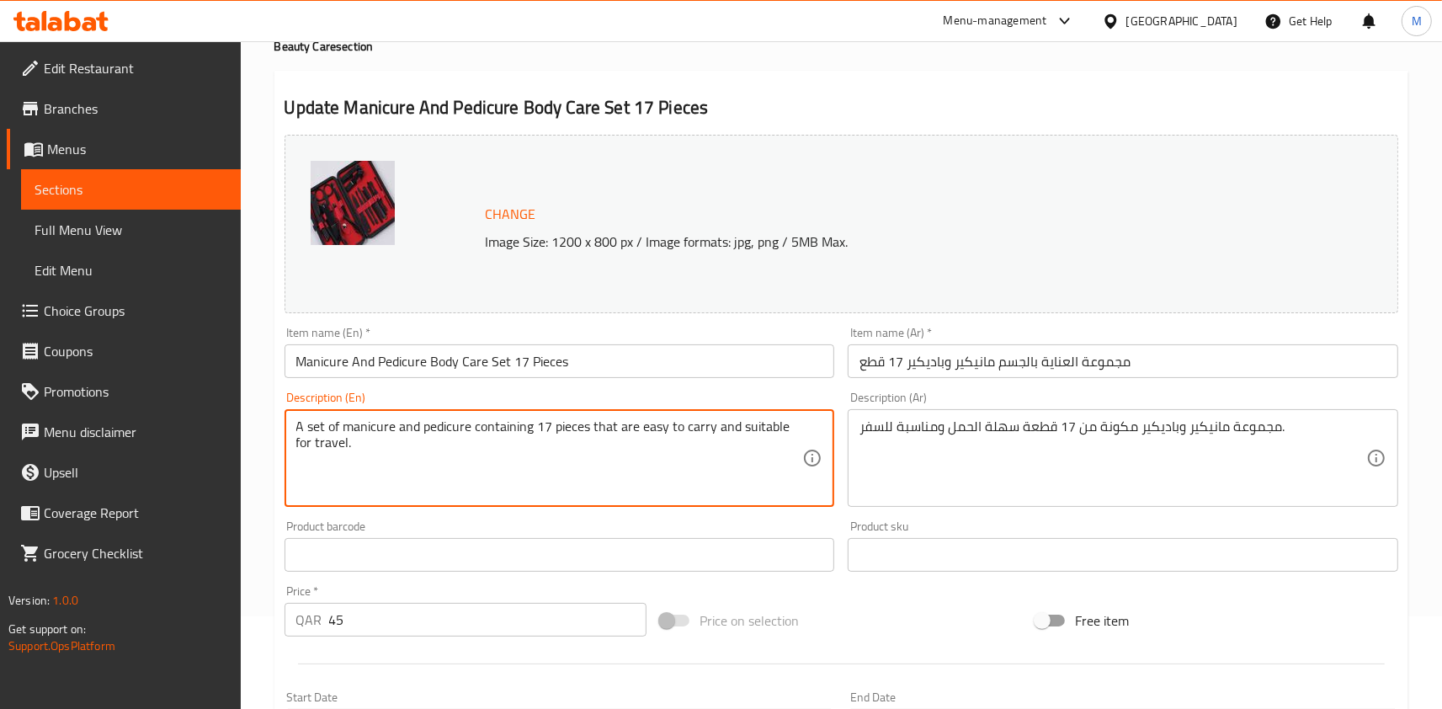
drag, startPoint x: 299, startPoint y: 426, endPoint x: 384, endPoint y: 446, distance: 87.4
click at [384, 446] on textarea "A set of manicure and pedicure containing 17 pieces that are easy to carry and …" at bounding box center [549, 458] width 507 height 80
click at [622, 432] on textarea "A set of manicure and pedicure containing 17 pieces that are easy to carry and …" at bounding box center [549, 458] width 507 height 80
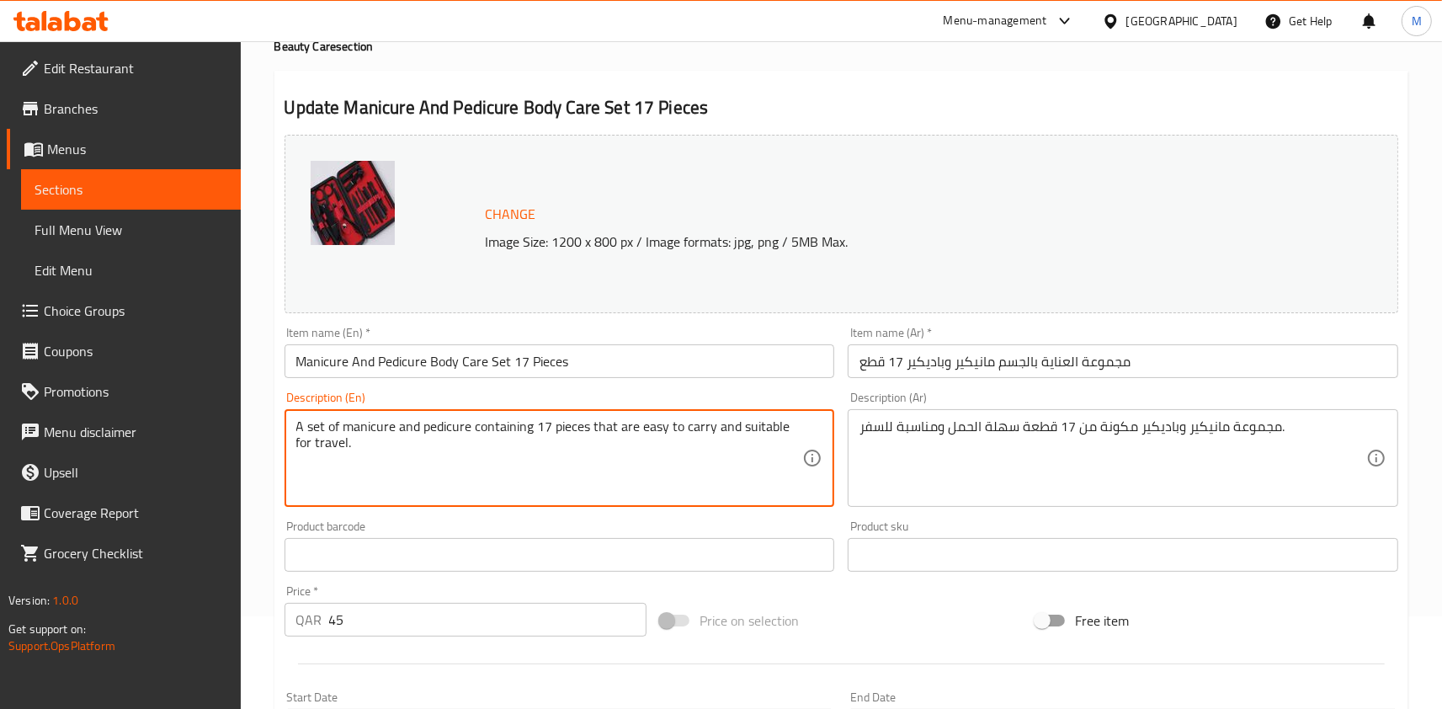
click at [622, 432] on textarea "A set of manicure and pedicure containing 17 pieces that are easy to carry and …" at bounding box center [549, 458] width 507 height 80
click at [629, 429] on textarea "A set of manicure and pedicure containing 17 pieces that are easy to carry and …" at bounding box center [549, 458] width 507 height 80
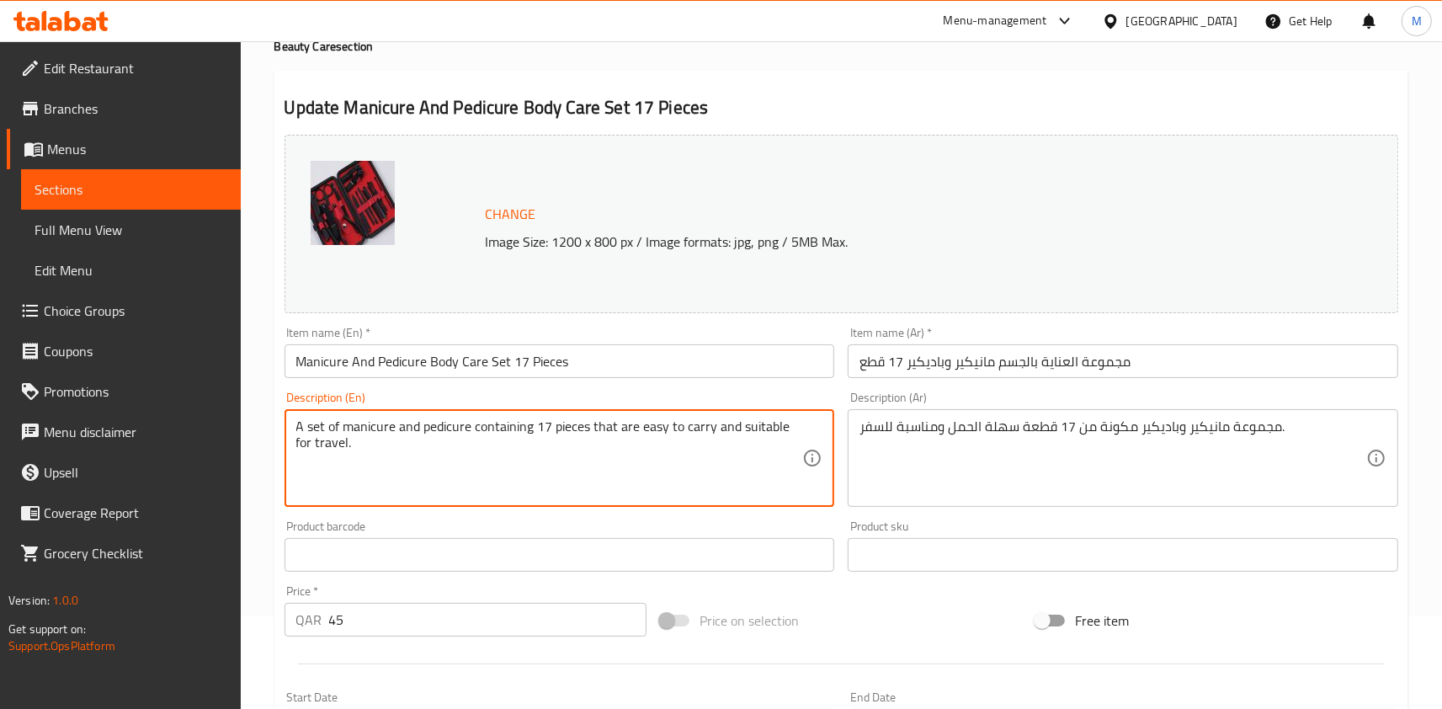
click at [748, 457] on textarea "A set of manicure and pedicure containing 17 pieces that are easy to carry and …" at bounding box center [549, 458] width 507 height 80
click at [348, 443] on textarea "A set of manicure and pedicure containing 17 pieces that are easy to carry and …" at bounding box center [549, 458] width 507 height 80
click at [324, 436] on textarea "A set of manicure and pedicure containing 17 pieces that are easy to carry and …" at bounding box center [549, 458] width 507 height 80
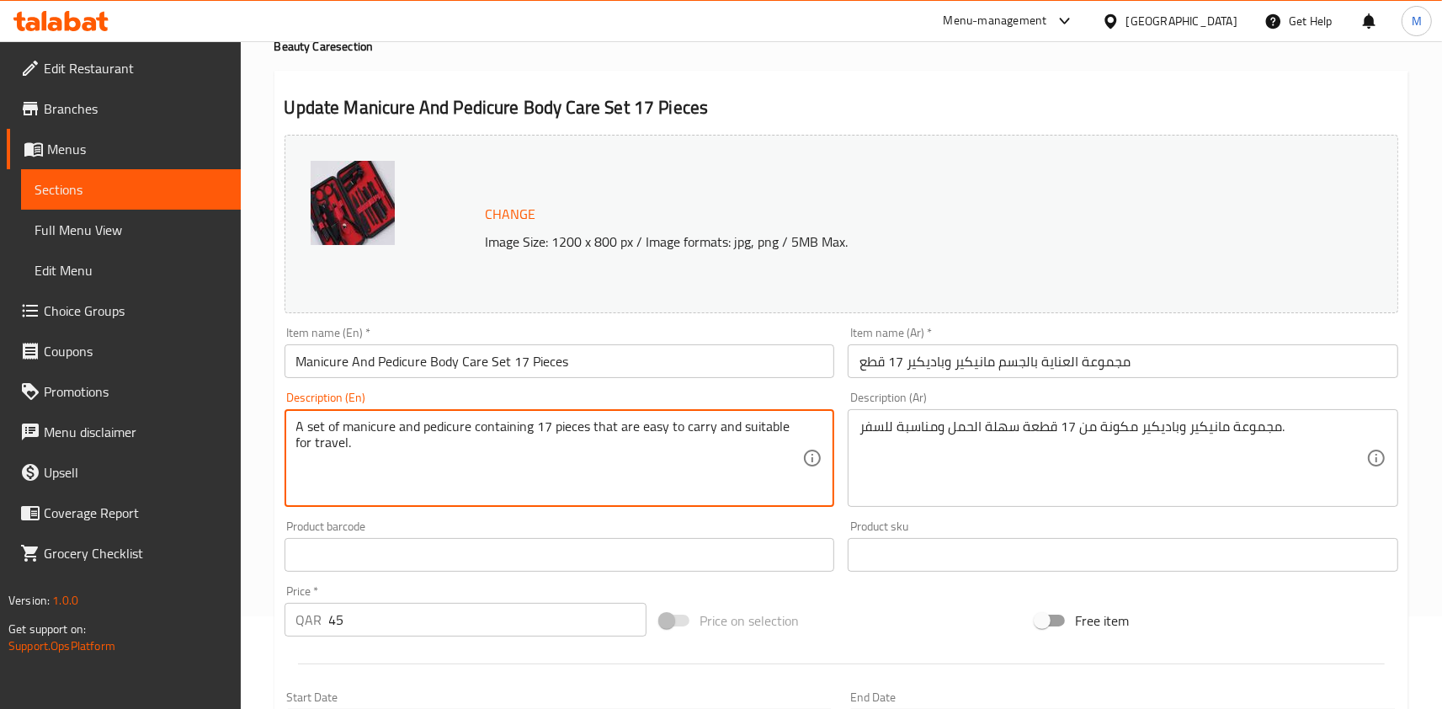
click at [324, 436] on textarea "A set of manicure and pedicure containing 17 pieces that are easy to carry and …" at bounding box center [549, 458] width 507 height 80
click at [344, 434] on textarea "A set of manicure and pedicure containing 17 pieces that are easy to carry and …" at bounding box center [549, 458] width 507 height 80
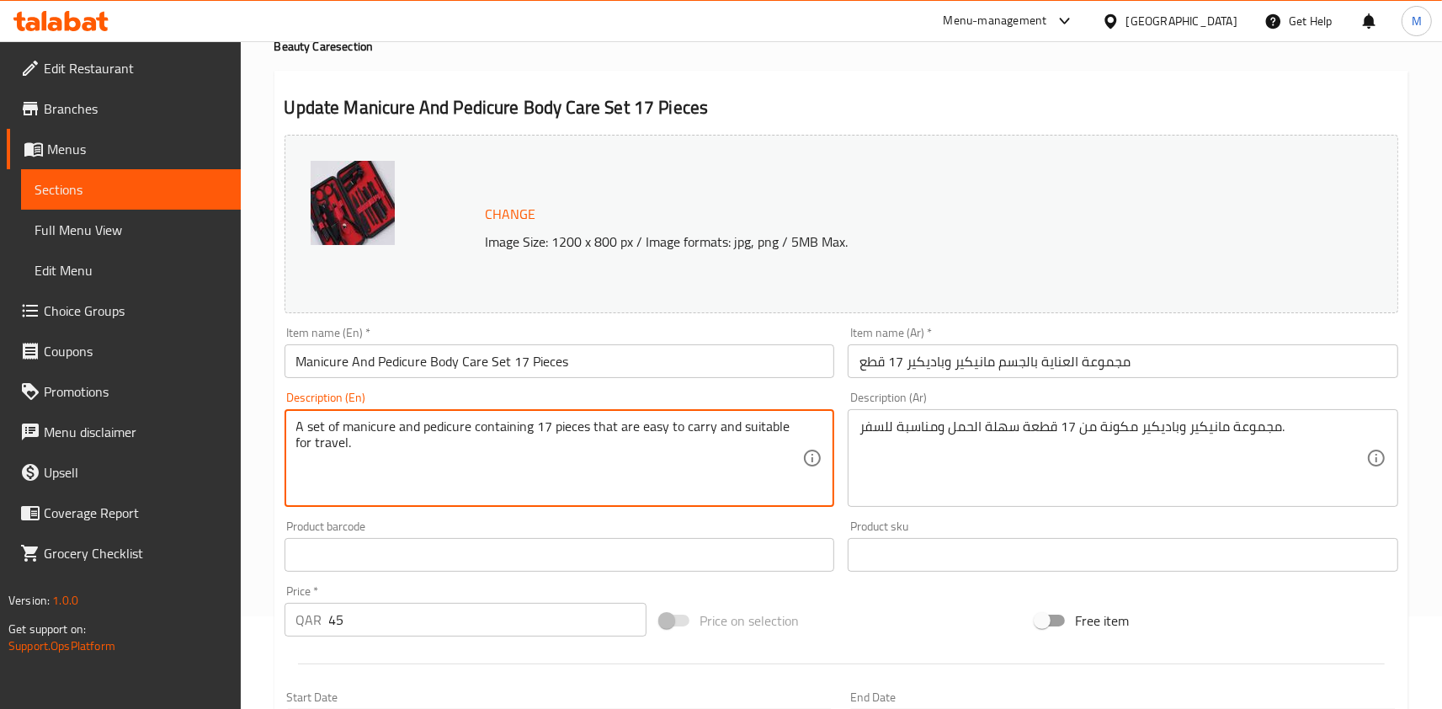
click at [365, 428] on textarea "A set of manicure and pedicure containing 17 pieces that are easy to carry and …" at bounding box center [549, 458] width 507 height 80
click at [320, 435] on textarea "A set of manicure and pedicure containing 17 pieces that are easy to carry and …" at bounding box center [549, 458] width 507 height 80
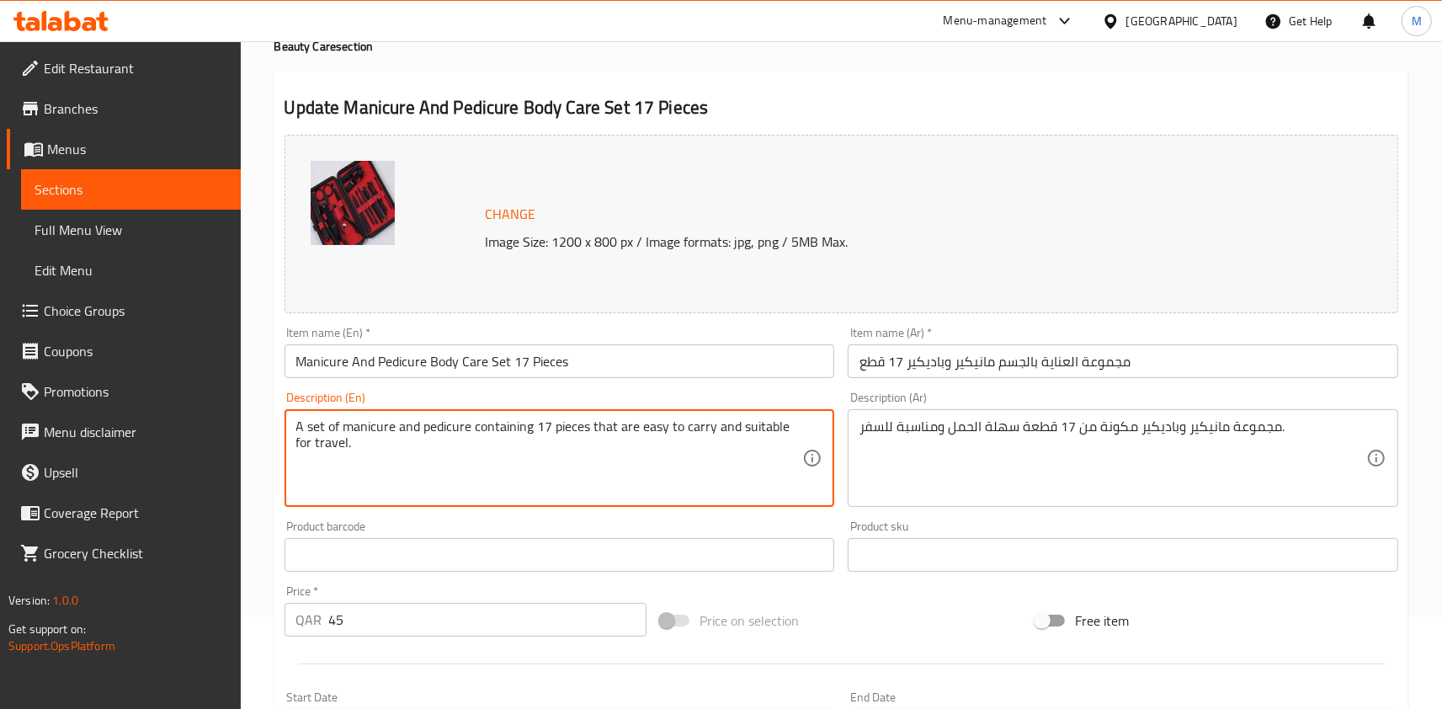
click at [320, 435] on textarea "A set of manicure and pedicure containing 17 pieces that are easy to carry and …" at bounding box center [549, 458] width 507 height 80
click at [360, 428] on textarea "A set of manicure and pedicure containing 17 pieces that are easy to carry and …" at bounding box center [549, 458] width 507 height 80
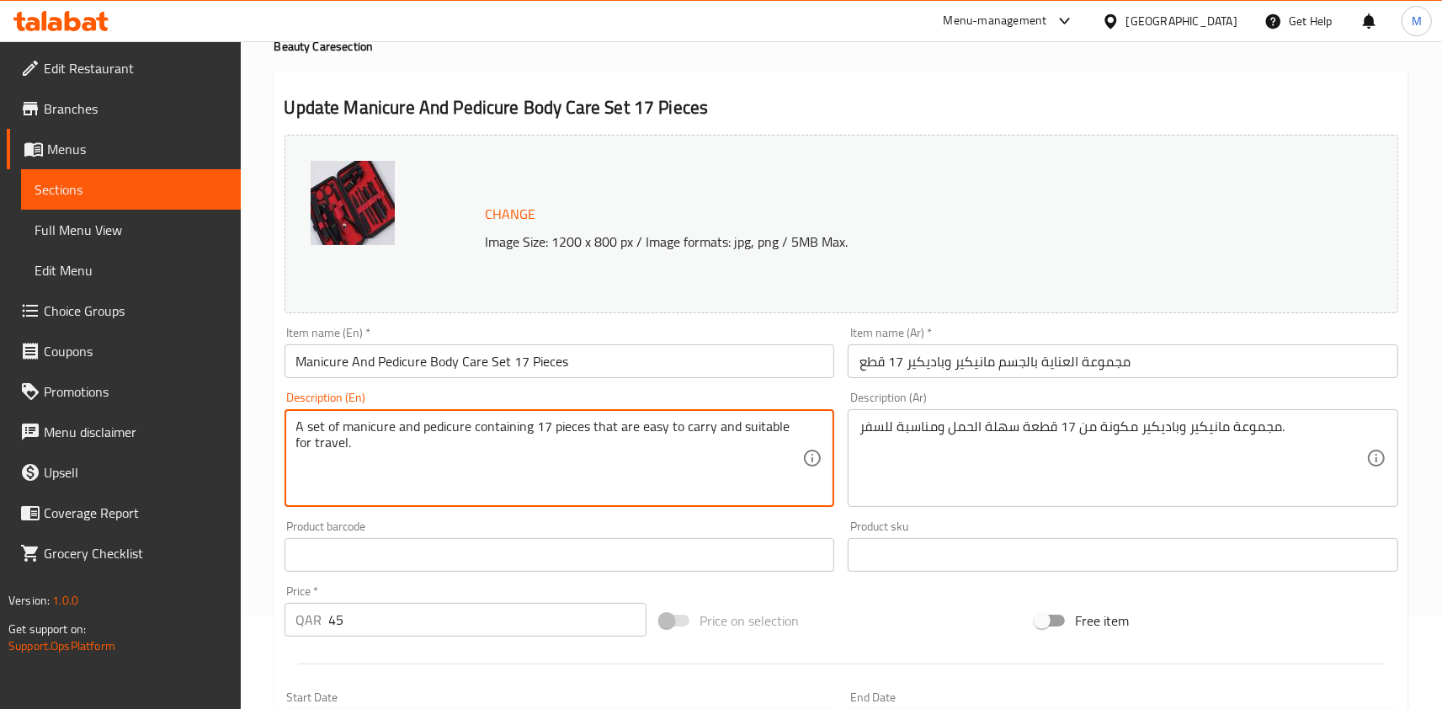
click at [307, 430] on textarea "A set of manicure and pedicure containing 17 pieces that are easy to carry and …" at bounding box center [549, 458] width 507 height 80
click at [324, 428] on textarea "A set of manicure and pedicure containing 17 pieces that are easy to carry and …" at bounding box center [549, 458] width 507 height 80
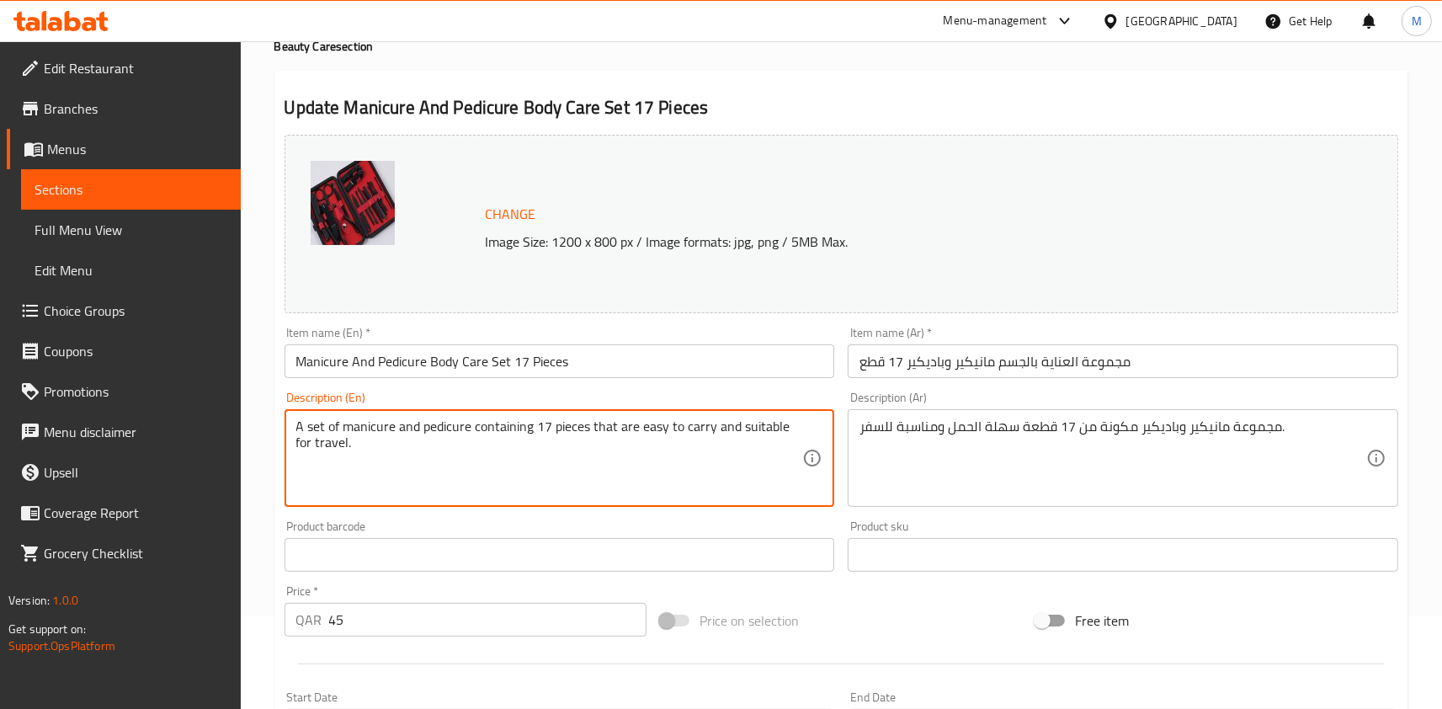
click at [324, 428] on textarea "A set of manicure and pedicure containing 17 pieces that are easy to carry and …" at bounding box center [549, 458] width 507 height 80
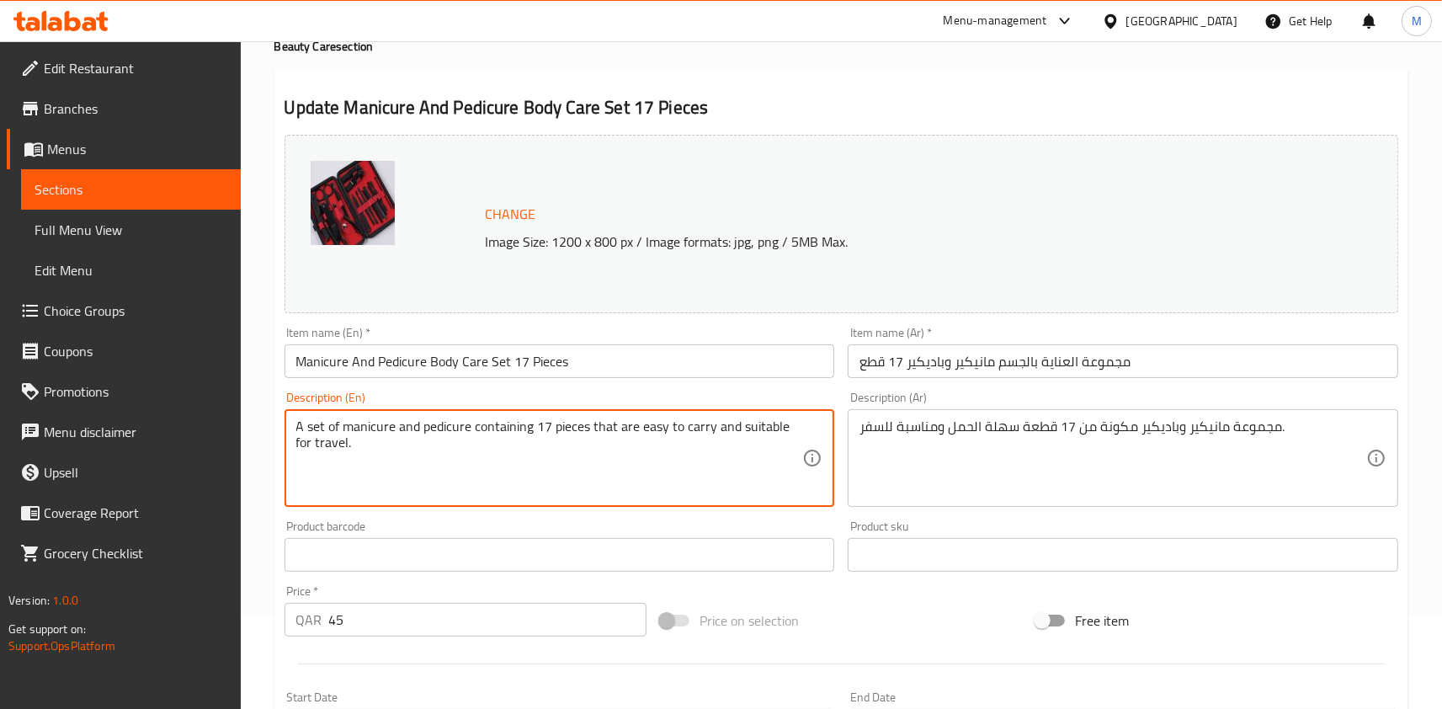
click at [324, 428] on textarea "A set of manicure and pedicure containing 17 pieces that are easy to carry and …" at bounding box center [549, 458] width 507 height 80
click at [373, 428] on textarea "A set of manicure and pedicure containing 17 pieces that are easy to carry and …" at bounding box center [549, 458] width 507 height 80
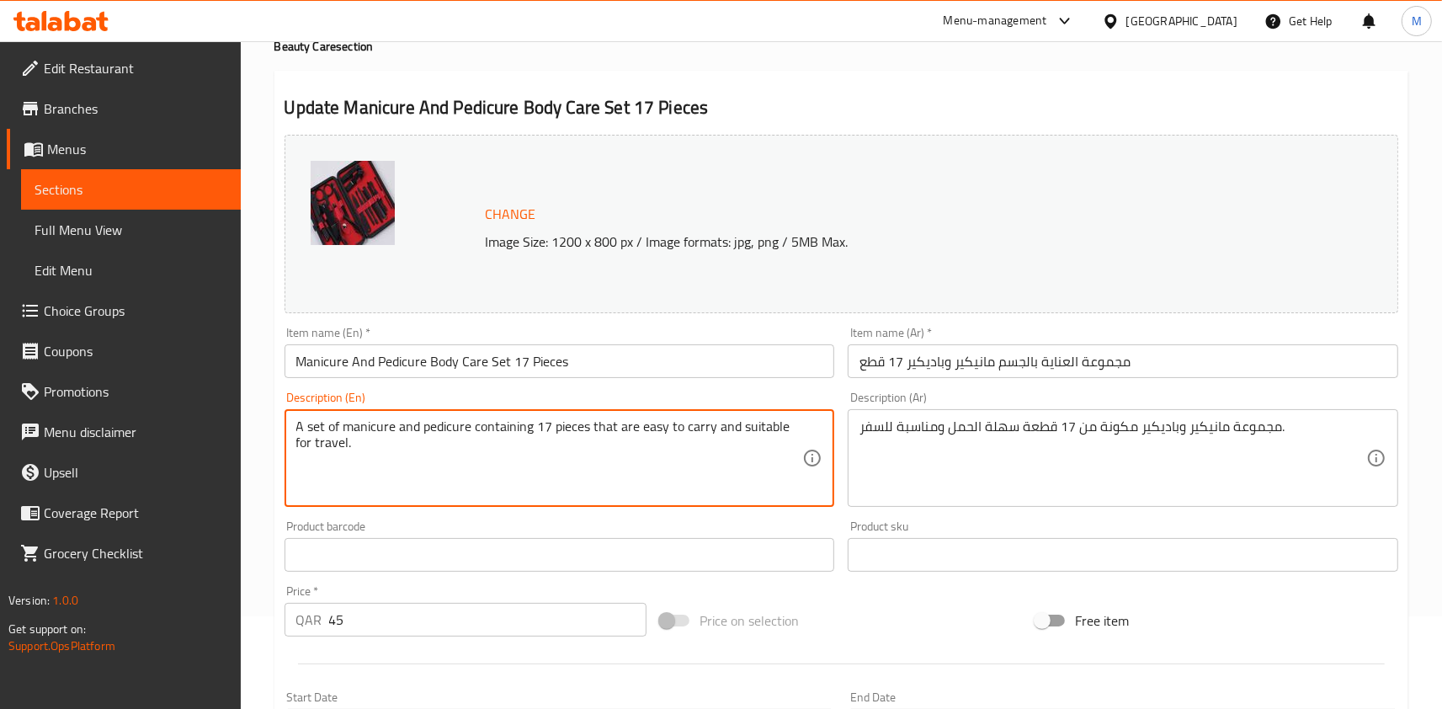
click at [294, 433] on div "A set of manicure and pedicure containing 17 pieces that are easy to carry and …" at bounding box center [560, 458] width 551 height 98
click at [317, 428] on textarea "A set of manicure and pedicure containing 17 pieces that are easy to carry and …" at bounding box center [549, 458] width 507 height 80
click at [312, 434] on textarea "A set of manicure and pedicure containing 17 pieces that are easy to carry and …" at bounding box center [549, 458] width 507 height 80
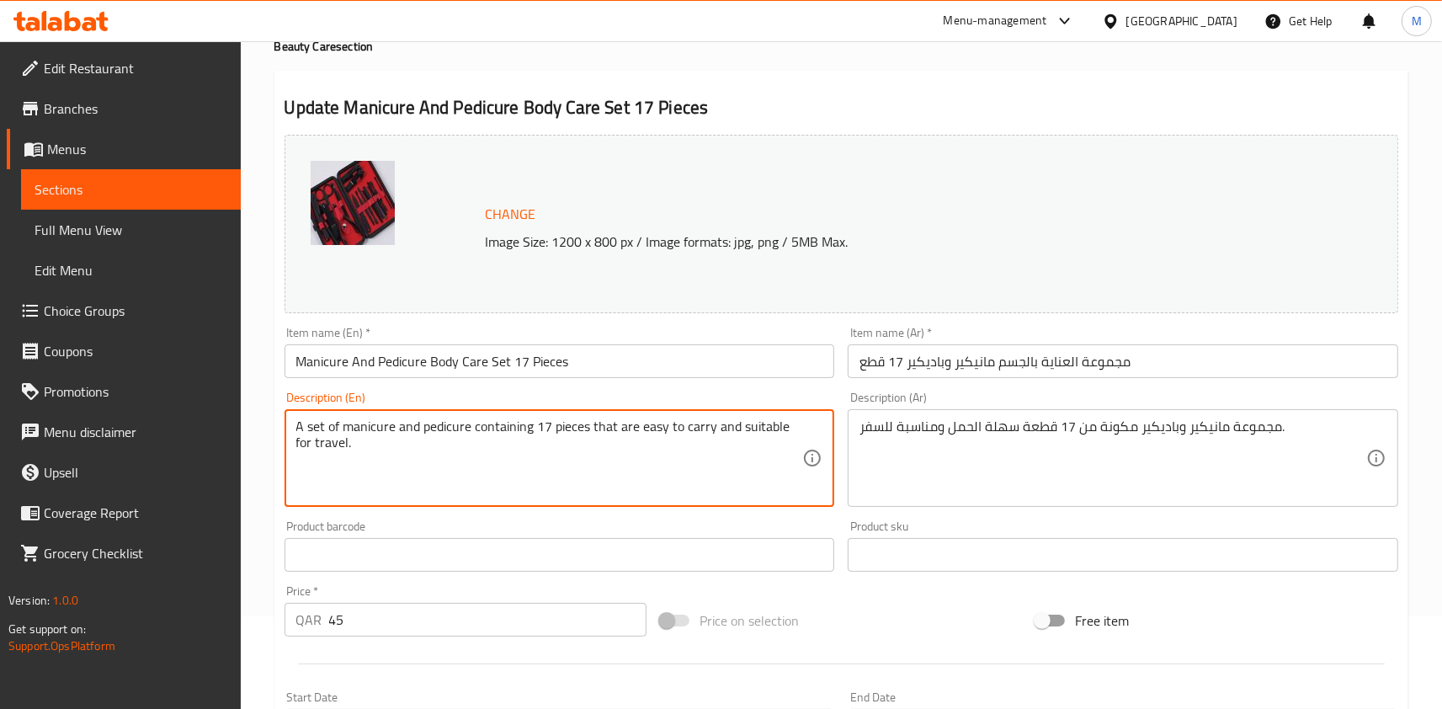
click at [312, 434] on textarea "A set of manicure and pedicure containing 17 pieces that are easy to carry and …" at bounding box center [549, 458] width 507 height 80
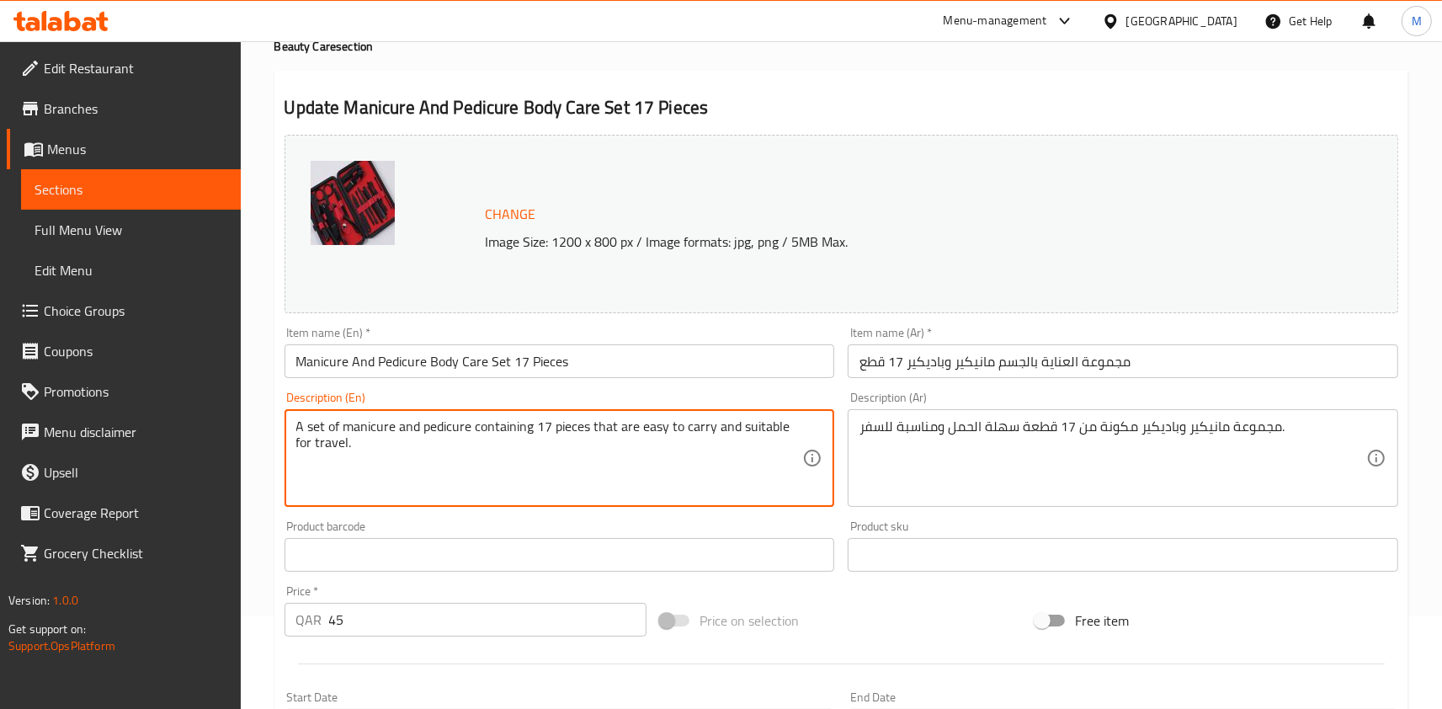
click at [312, 434] on textarea "A set of manicure and pedicure containing 17 pieces that are easy to carry and …" at bounding box center [549, 458] width 507 height 80
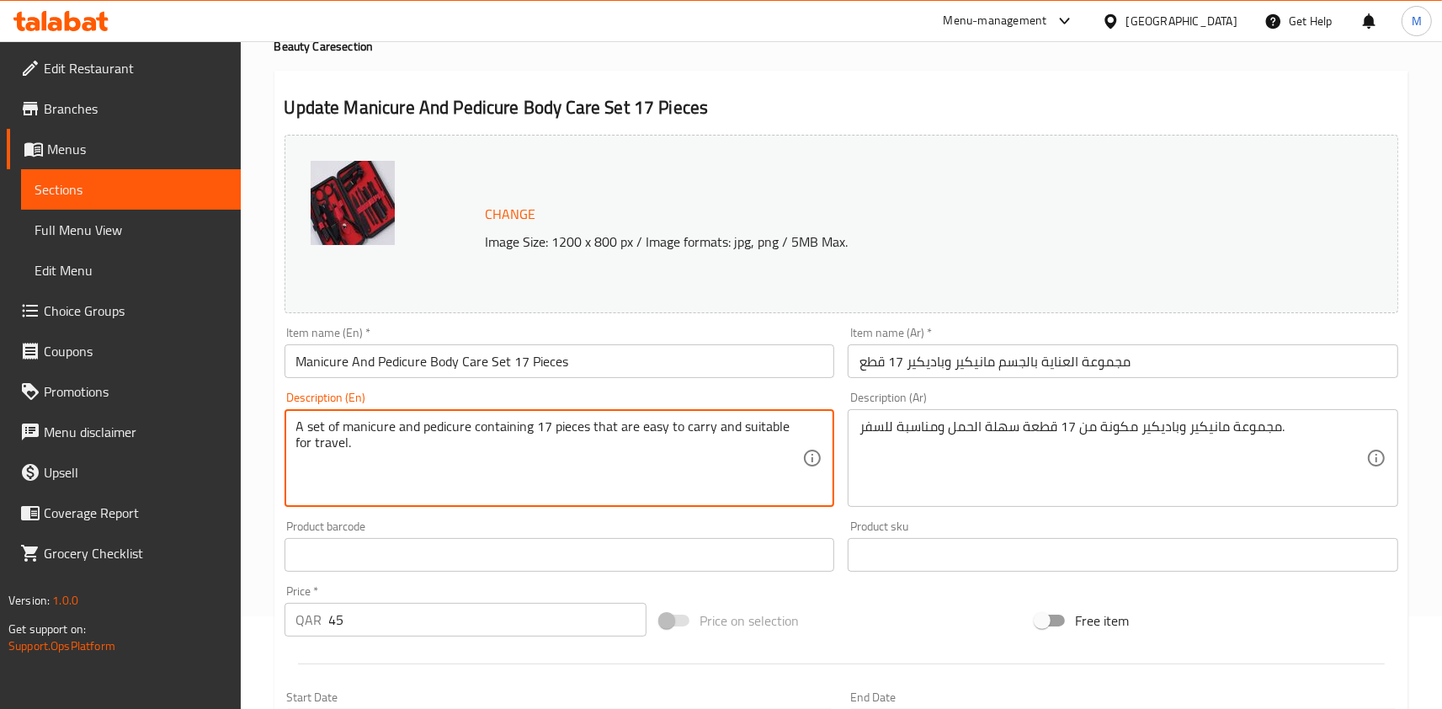
click at [312, 434] on textarea "A set of manicure and pedicure containing 17 pieces that are easy to carry and …" at bounding box center [549, 458] width 507 height 80
click at [320, 428] on textarea "A set of manicure and pedicure containing 17 pieces that are easy to carry and …" at bounding box center [549, 458] width 507 height 80
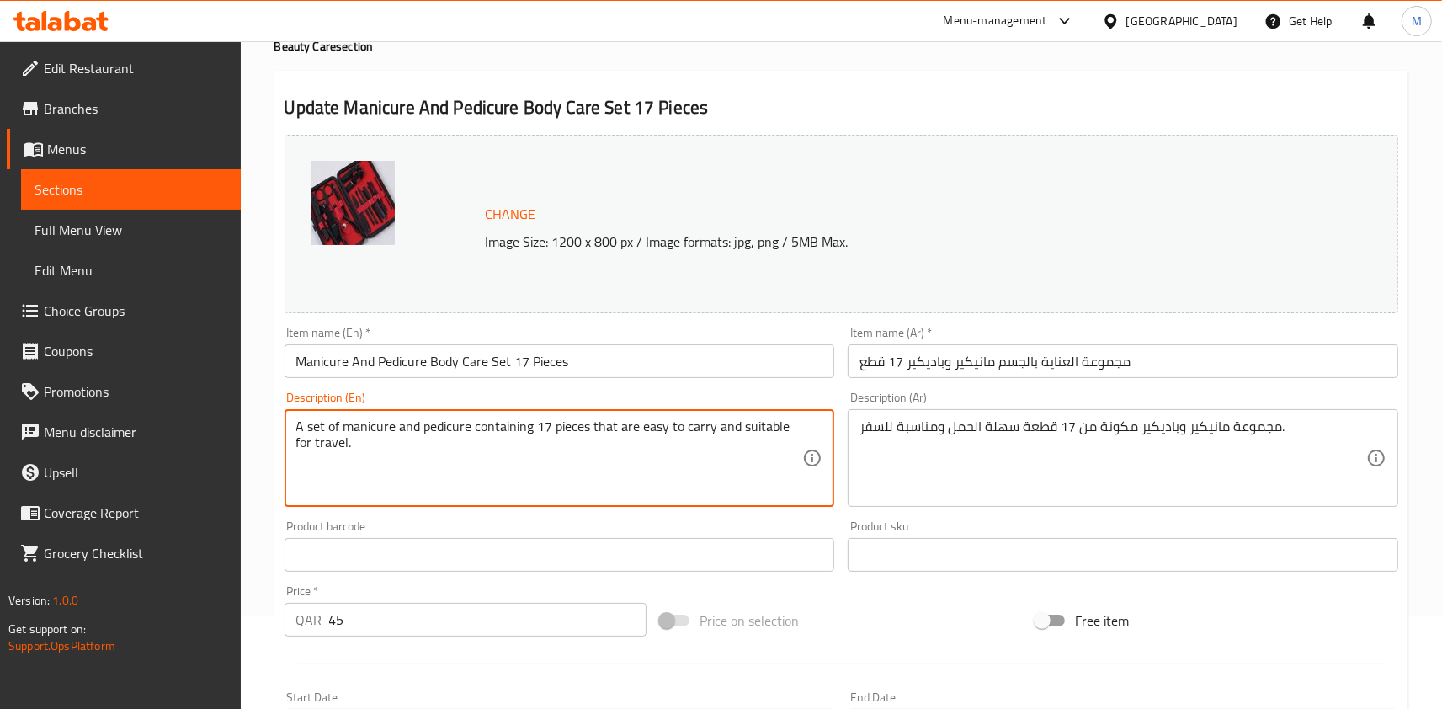
click at [320, 428] on textarea "A set of manicure and pedicure containing 17 pieces that are easy to carry and …" at bounding box center [549, 458] width 507 height 80
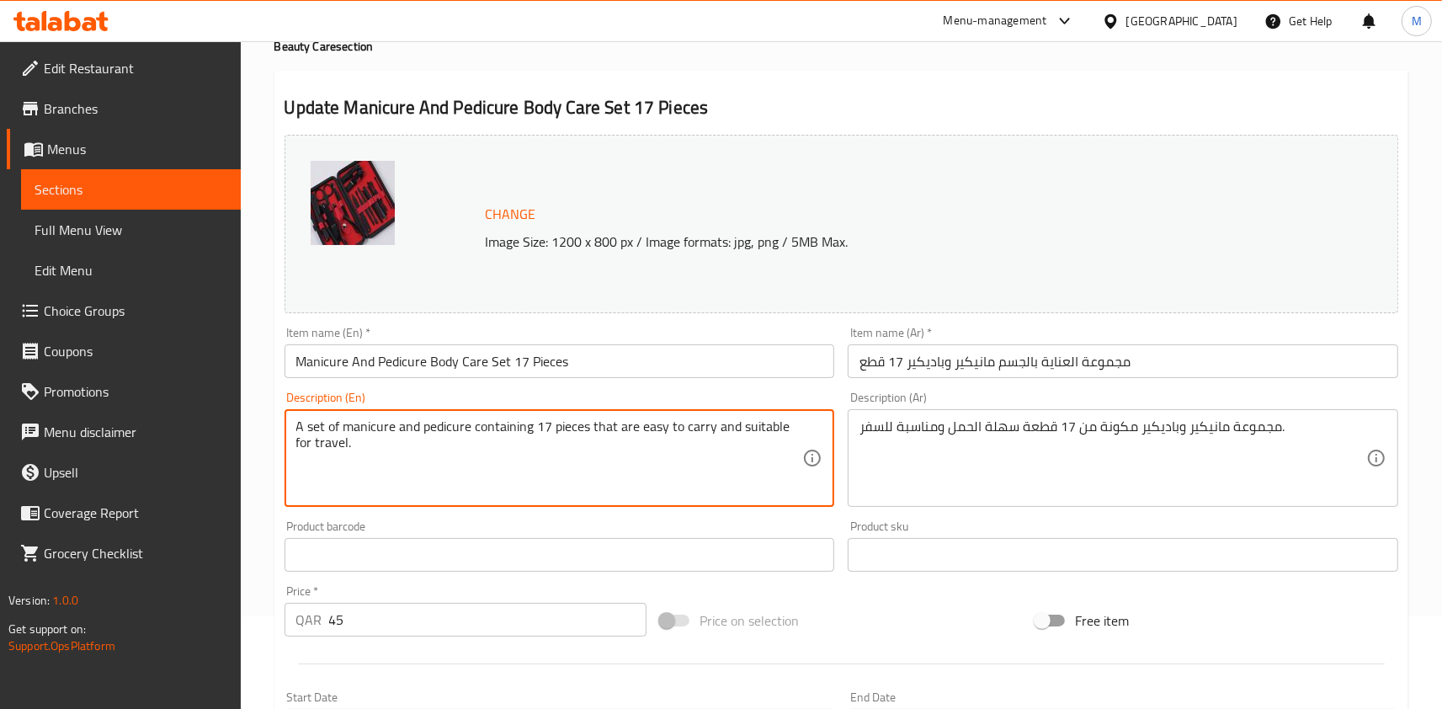
click at [320, 428] on textarea "A set of manicure and pedicure containing 17 pieces that are easy to carry and …" at bounding box center [549, 458] width 507 height 80
click at [343, 429] on textarea "A set of manicure and pedicure containing 17 pieces that are easy to carry and …" at bounding box center [549, 458] width 507 height 80
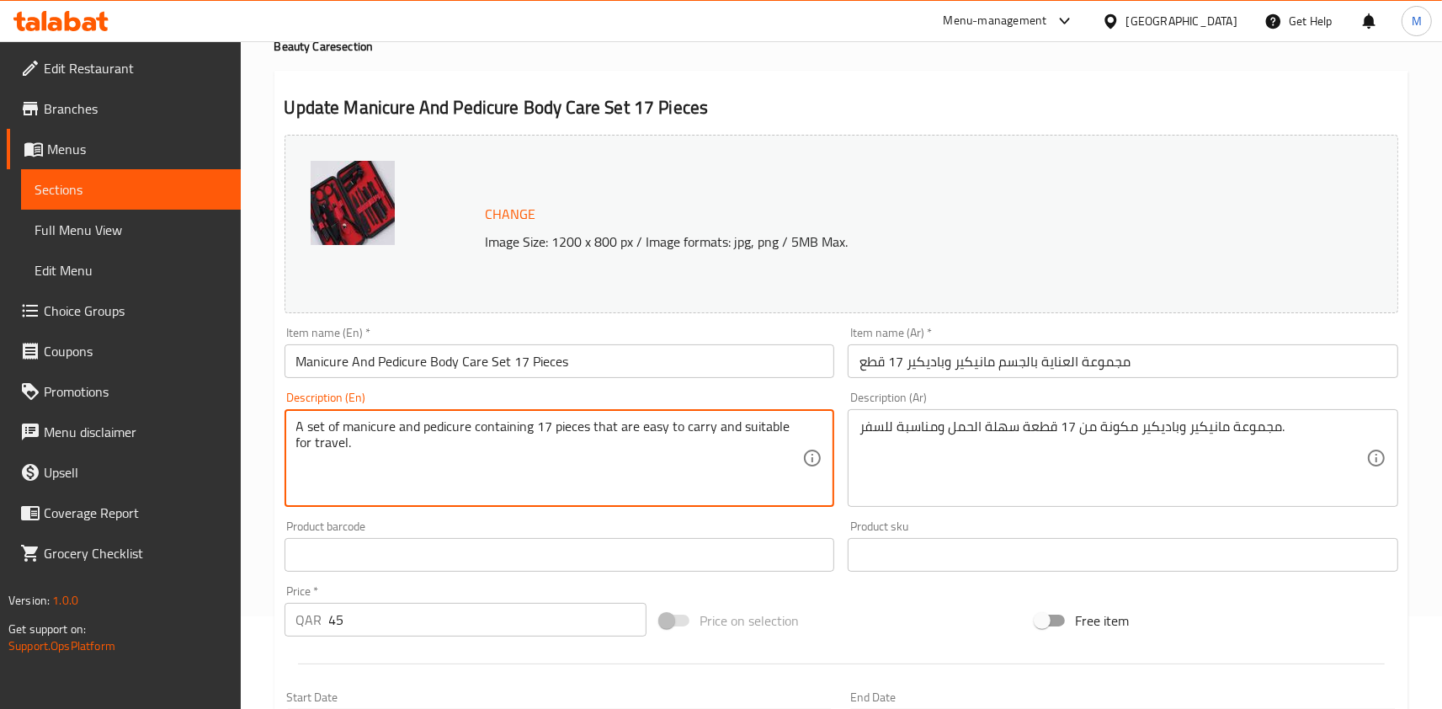
click at [343, 429] on textarea "A set of manicure and pedicure containing 17 pieces that are easy to carry and …" at bounding box center [549, 458] width 507 height 80
click at [310, 433] on textarea "A set of manicure and pedicure containing 17 pieces that are easy to carry and …" at bounding box center [549, 458] width 507 height 80
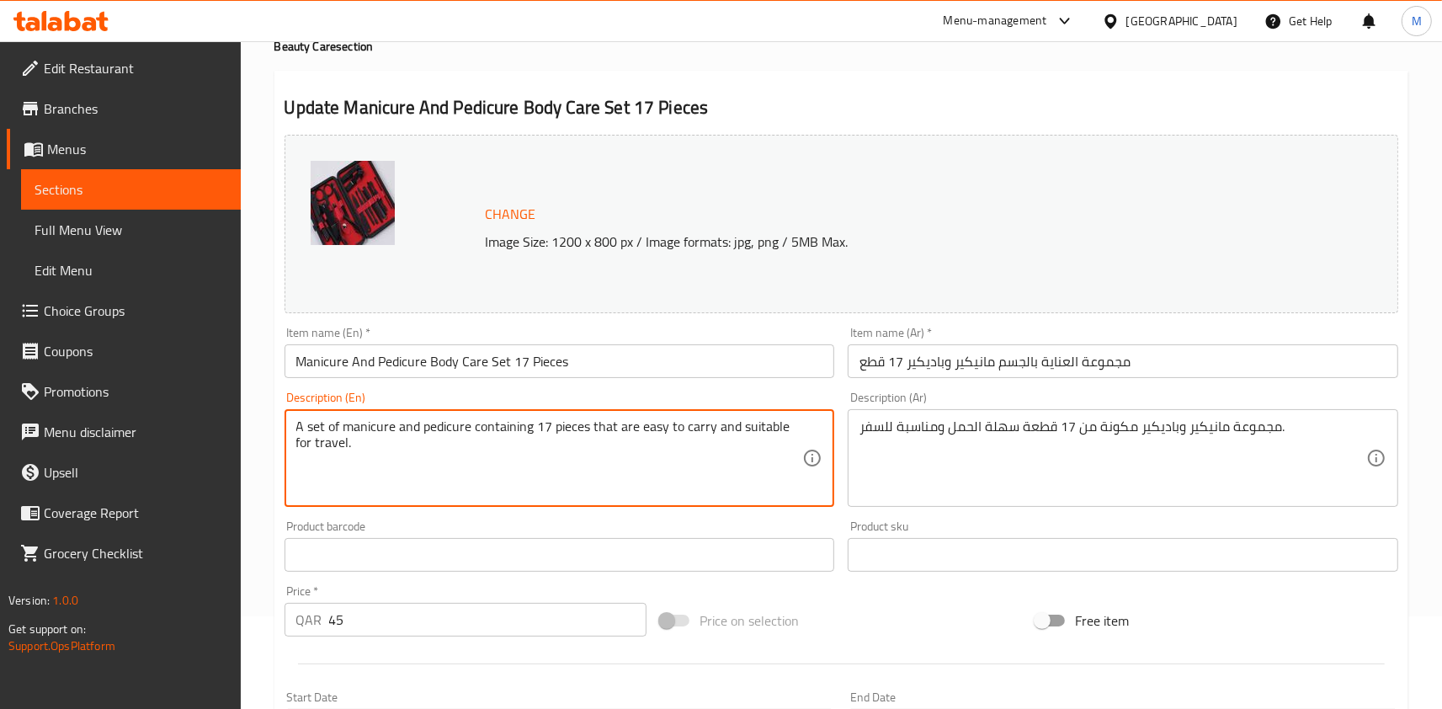
click at [310, 433] on textarea "A set of manicure and pedicure containing 17 pieces that are easy to carry and …" at bounding box center [549, 458] width 507 height 80
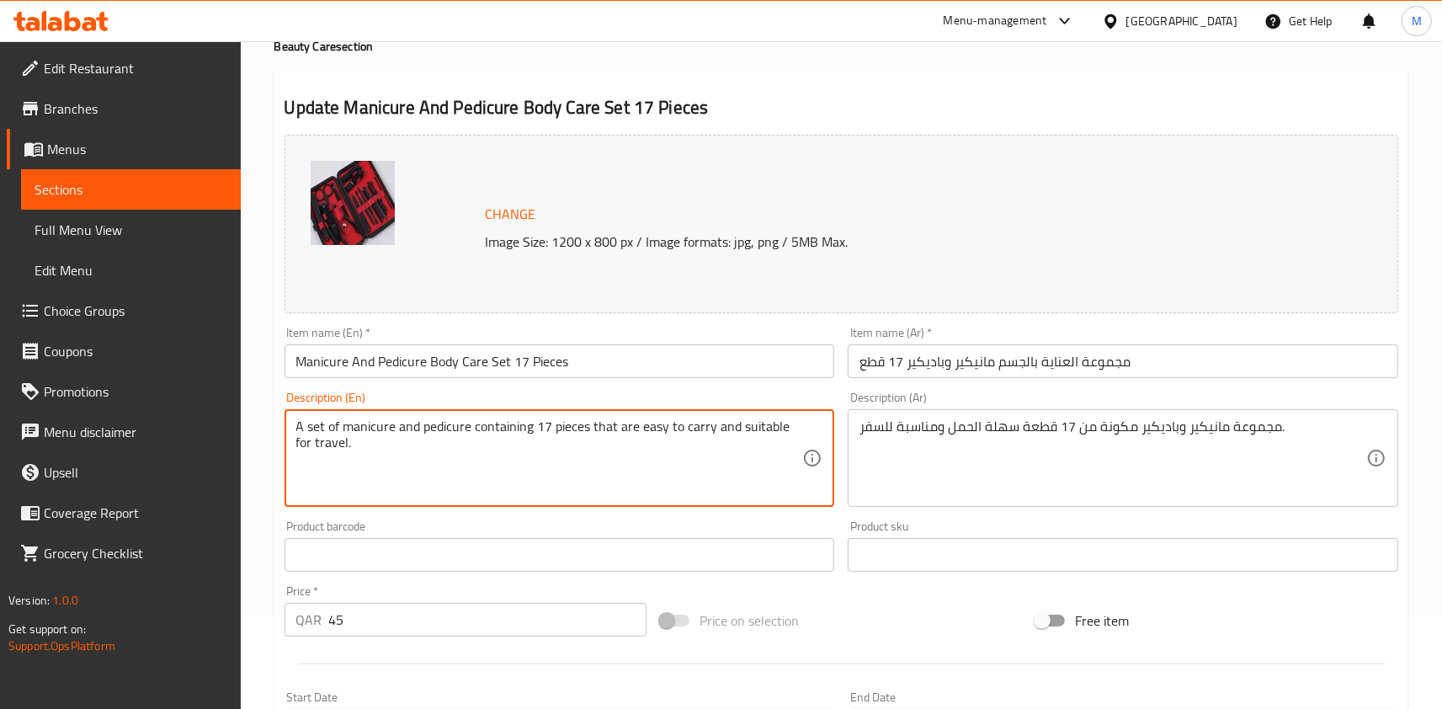
click at [310, 433] on textarea "A set of manicure and pedicure containing 17 pieces that are easy to carry and …" at bounding box center [549, 458] width 507 height 80
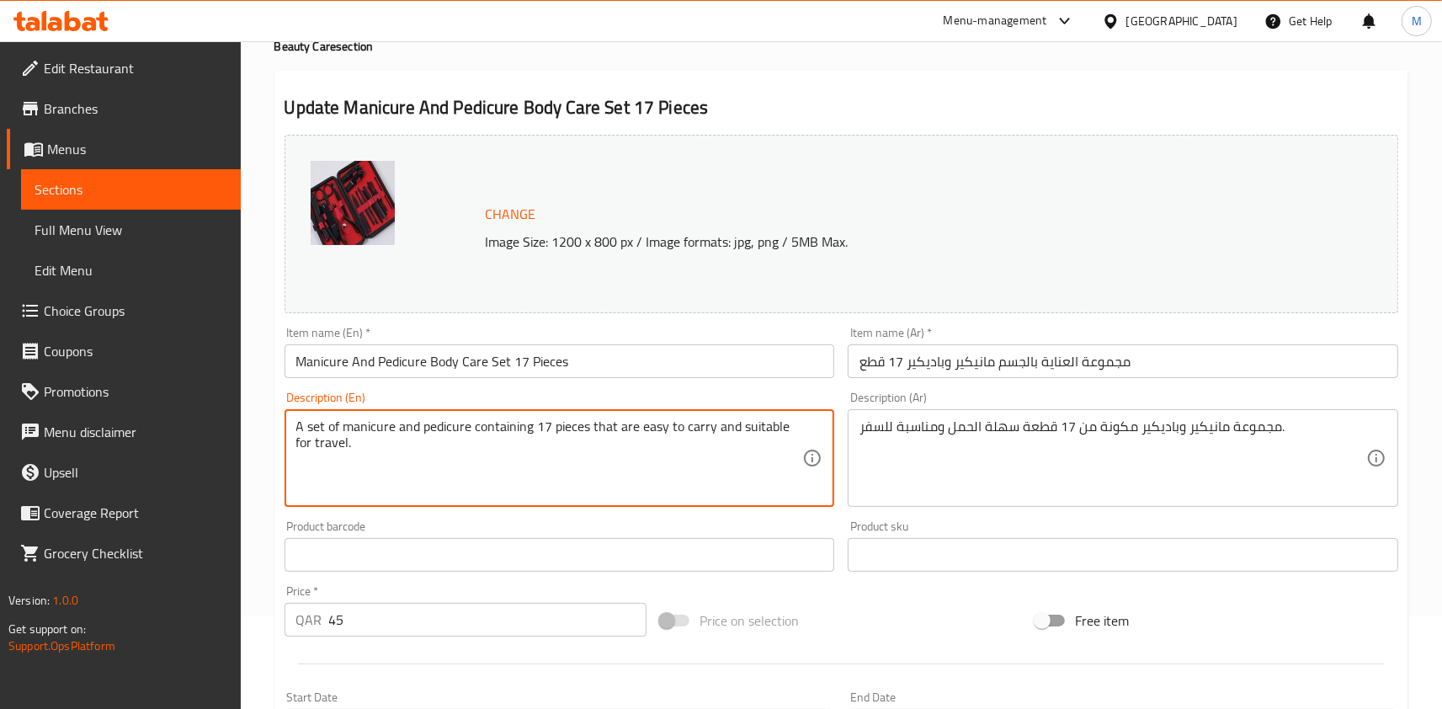
click at [310, 433] on textarea "A set of manicure and pedicure containing 17 pieces that are easy to carry and …" at bounding box center [549, 458] width 507 height 80
click at [349, 421] on textarea "A set of manicure and pedicure containing 17 pieces that are easy to carry and …" at bounding box center [549, 458] width 507 height 80
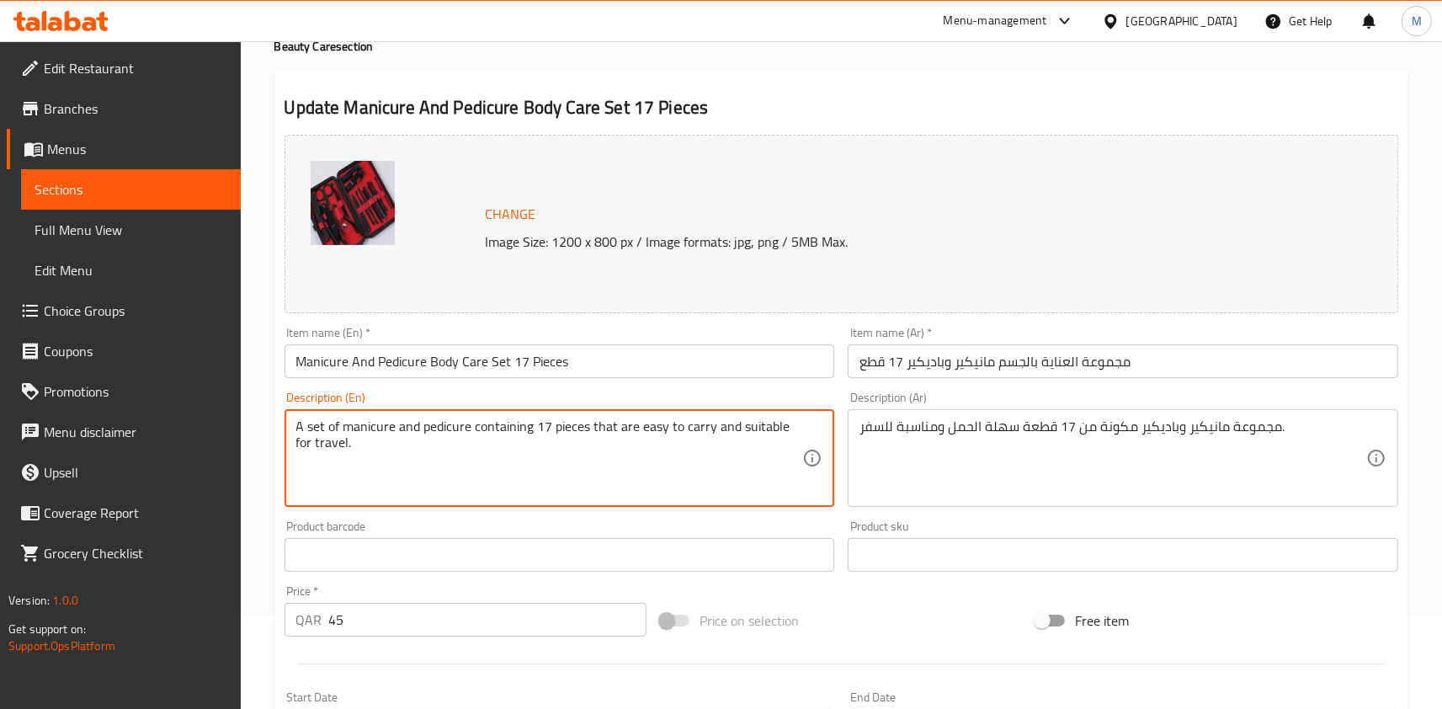
click at [349, 421] on textarea "A set of manicure and pedicure containing 17 pieces that are easy to carry and …" at bounding box center [549, 458] width 507 height 80
click at [593, 455] on textarea "A set of manicure and pedicure containing 17 pieces that are easy to carry and …" at bounding box center [549, 458] width 507 height 80
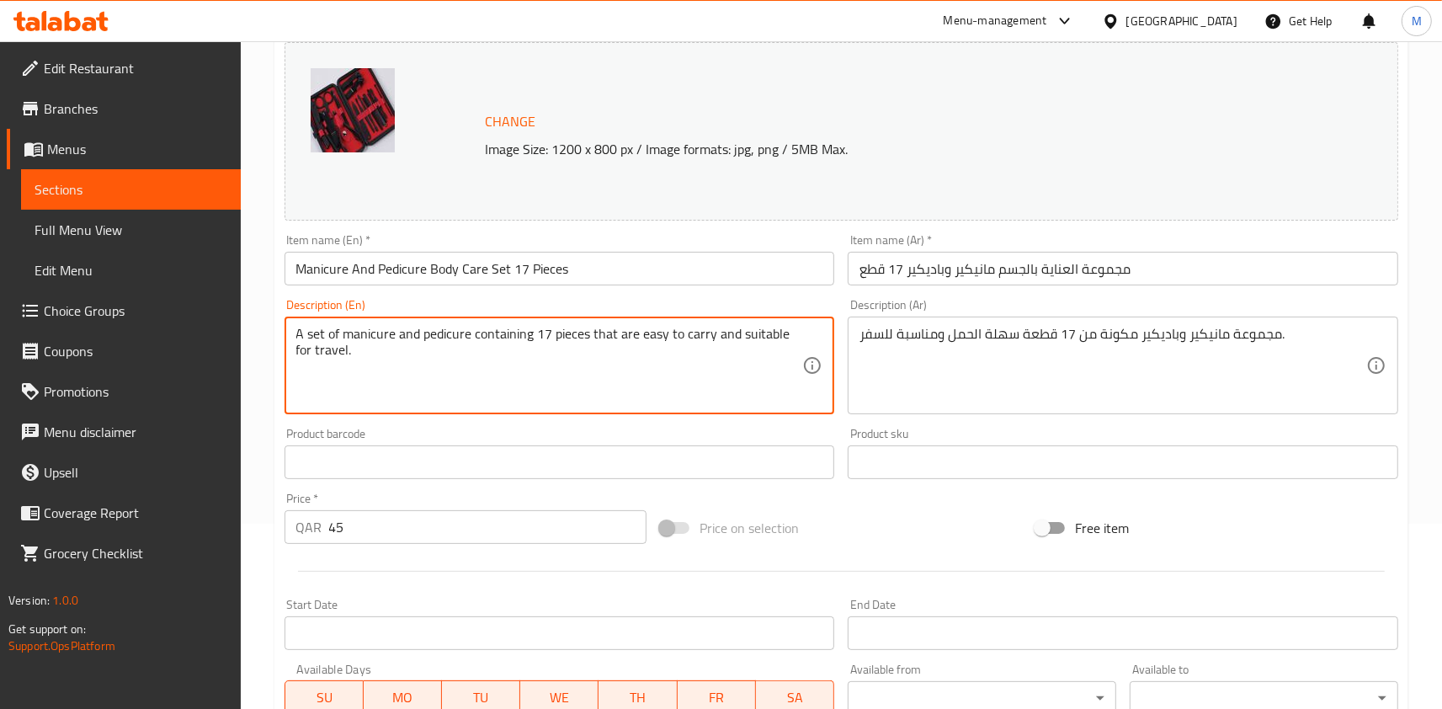
scroll to position [504, 0]
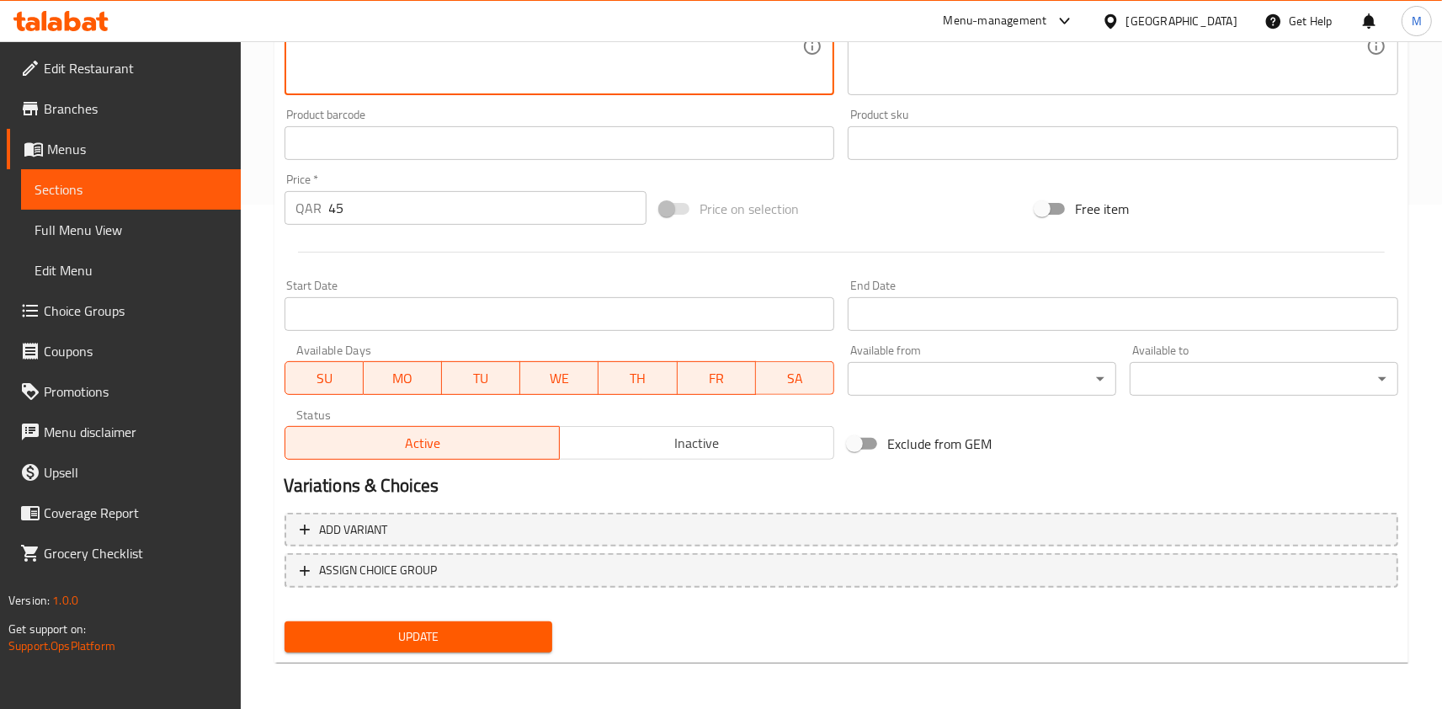
click at [505, 648] on button "Update" at bounding box center [419, 636] width 269 height 31
click at [447, 626] on span "Update" at bounding box center [419, 636] width 242 height 21
click at [477, 617] on div "Update" at bounding box center [419, 637] width 282 height 45
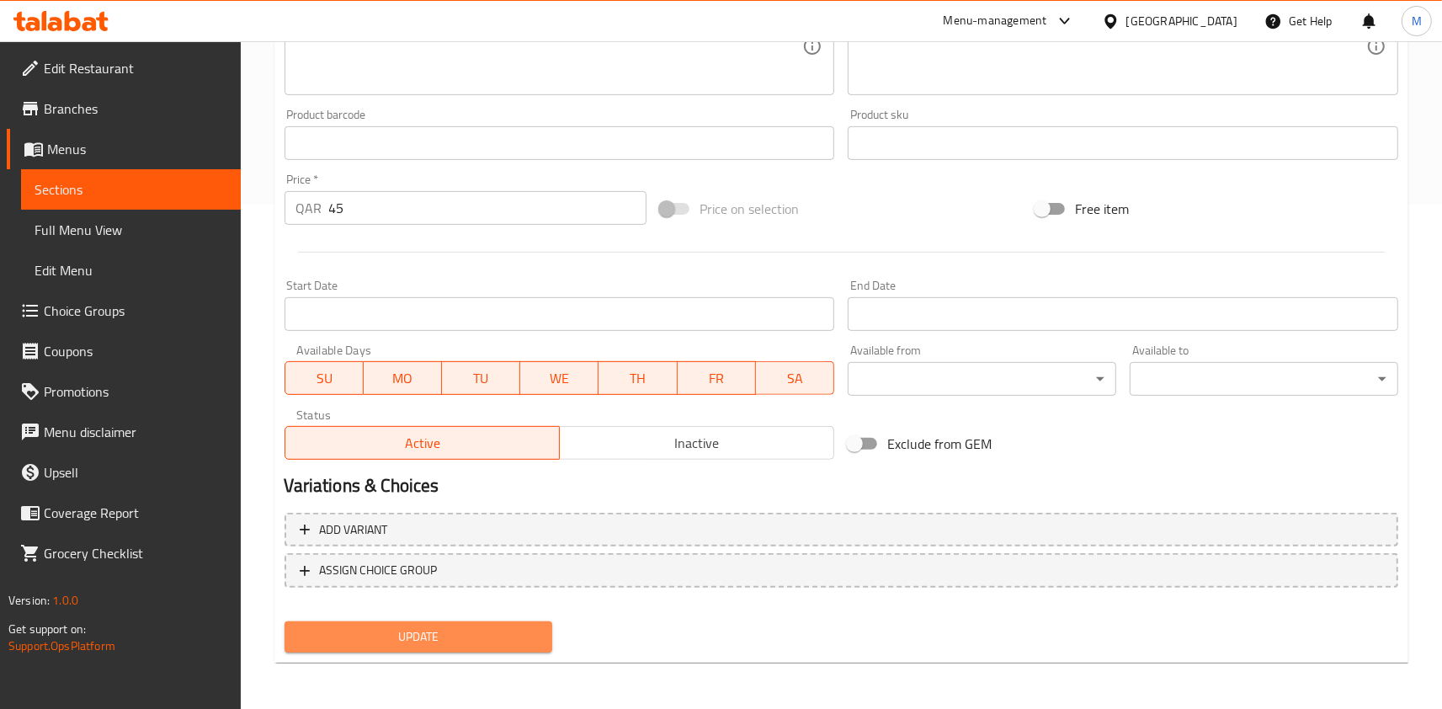
click at [474, 631] on span "Update" at bounding box center [419, 636] width 242 height 21
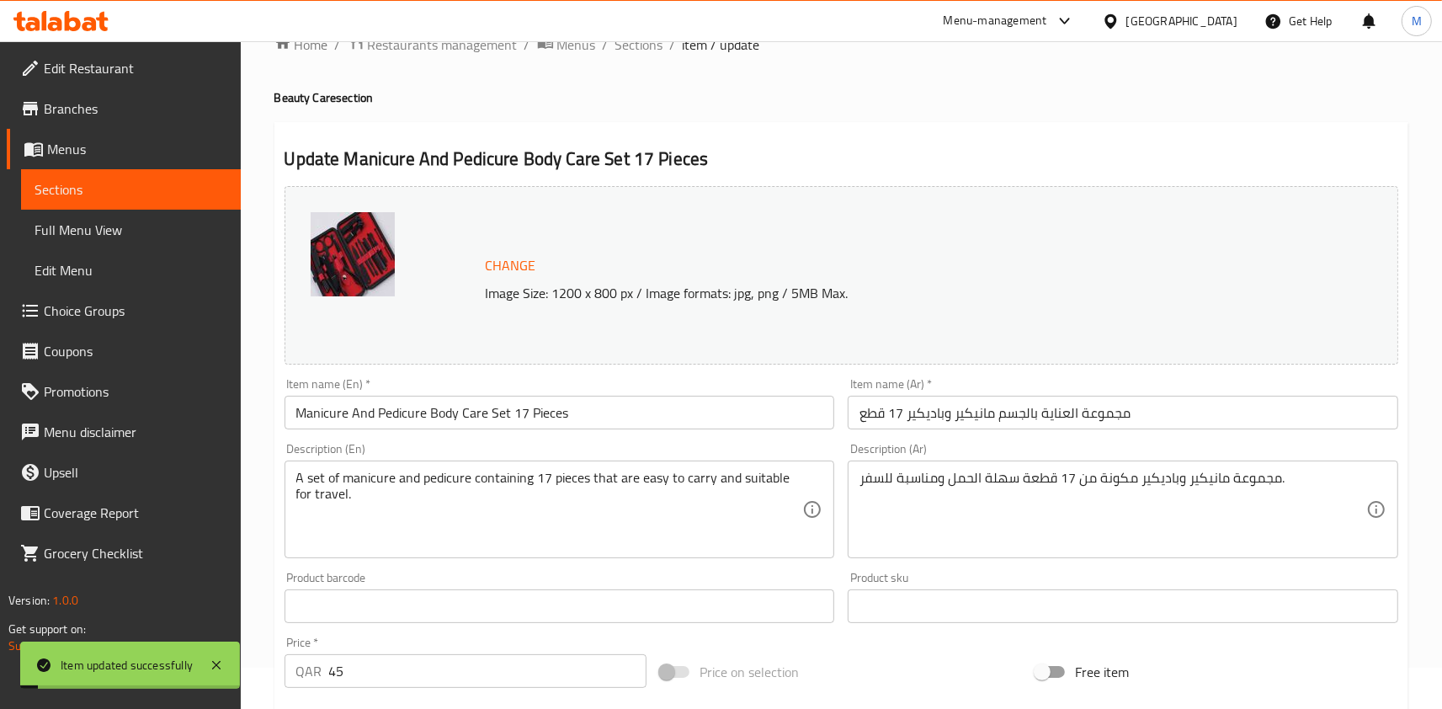
scroll to position [0, 0]
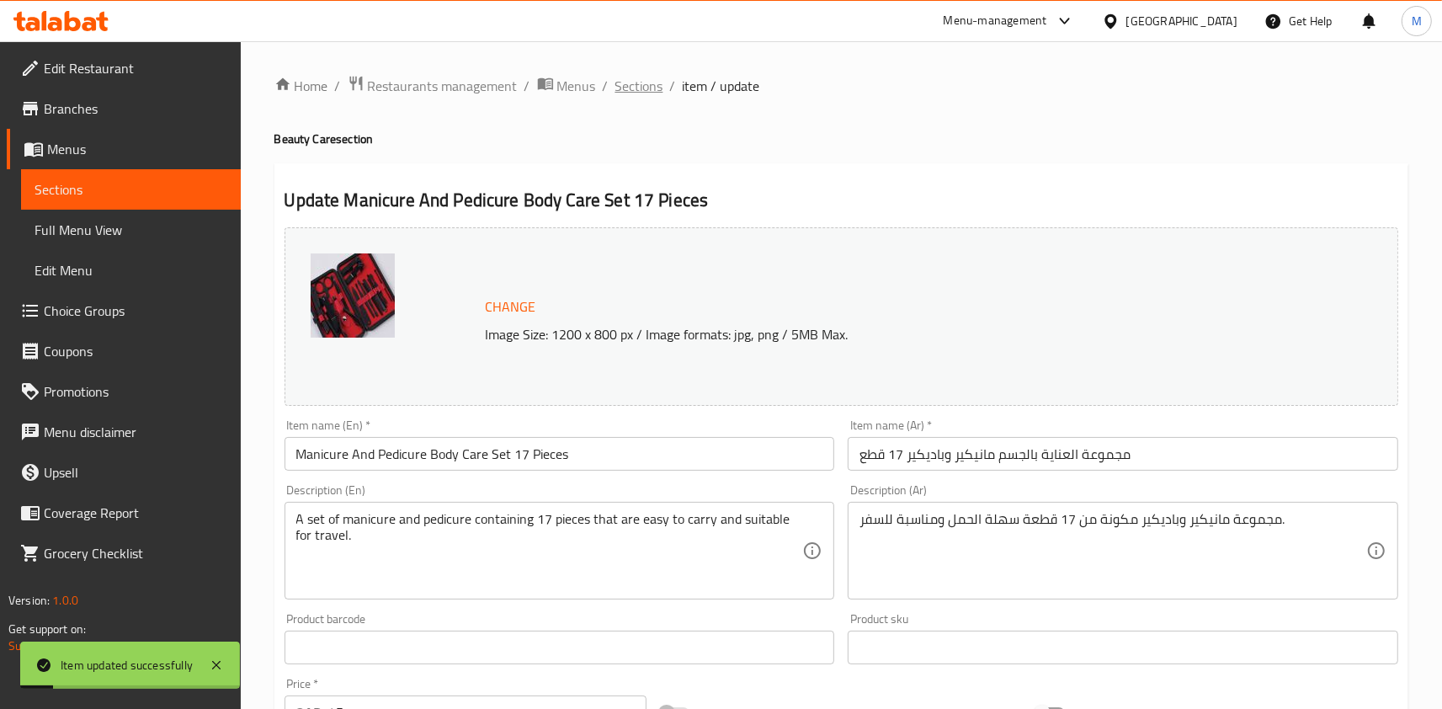
click at [644, 80] on span "Sections" at bounding box center [639, 86] width 48 height 20
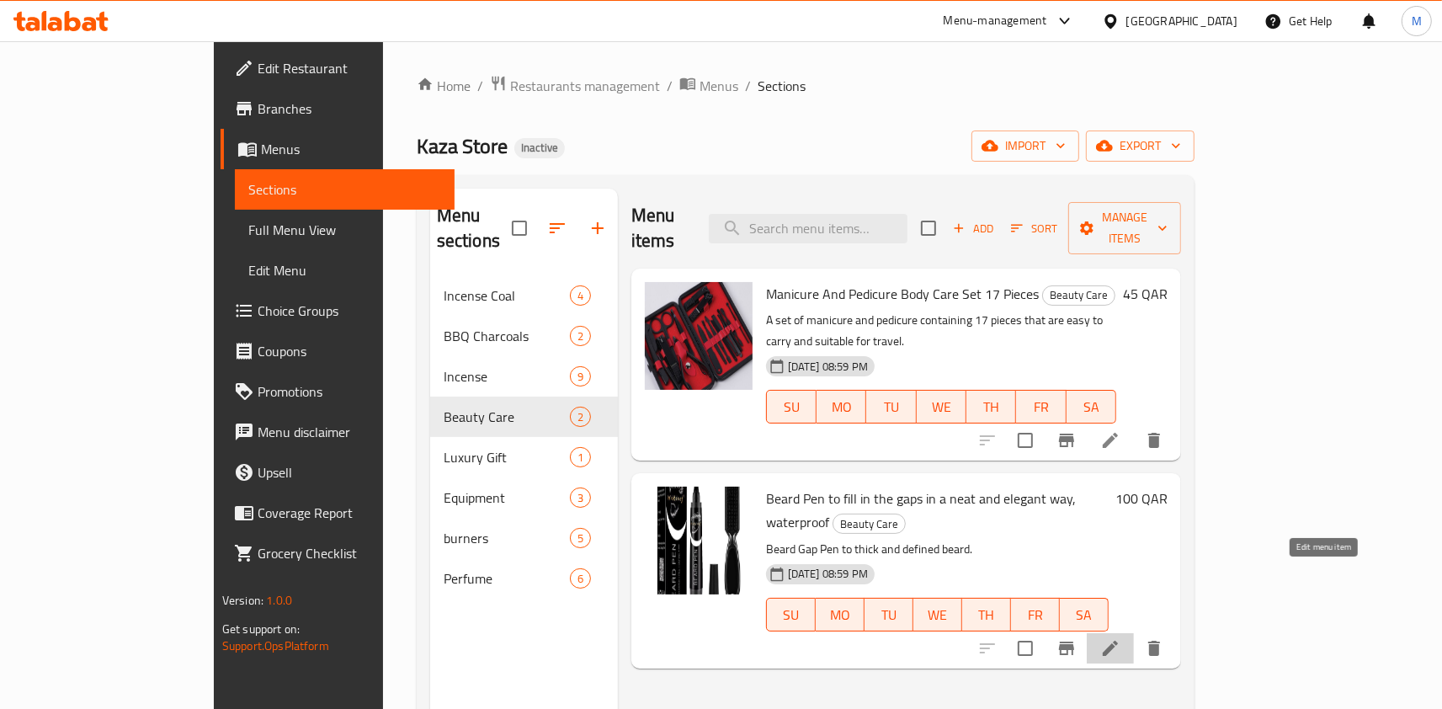
click at [1118, 641] on icon at bounding box center [1110, 648] width 15 height 15
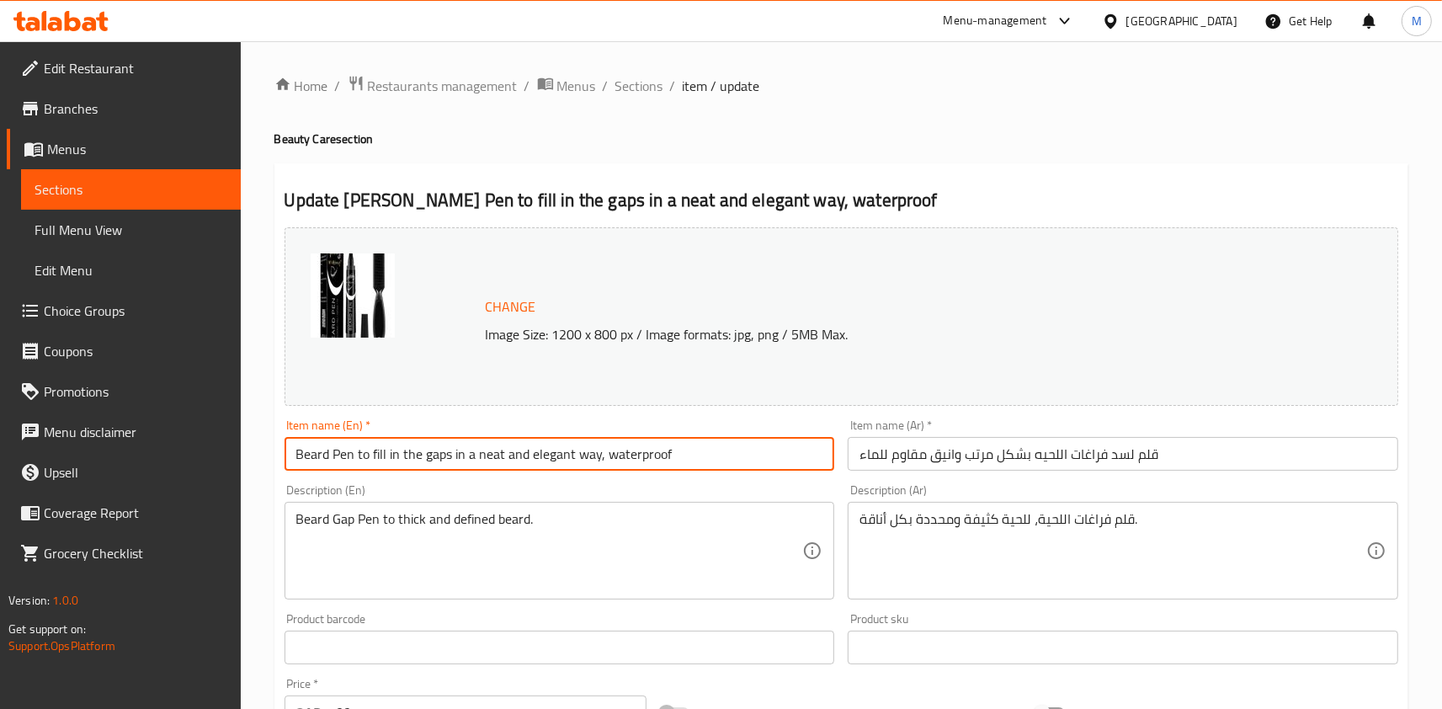
click at [674, 457] on input "Beard Pen to fill in the gaps in a neat and elegant way, waterproof" at bounding box center [560, 454] width 551 height 34
paste input "A Pen To Fill In The [PERSON_NAME] Gaps In A Neat, Elegant Way And W"
type input "A Pen To Fill In The [PERSON_NAME] Gaps In A Neat, Elegant Way And Waterproof"
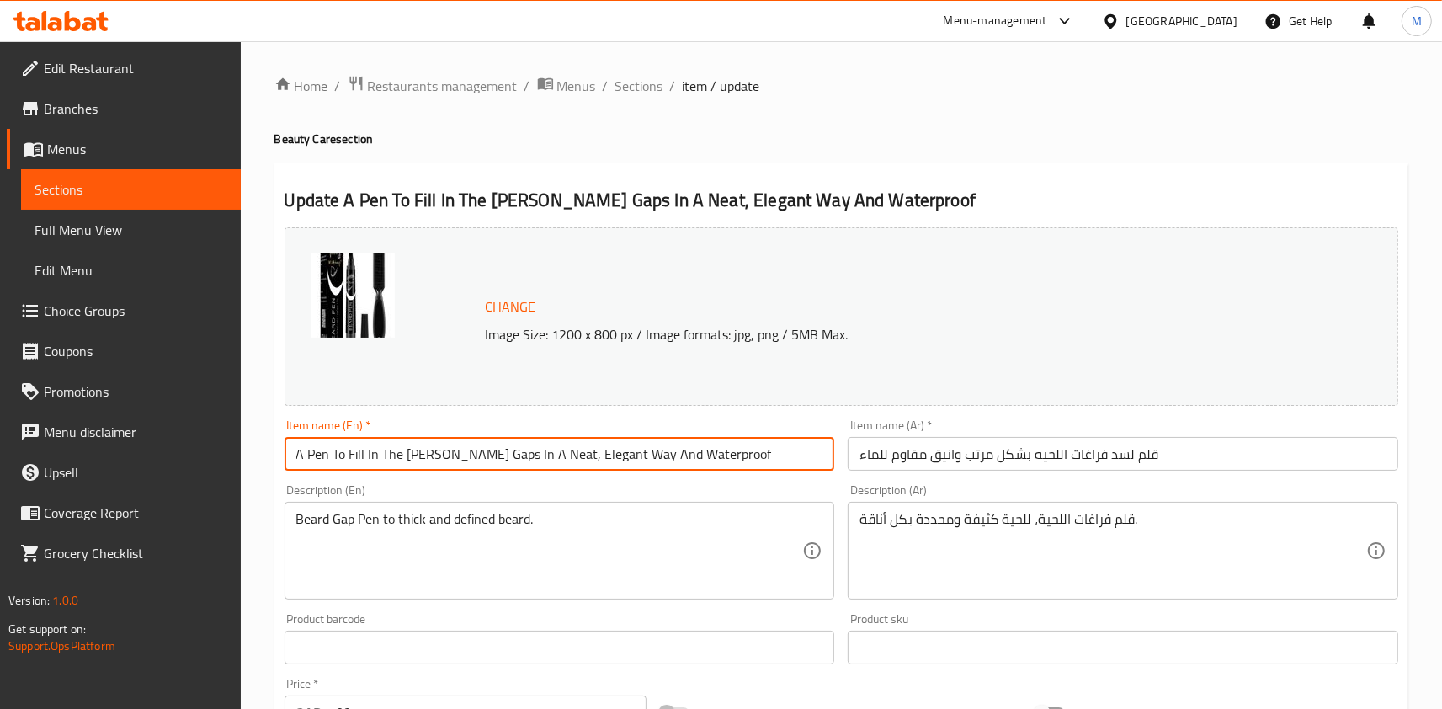
click at [339, 522] on textarea "Beard Gap Pen to thick and defined beard." at bounding box center [549, 551] width 507 height 80
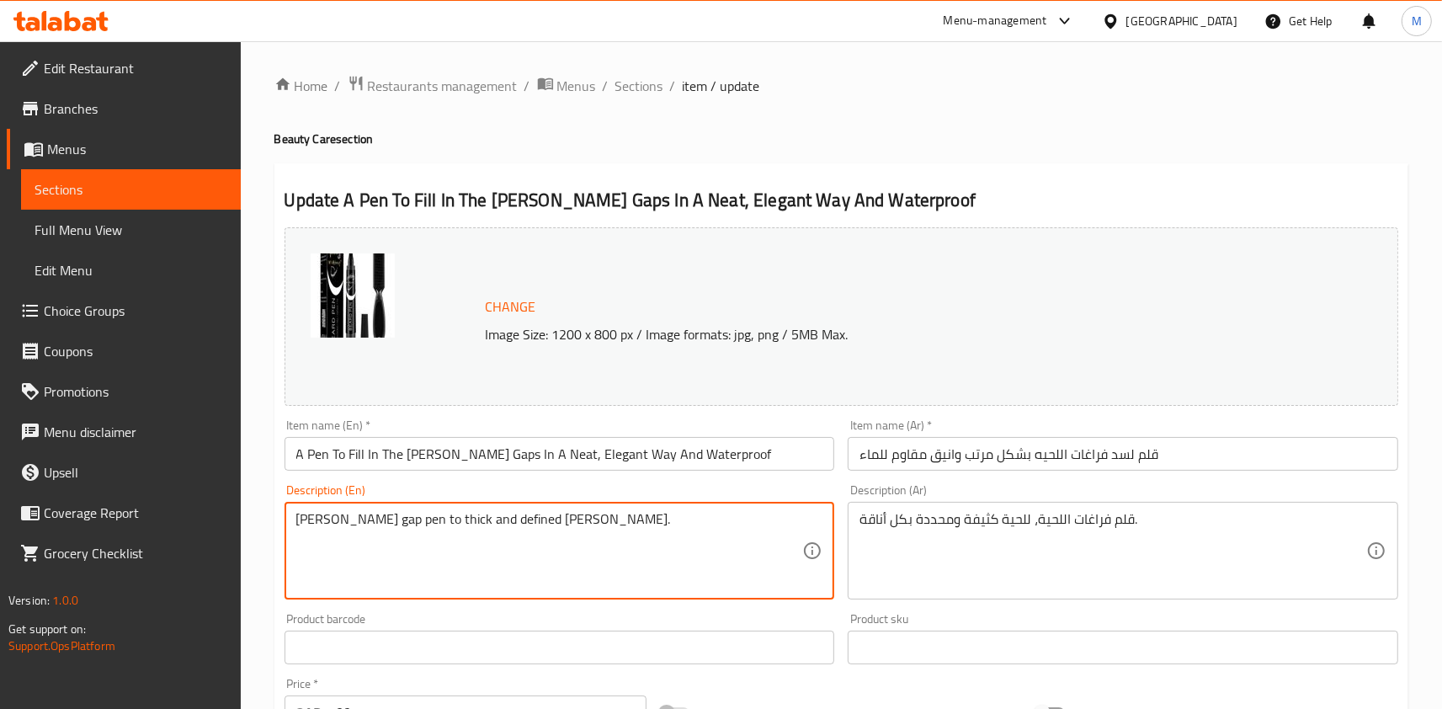
drag, startPoint x: 300, startPoint y: 522, endPoint x: 619, endPoint y: 521, distance: 319.1
click at [619, 521] on textarea "[PERSON_NAME] gap pen to thick and defined [PERSON_NAME]." at bounding box center [549, 551] width 507 height 80
type textarea "[PERSON_NAME] gap pen to thick and defined [PERSON_NAME]."
click at [828, 482] on div "Description (En) [PERSON_NAME] gap pen to thick and defined [PERSON_NAME]. Desc…" at bounding box center [560, 541] width 564 height 129
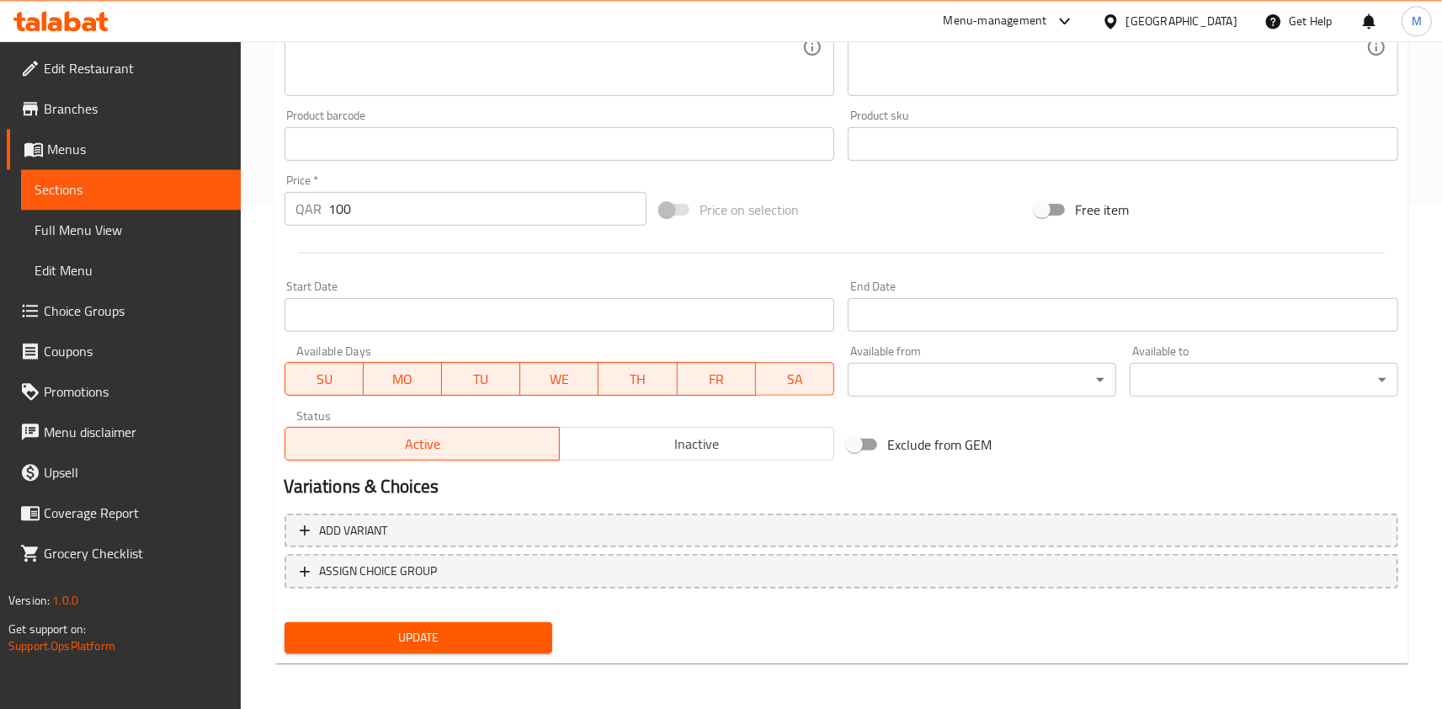
scroll to position [504, 0]
click at [487, 624] on button "Update" at bounding box center [419, 636] width 269 height 31
click at [438, 651] on button "Update" at bounding box center [419, 636] width 269 height 31
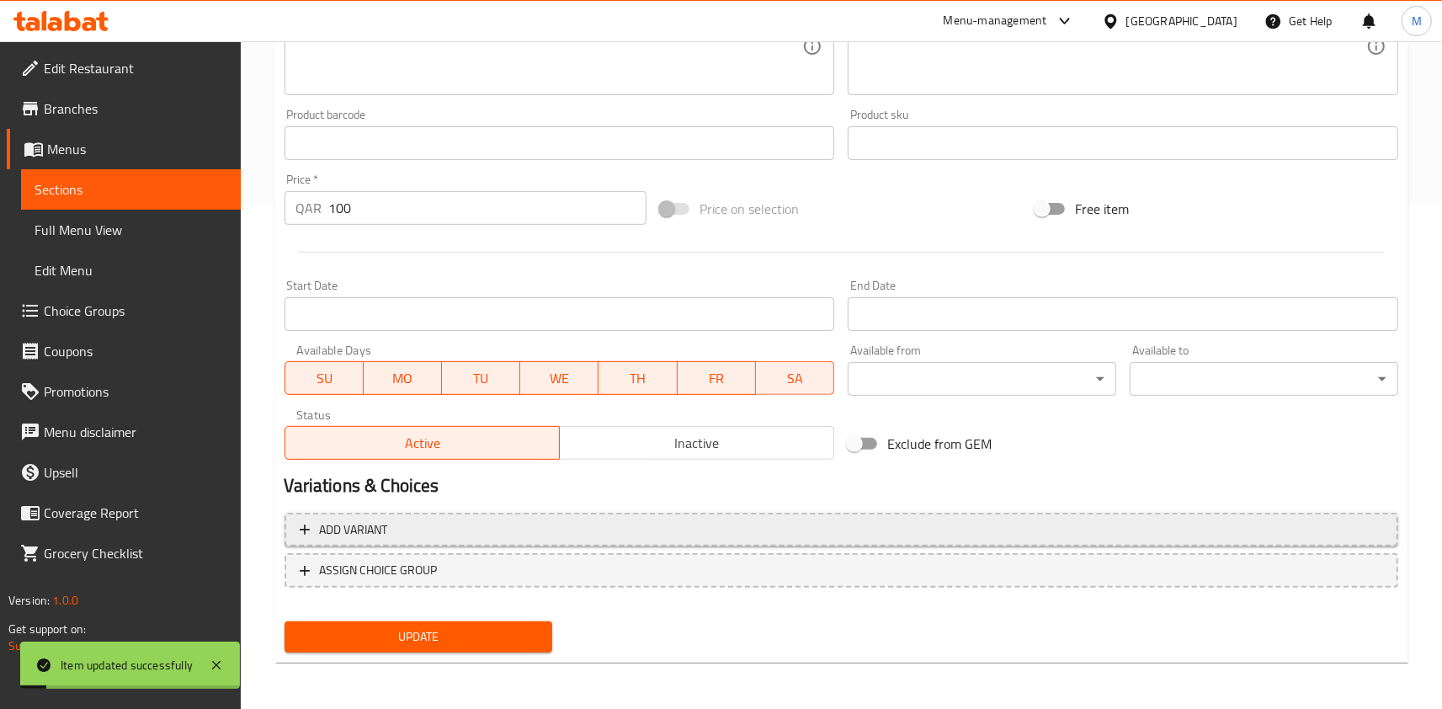
scroll to position [0, 0]
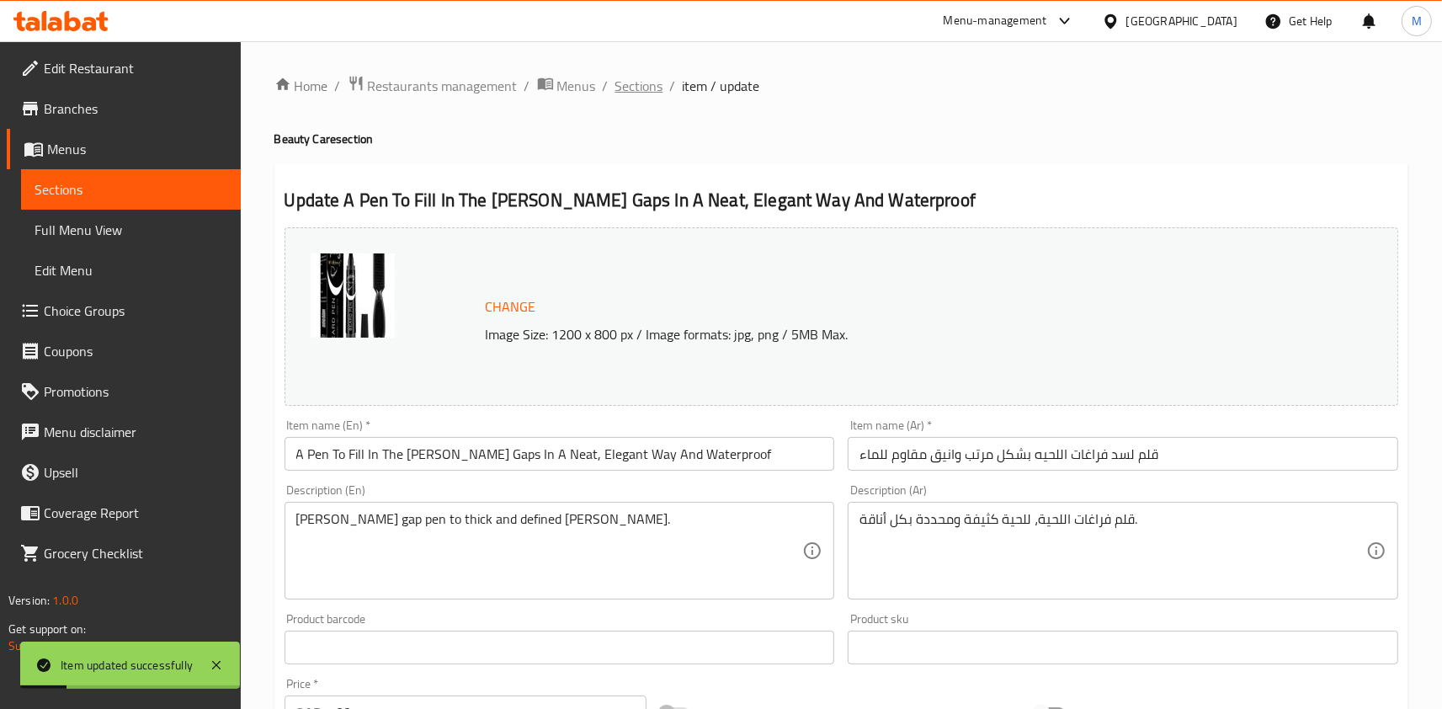
click at [637, 79] on span "Sections" at bounding box center [639, 86] width 48 height 20
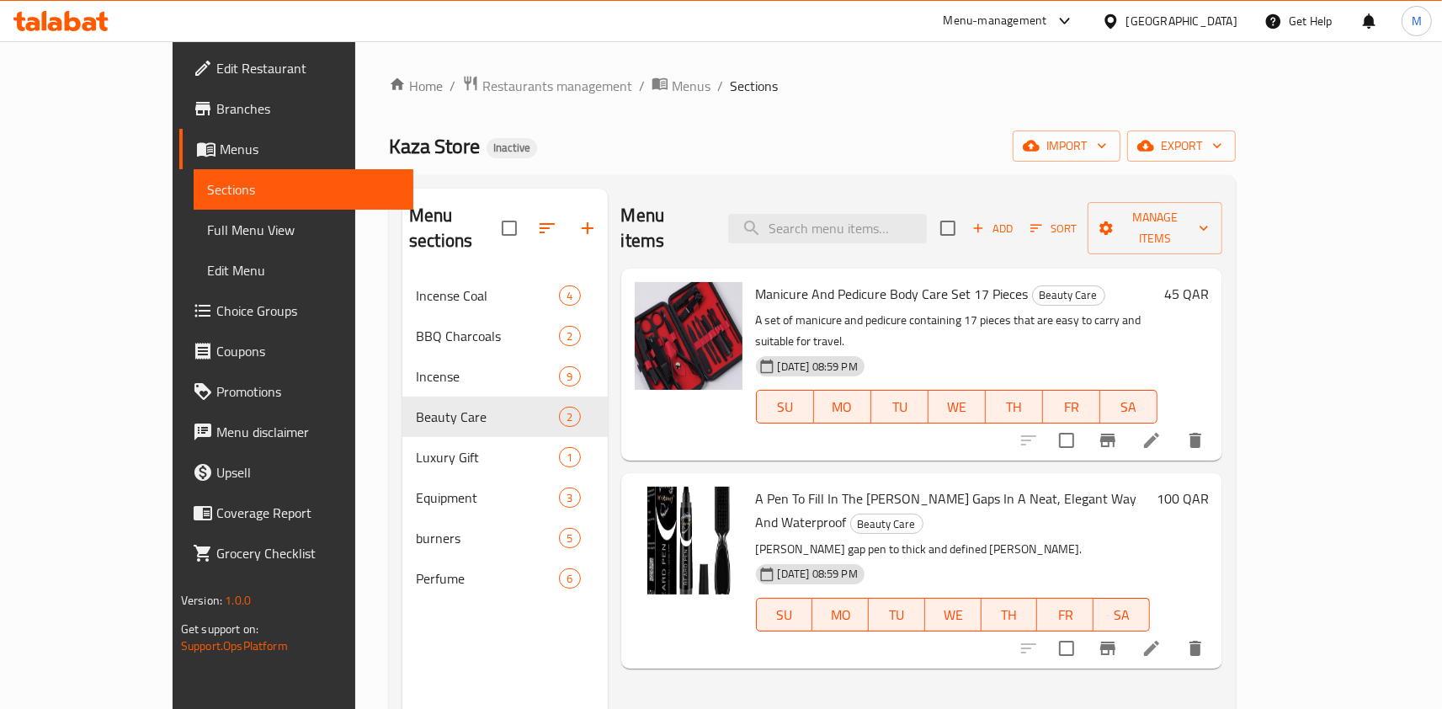
click at [924, 107] on div "Home / Restaurants management / Menus / Sections Kaza Store Inactive import exp…" at bounding box center [812, 493] width 847 height 836
